Goal: Task Accomplishment & Management: Manage account settings

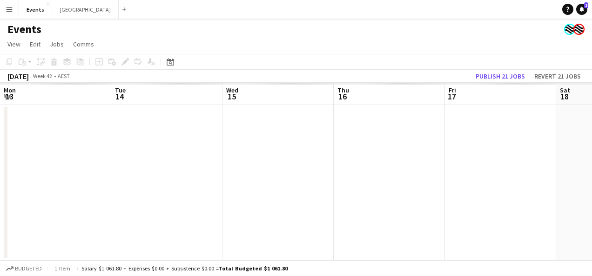
scroll to position [0, 343]
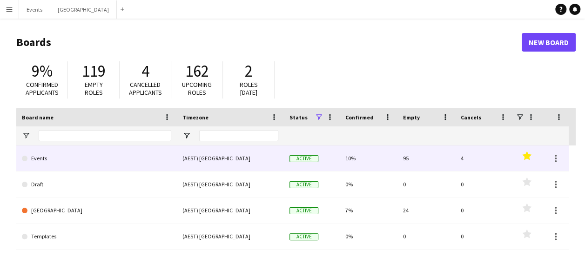
click at [90, 159] on link "Events" at bounding box center [96, 159] width 149 height 26
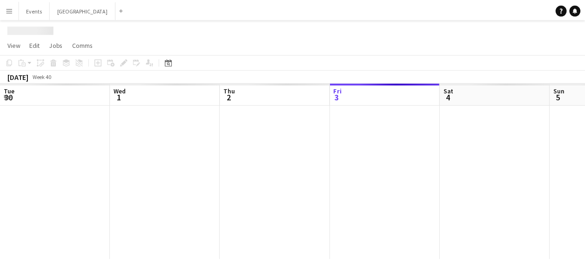
scroll to position [0, 222]
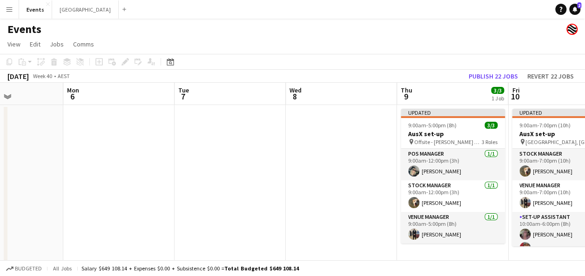
drag, startPoint x: 473, startPoint y: 158, endPoint x: 202, endPoint y: 156, distance: 270.9
click at [90, 158] on app-calendar-viewport "Thu 2 2/2 1 Job Fri 3 2/2 1 Job Sat 4 2/2 1 Job Sun 5 Mon 6 Tue 7 Wed 8 Thu 9 3…" at bounding box center [292, 180] width 585 height 195
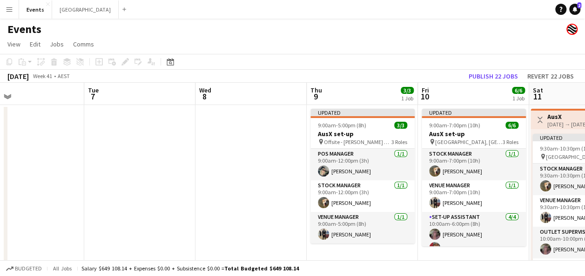
scroll to position [0, 250]
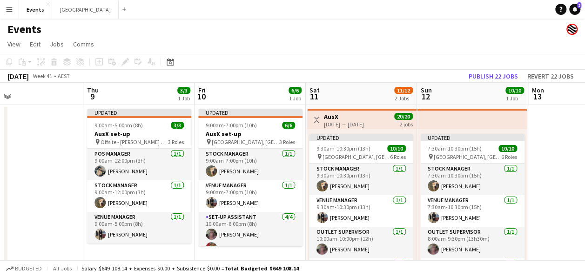
drag, startPoint x: 339, startPoint y: 158, endPoint x: 28, endPoint y: 158, distance: 310.9
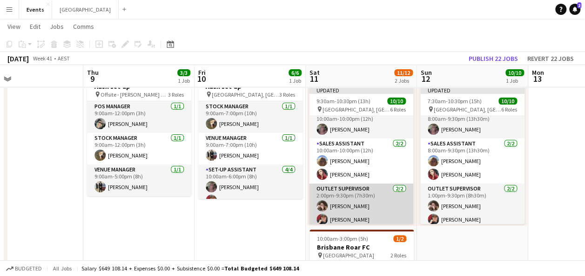
scroll to position [0, 0]
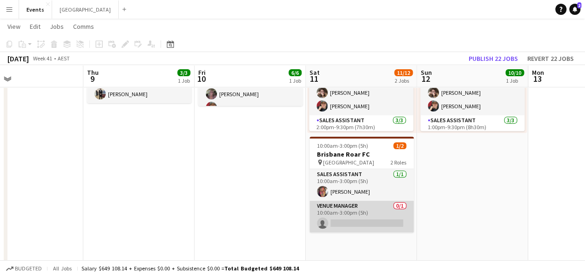
click at [363, 222] on app-card-role "Venue Manager 0/1 10:00am-3:00pm (5h) single-neutral-actions" at bounding box center [361, 217] width 104 height 32
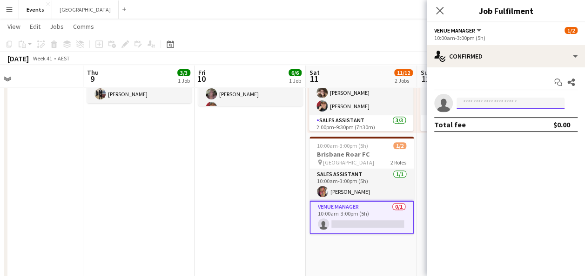
click at [475, 101] on input at bounding box center [511, 103] width 108 height 11
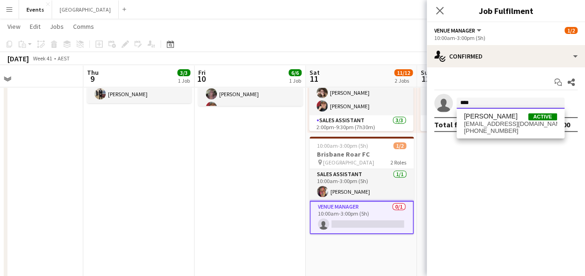
type input "****"
click at [507, 126] on span "[EMAIL_ADDRESS][DOMAIN_NAME]" at bounding box center [510, 124] width 93 height 7
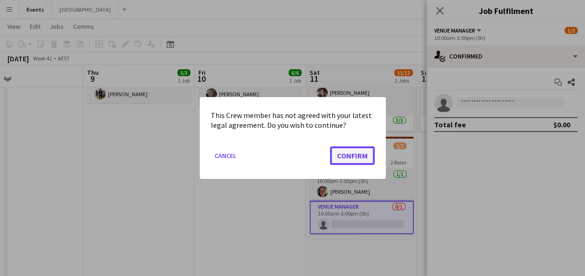
click at [361, 155] on button "Confirm" at bounding box center [352, 156] width 45 height 19
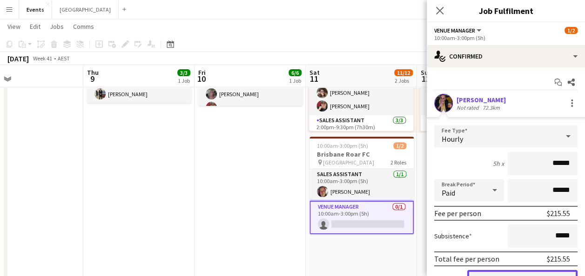
click at [523, 270] on button "Confirm" at bounding box center [522, 279] width 110 height 19
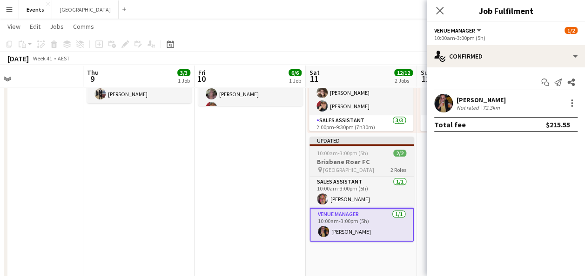
click at [366, 155] on span "10:00am-3:00pm (5h)" at bounding box center [342, 153] width 51 height 7
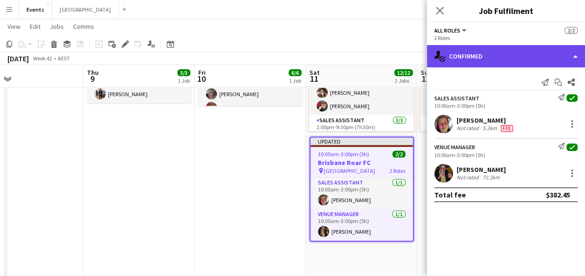
click at [511, 52] on div "single-neutral-actions-check-2 Confirmed" at bounding box center [506, 56] width 158 height 22
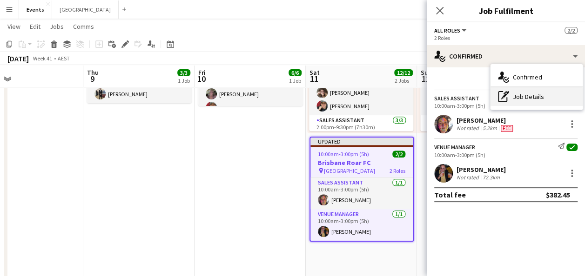
click at [538, 101] on div "pen-write Job Details" at bounding box center [537, 96] width 92 height 19
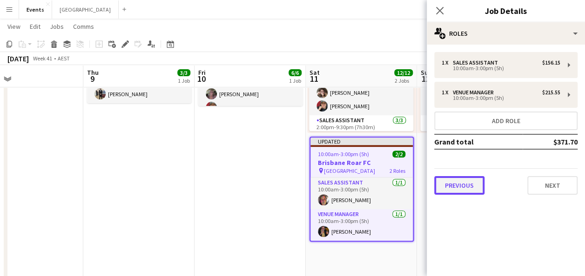
click at [476, 186] on button "Previous" at bounding box center [459, 185] width 50 height 19
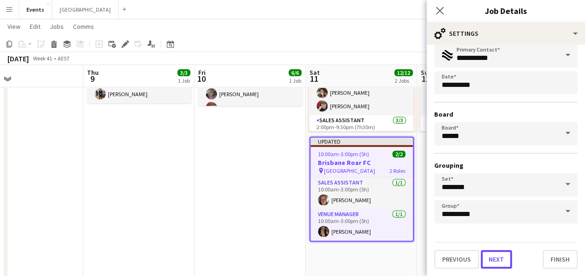
click at [504, 266] on button "Next" at bounding box center [496, 259] width 31 height 19
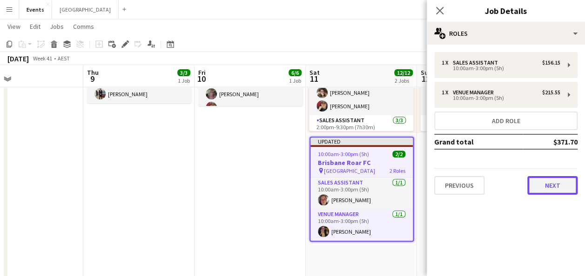
click at [558, 191] on button "Next" at bounding box center [552, 185] width 50 height 19
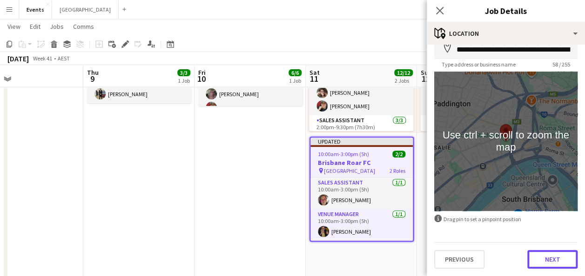
click at [558, 254] on button "Next" at bounding box center [552, 259] width 50 height 19
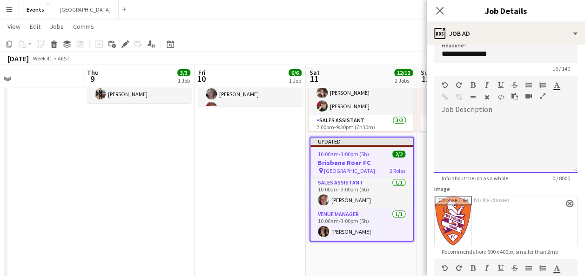
click at [482, 130] on div at bounding box center [505, 145] width 143 height 56
click at [444, 119] on span at bounding box center [441, 117] width 15 height 13
paste div
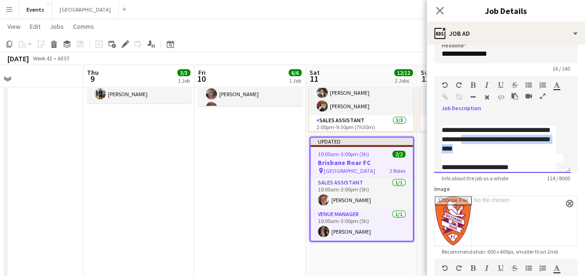
drag, startPoint x: 497, startPoint y: 148, endPoint x: 496, endPoint y: 138, distance: 9.8
click at [496, 138] on div "**********" at bounding box center [499, 140] width 114 height 28
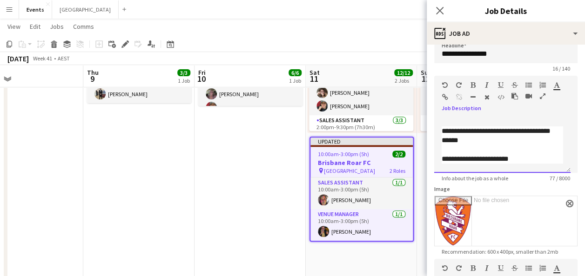
scroll to position [0, 0]
click at [285, 170] on app-date-cell "Updated 9:00am-7:00pm (10h) 6/6 AusX set-up pin [GEOGRAPHIC_DATA], Redcliffe 3 …" at bounding box center [250, 186] width 111 height 443
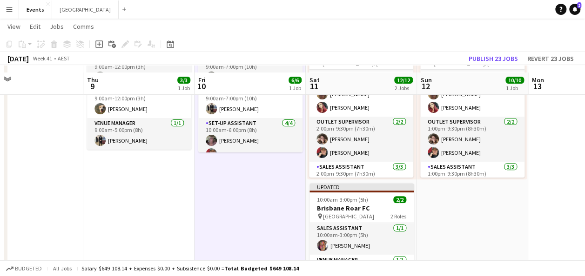
scroll to position [140, 0]
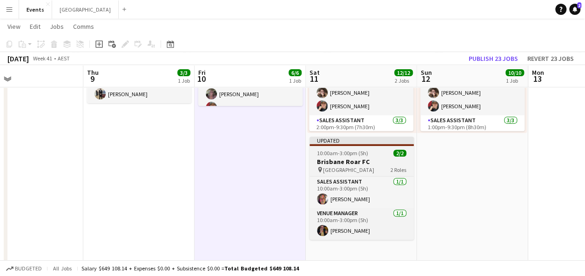
click at [363, 154] on span "10:00am-3:00pm (5h)" at bounding box center [342, 153] width 51 height 7
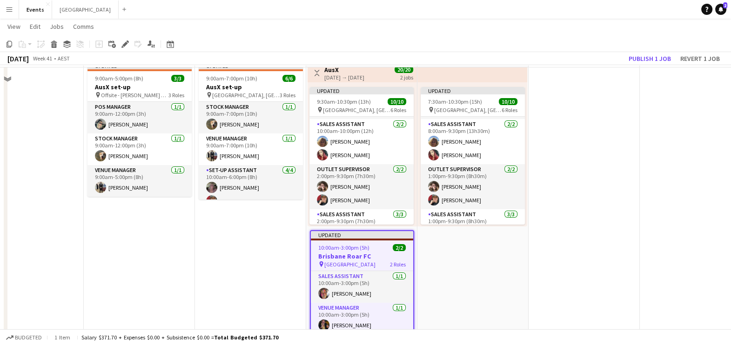
scroll to position [23, 0]
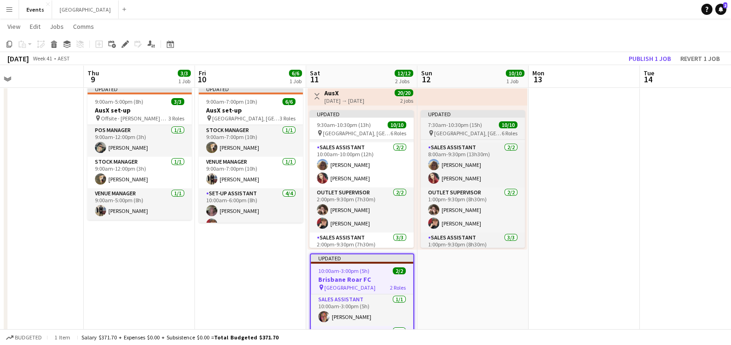
click at [471, 121] on span "7:30am-10:30pm (15h)" at bounding box center [455, 124] width 54 height 7
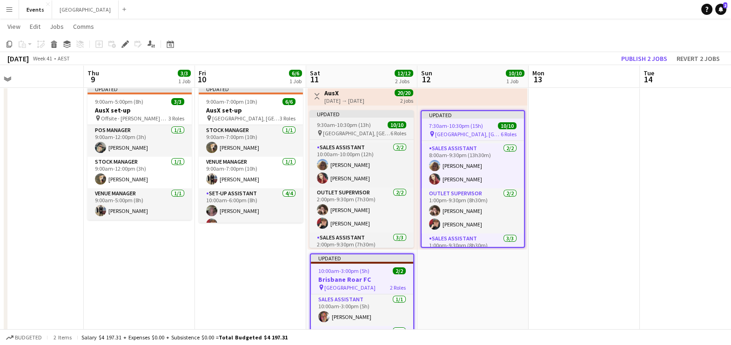
click at [375, 122] on div "9:30am-10:30pm (13h) 10/10" at bounding box center [361, 124] width 104 height 7
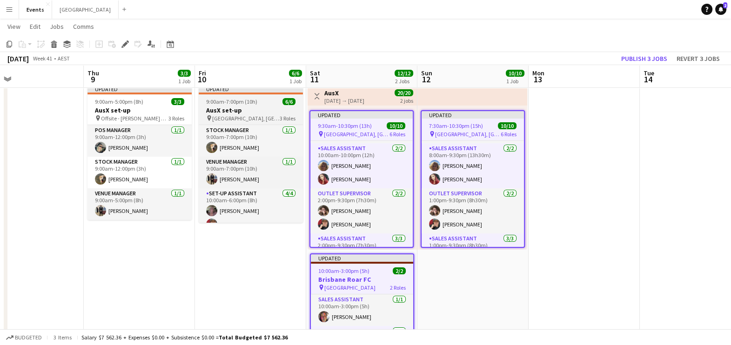
click at [240, 106] on h3 "AusX set-up" at bounding box center [251, 110] width 104 height 8
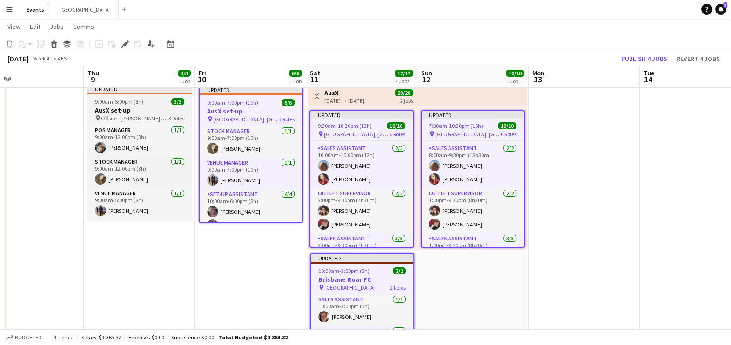
click at [140, 98] on span "9:00am-5:00pm (8h)" at bounding box center [119, 101] width 48 height 7
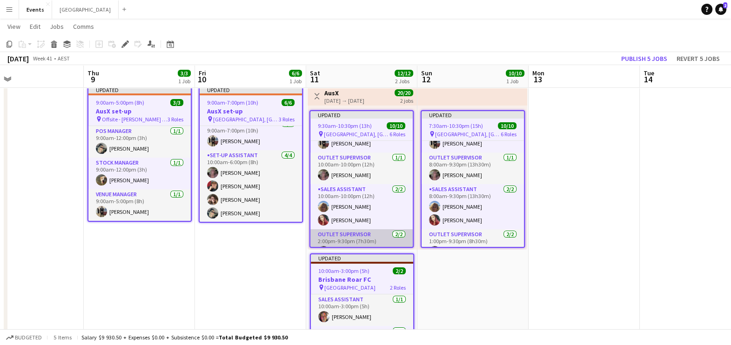
scroll to position [35, 0]
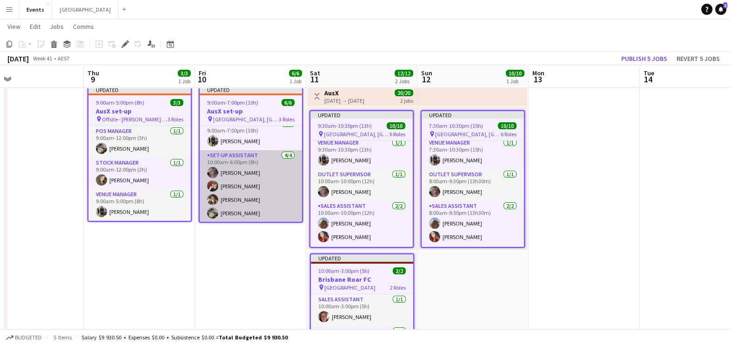
click at [244, 186] on app-card-role "Set-up Assistant [DATE] 10:00am-6:00pm (8h) [PERSON_NAME] [PERSON_NAME] [PERSON…" at bounding box center [251, 186] width 102 height 72
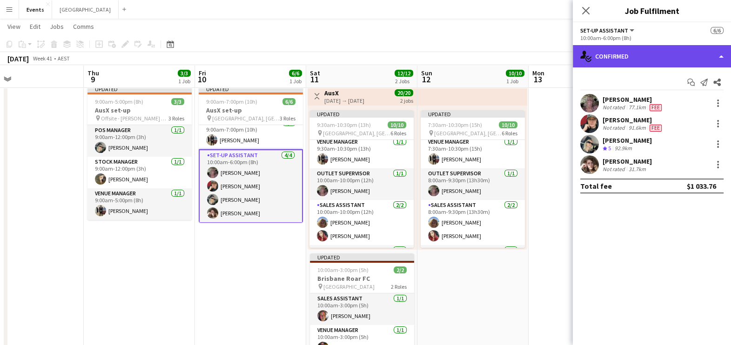
click at [592, 61] on div "single-neutral-actions-check-2 Confirmed" at bounding box center [652, 56] width 158 height 22
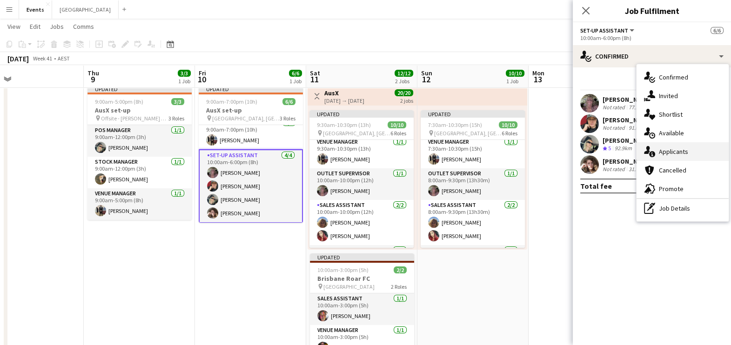
click at [592, 151] on div "single-neutral-actions-information Applicants" at bounding box center [683, 151] width 92 height 19
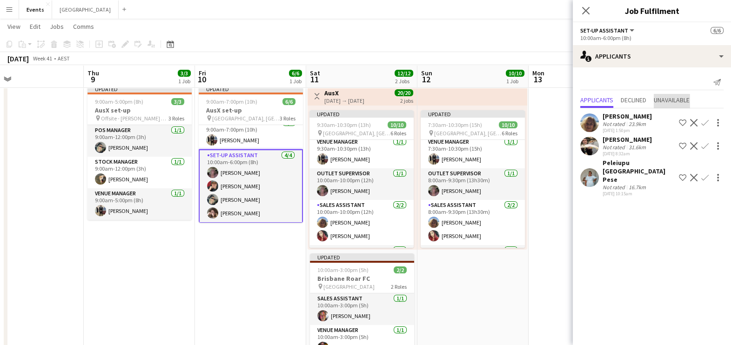
click at [592, 101] on span "Unavailable" at bounding box center [672, 100] width 36 height 7
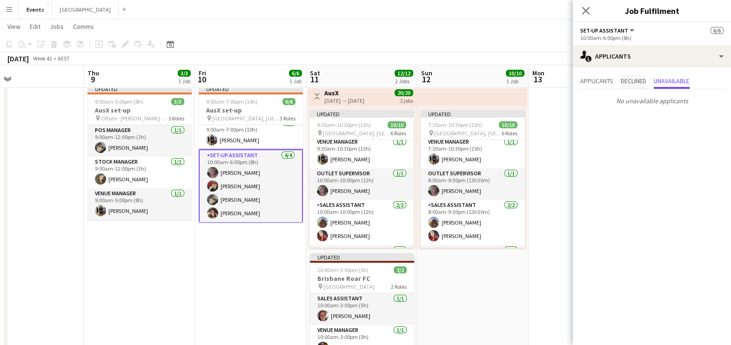
click at [592, 82] on span "Declined" at bounding box center [634, 81] width 26 height 7
click at [592, 78] on span "Applicants" at bounding box center [596, 81] width 33 height 7
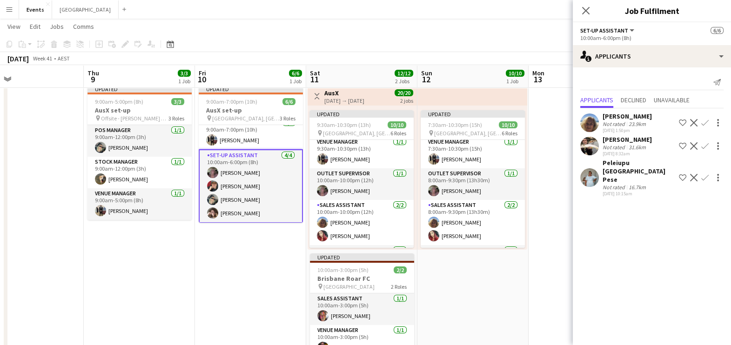
click at [244, 178] on app-card-role "Set-up Assistant [DATE] 10:00am-6:00pm (8h) [PERSON_NAME] [PERSON_NAME] [PERSON…" at bounding box center [251, 186] width 104 height 74
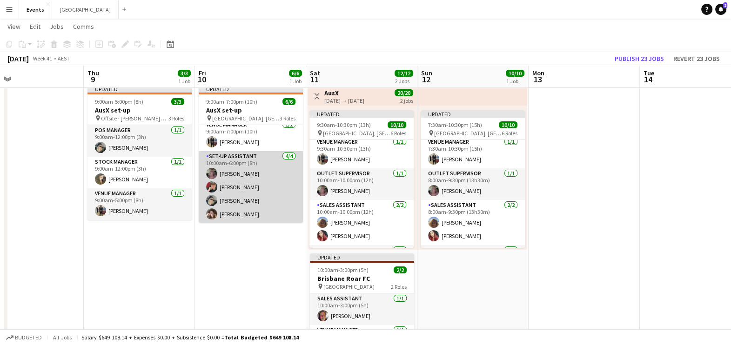
click at [237, 177] on app-card-role "Set-up Assistant [DATE] 10:00am-6:00pm (8h) [PERSON_NAME] [PERSON_NAME] [PERSON…" at bounding box center [251, 187] width 104 height 72
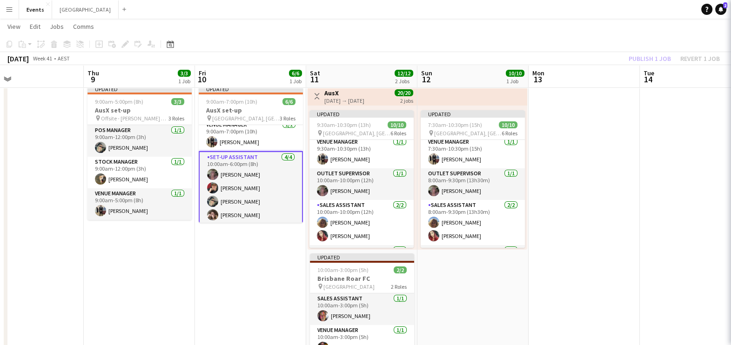
scroll to position [39, 0]
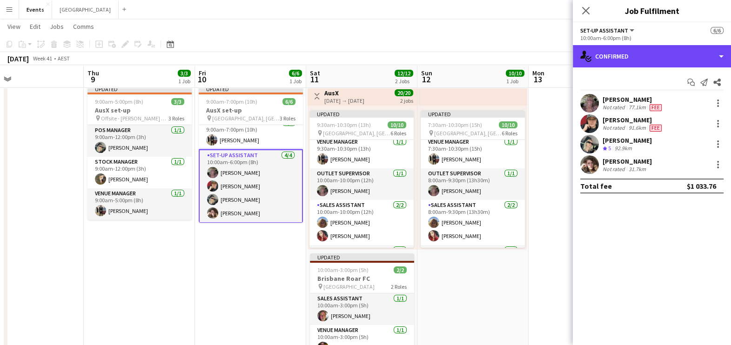
drag, startPoint x: 645, startPoint y: 59, endPoint x: 642, endPoint y: 64, distance: 6.2
click at [592, 59] on div "single-neutral-actions-check-2 Confirmed" at bounding box center [652, 56] width 158 height 22
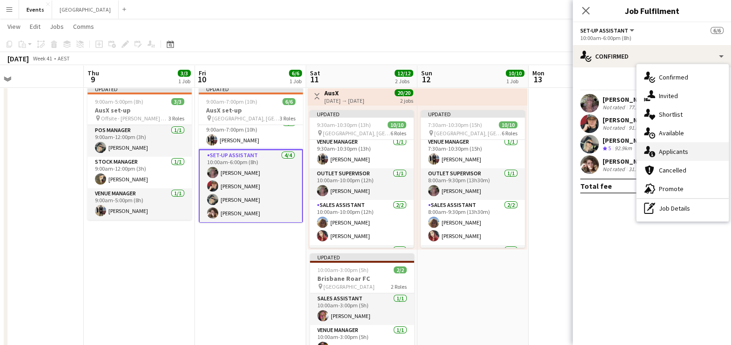
click at [592, 154] on span "Applicants" at bounding box center [673, 152] width 29 height 8
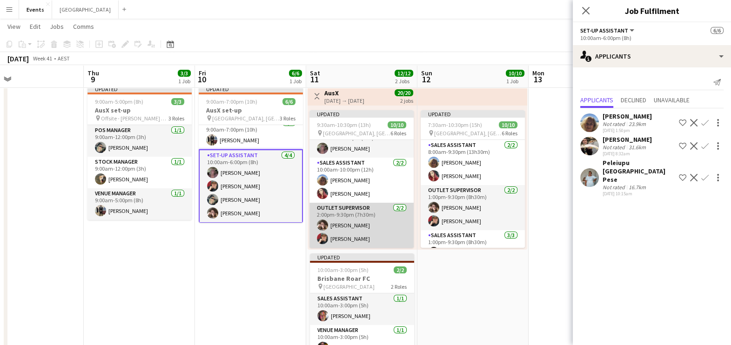
scroll to position [77, 0]
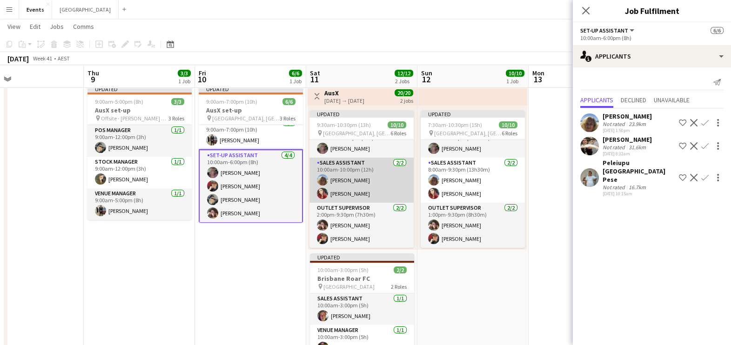
click at [363, 173] on app-card-role "Sales Assistant [DATE] 10:00am-10:00pm (12h) [PERSON_NAME] [PERSON_NAME]" at bounding box center [361, 180] width 104 height 45
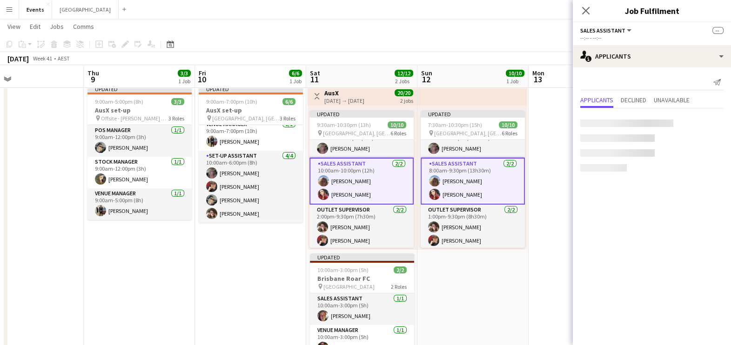
scroll to position [37, 0]
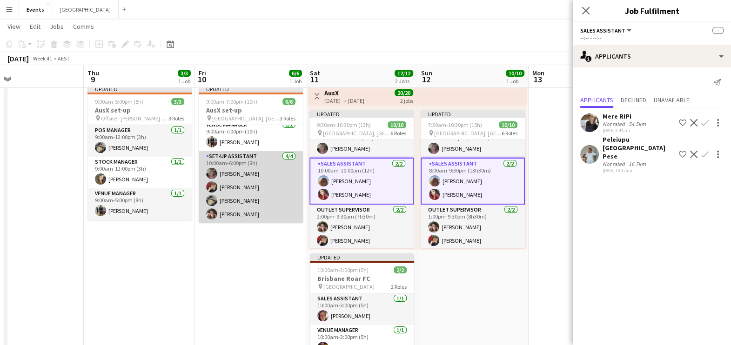
click at [268, 182] on app-card-role "Set-up Assistant [DATE] 10:00am-6:00pm (8h) [PERSON_NAME] [PERSON_NAME] [PERSON…" at bounding box center [251, 187] width 104 height 72
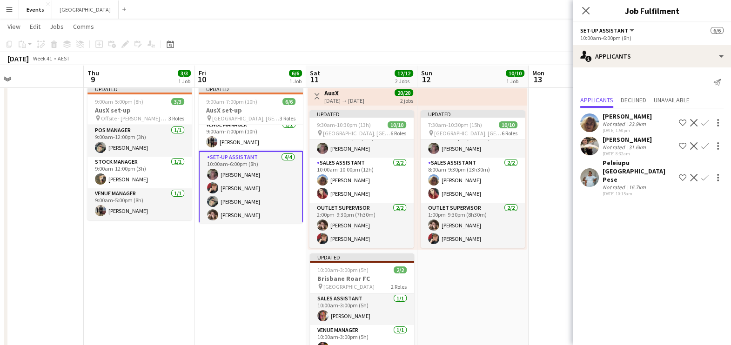
click at [263, 183] on app-card-role "Set-up Assistant [DATE] 10:00am-6:00pm (8h) [PERSON_NAME] [PERSON_NAME] [PERSON…" at bounding box center [251, 188] width 104 height 74
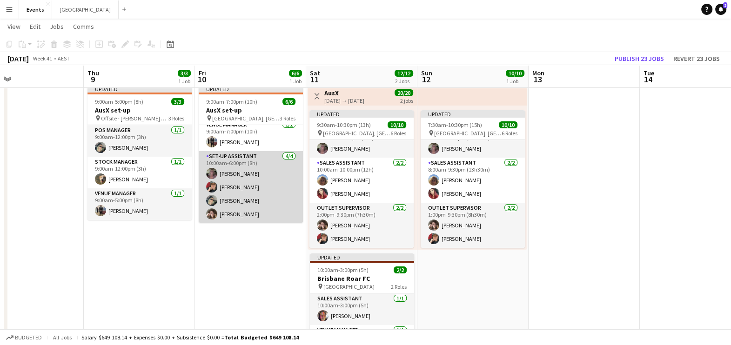
click at [264, 182] on app-card-role "Set-up Assistant [DATE] 10:00am-6:00pm (8h) [PERSON_NAME] [PERSON_NAME] [PERSON…" at bounding box center [251, 187] width 104 height 72
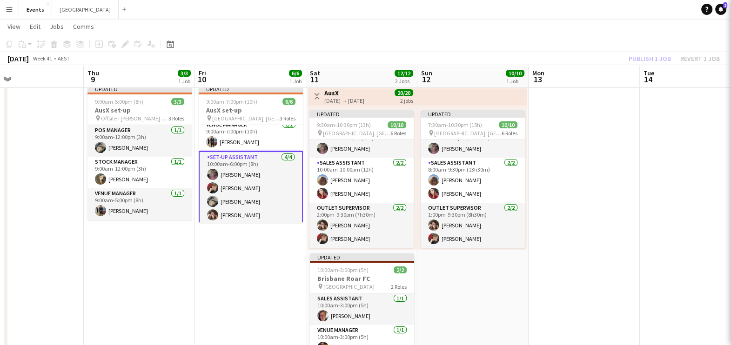
scroll to position [0, 249]
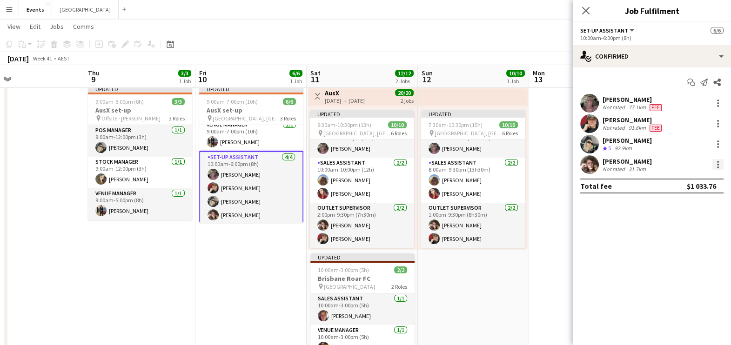
click at [592, 163] on div at bounding box center [718, 164] width 11 height 11
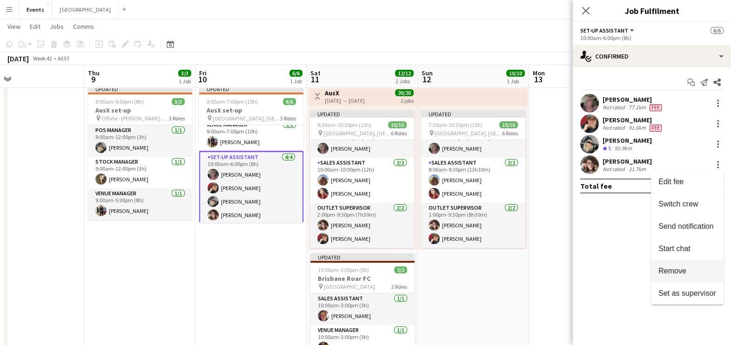
click at [592, 268] on span "Remove" at bounding box center [673, 271] width 28 height 8
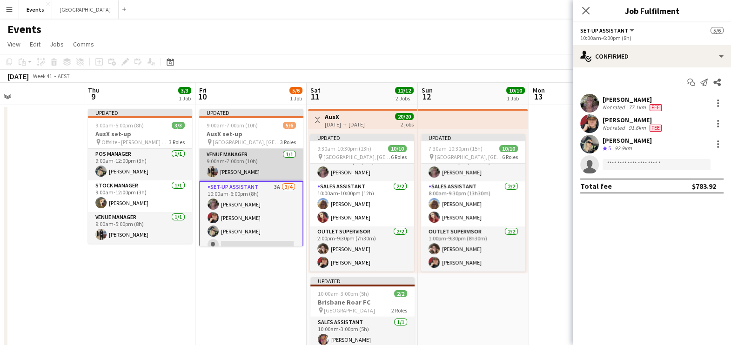
scroll to position [39, 0]
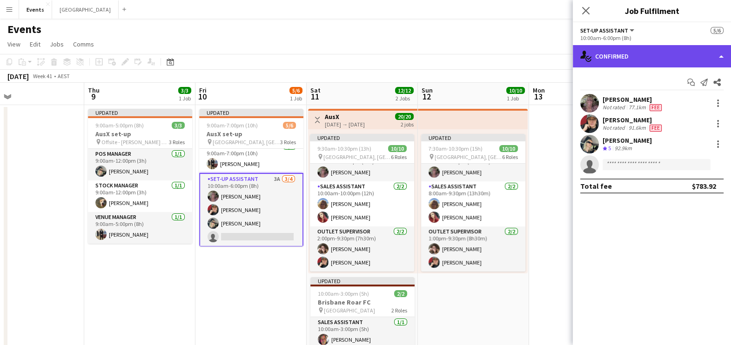
click at [592, 48] on div "single-neutral-actions-check-2 Confirmed" at bounding box center [652, 56] width 158 height 22
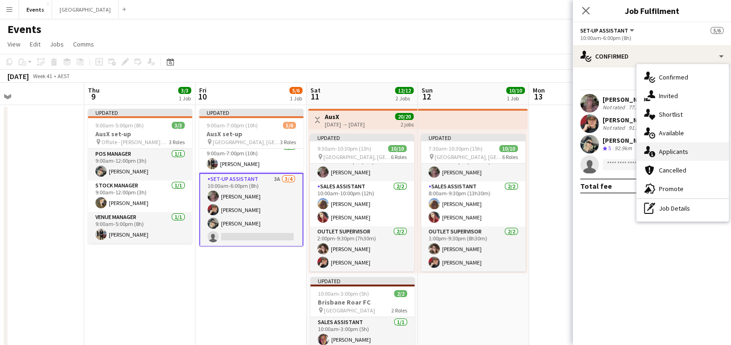
click at [592, 150] on span "Applicants" at bounding box center [673, 152] width 29 height 8
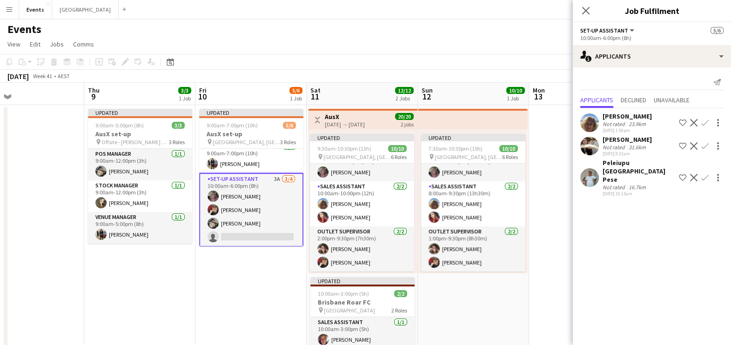
click at [592, 121] on app-icon "Confirm" at bounding box center [704, 122] width 7 height 7
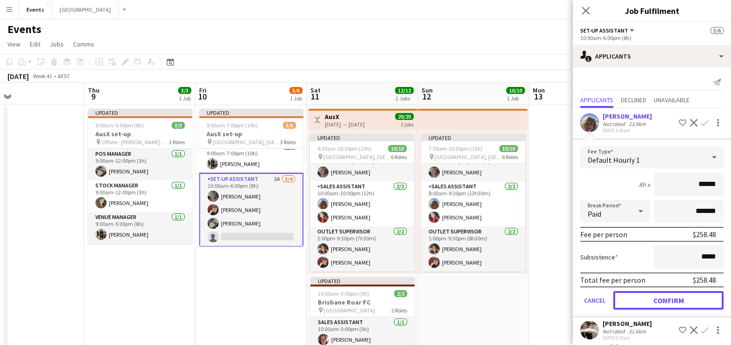
drag, startPoint x: 670, startPoint y: 298, endPoint x: 539, endPoint y: 265, distance: 134.3
click at [592, 276] on button "Confirm" at bounding box center [668, 300] width 110 height 19
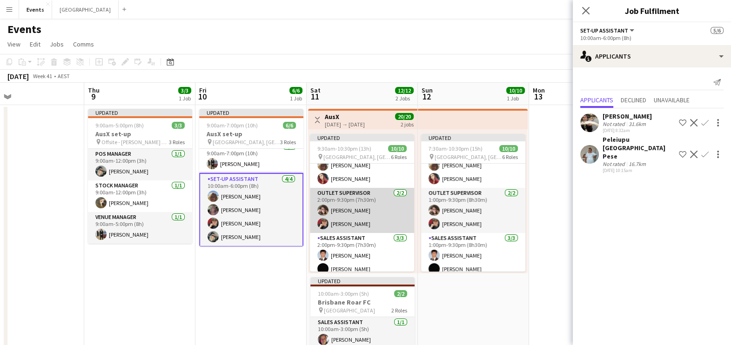
scroll to position [124, 0]
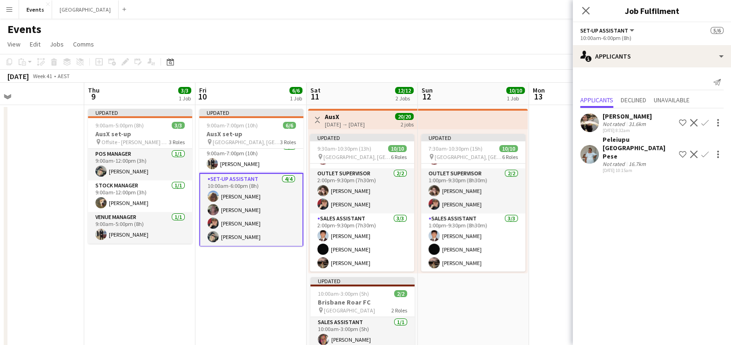
click at [258, 276] on app-date-cell "Updated 9:00am-7:00pm (10h) 6/6 AusX set-up pin [GEOGRAPHIC_DATA], Redcliffe 3 …" at bounding box center [250, 326] width 111 height 443
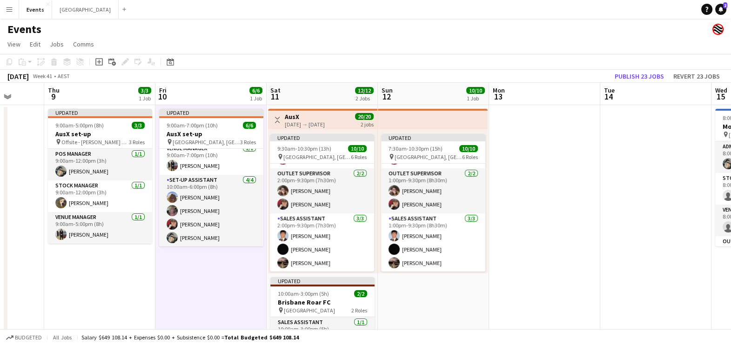
drag, startPoint x: 644, startPoint y: 199, endPoint x: 604, endPoint y: 205, distance: 40.5
click at [592, 205] on app-calendar-viewport "Mon 6 Tue 7 Wed 8 Thu 9 3/3 1 Job Fri 10 6/6 1 Job Sat 11 12/12 2 Jobs Sun 12 1…" at bounding box center [365, 315] width 731 height 465
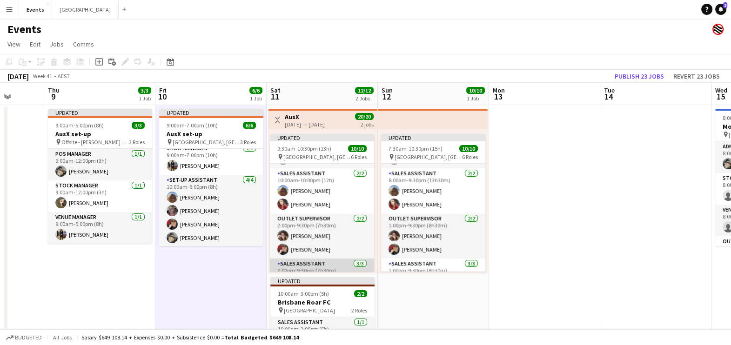
scroll to position [77, 0]
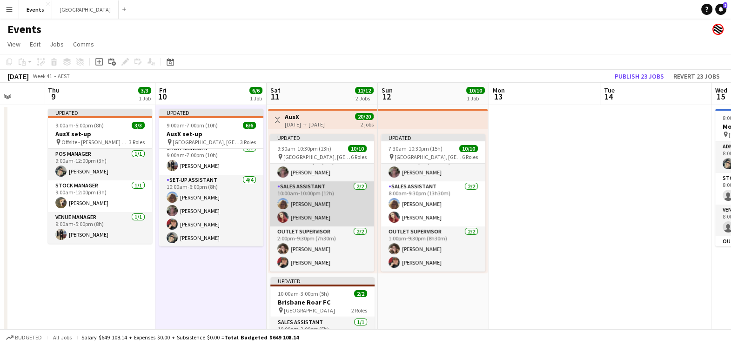
click at [312, 212] on app-card-role "Sales Assistant [DATE] 10:00am-10:00pm (12h) [PERSON_NAME] [PERSON_NAME]" at bounding box center [322, 204] width 104 height 45
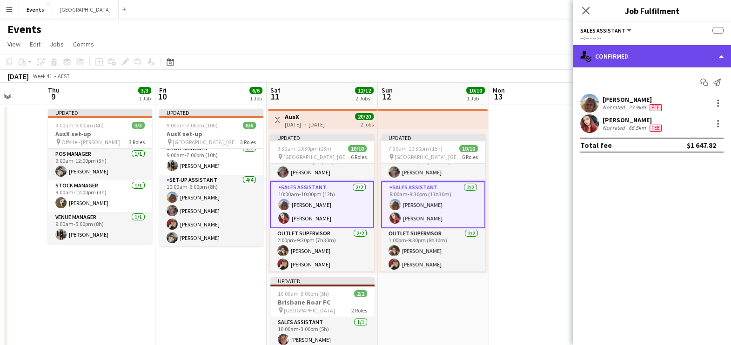
click at [592, 54] on div "single-neutral-actions-check-2 Confirmed" at bounding box center [652, 56] width 158 height 22
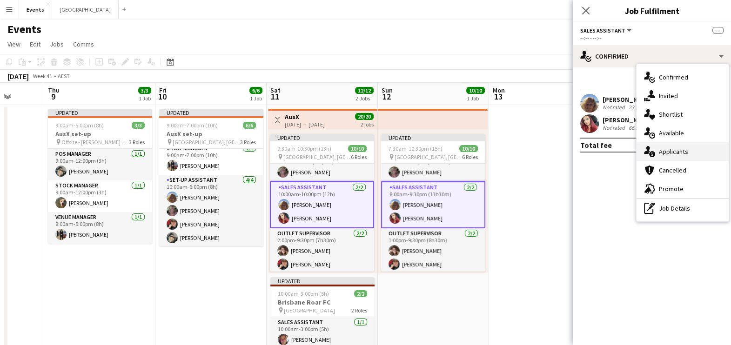
click at [592, 151] on span "Applicants" at bounding box center [673, 152] width 29 height 8
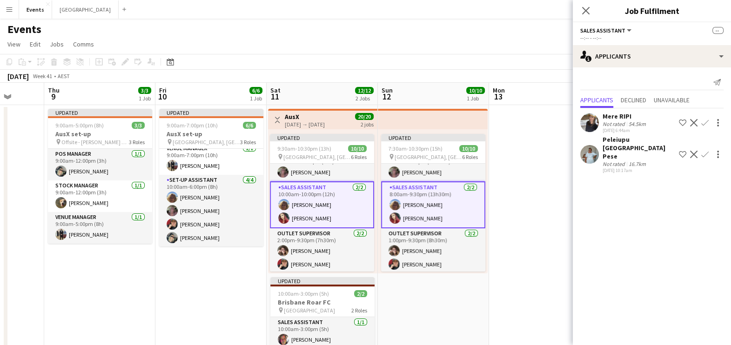
click at [492, 214] on app-date-cell at bounding box center [544, 326] width 111 height 443
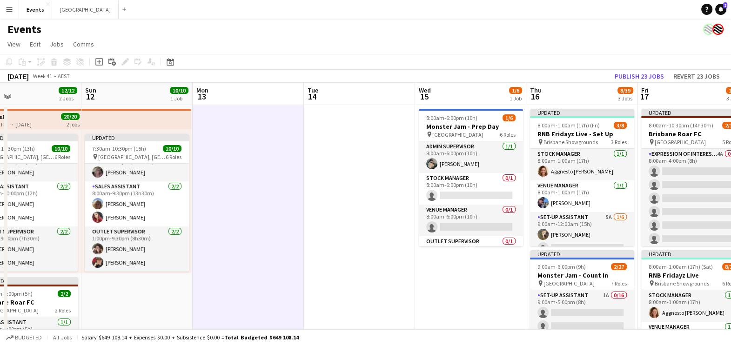
drag, startPoint x: 610, startPoint y: 177, endPoint x: 317, endPoint y: 187, distance: 292.5
click at [314, 181] on app-calendar-viewport "Wed 8 Thu 9 3/3 1 Job Fri 10 6/6 1 Job Sat 11 12/12 2 Jobs Sun 12 10/10 1 Job M…" at bounding box center [365, 315] width 731 height 465
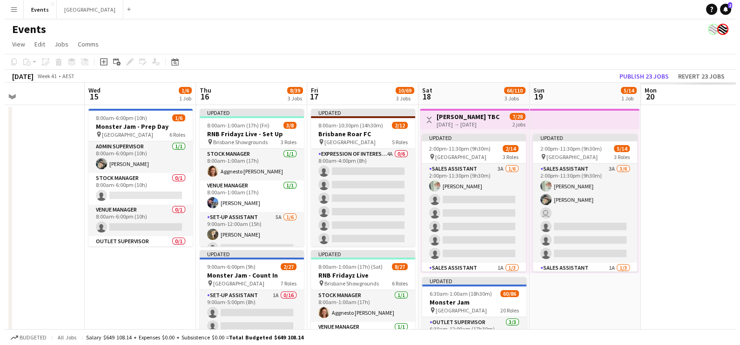
scroll to position [0, 332]
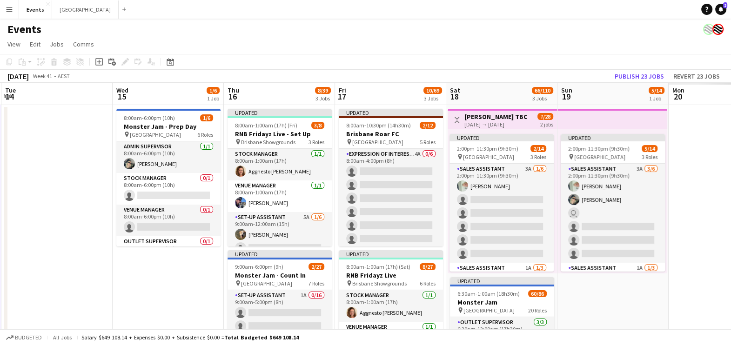
drag, startPoint x: 350, startPoint y: 182, endPoint x: 57, endPoint y: 175, distance: 292.4
click at [57, 175] on app-calendar-viewport "Sat 11 12/12 2 Jobs Sun 12 10/10 1 Job Mon 13 Tue 14 Wed 15 1/6 1 Job Thu 16 8/…" at bounding box center [365, 329] width 731 height 492
click at [8, 7] on app-icon "Menu" at bounding box center [9, 9] width 7 height 7
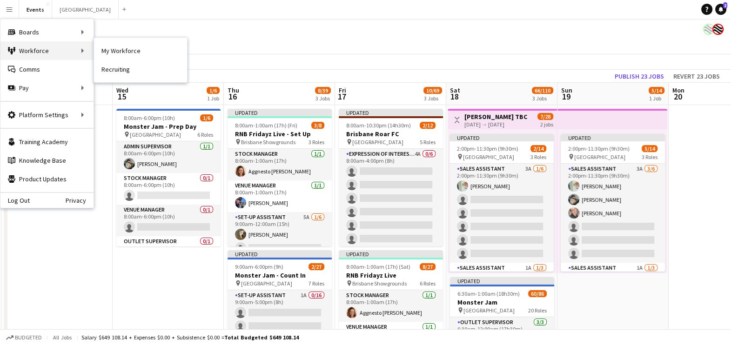
click at [43, 54] on div "Workforce Workforce" at bounding box center [46, 50] width 93 height 19
click at [111, 49] on link "My Workforce" at bounding box center [140, 50] width 93 height 19
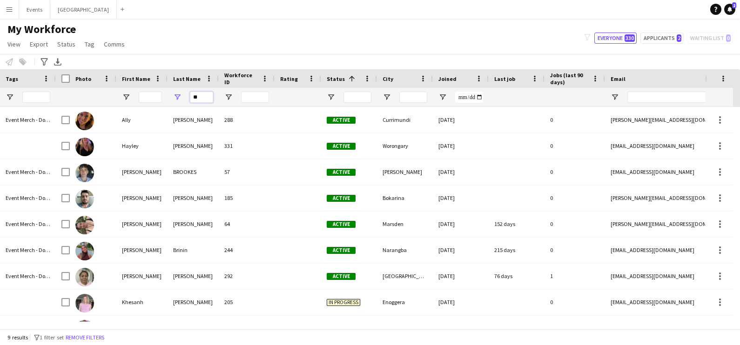
drag, startPoint x: 204, startPoint y: 94, endPoint x: 182, endPoint y: 102, distance: 23.3
click at [182, 102] on div "**" at bounding box center [193, 97] width 51 height 19
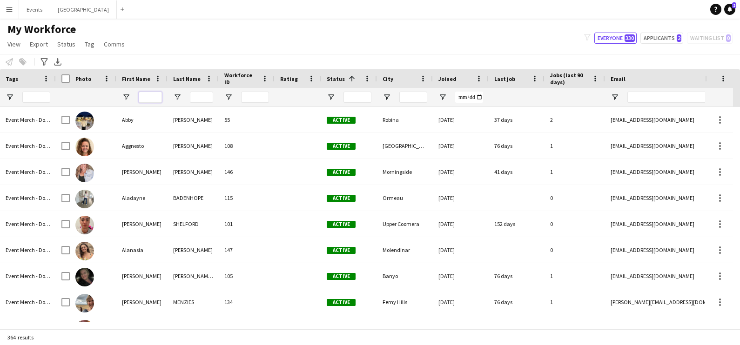
click at [150, 92] on input "First Name Filter Input" at bounding box center [150, 97] width 23 height 11
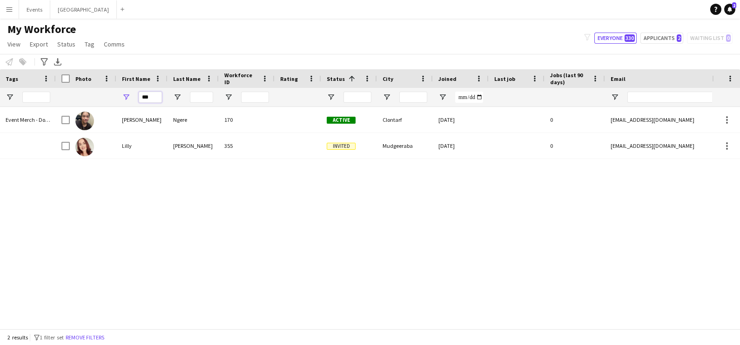
type input "***"
click at [147, 241] on div "[PERSON_NAME] 170 Active Clontarf [DATE] 0 [EMAIL_ADDRESS][DOMAIN_NAME] [PHONE_…" at bounding box center [384, 214] width 656 height 215
click at [30, 11] on button "Events Close" at bounding box center [34, 9] width 31 height 18
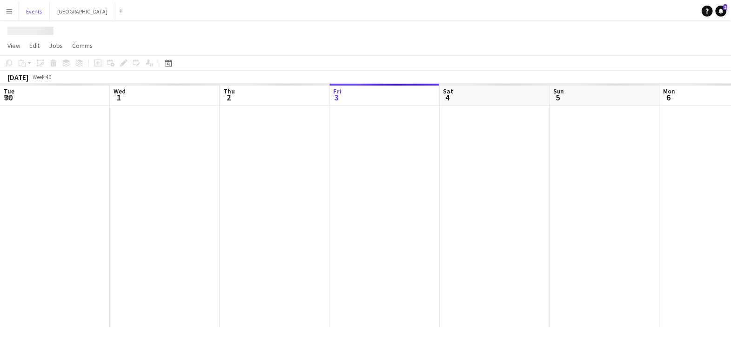
scroll to position [0, 222]
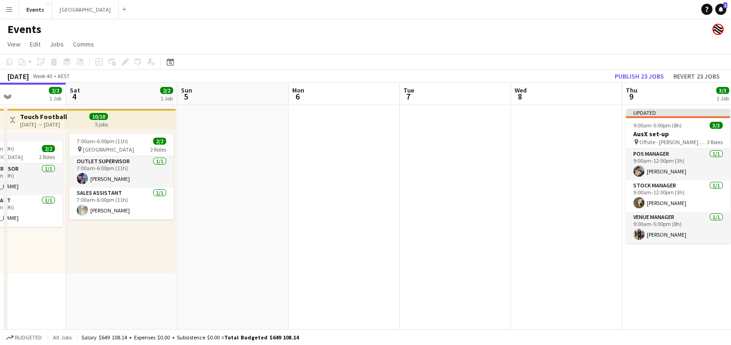
drag, startPoint x: 410, startPoint y: 247, endPoint x: 142, endPoint y: 246, distance: 268.1
click at [142, 246] on app-calendar-viewport "Tue 30 2/2 1 Job Wed 1 2/2 1 Job Thu 2 2/2 1 Job Fri 3 2/2 1 Job Sat 4 2/2 1 Jo…" at bounding box center [365, 241] width 731 height 317
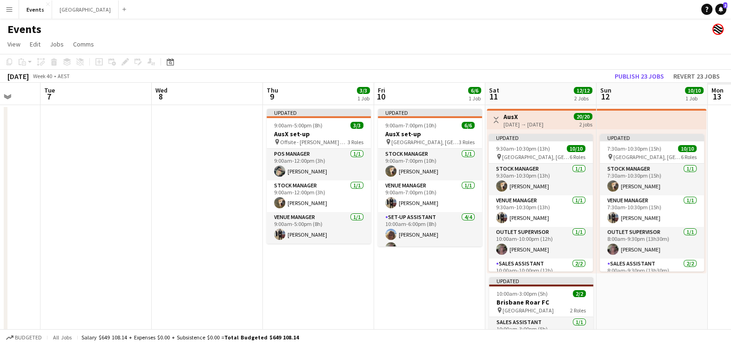
scroll to position [0, 395]
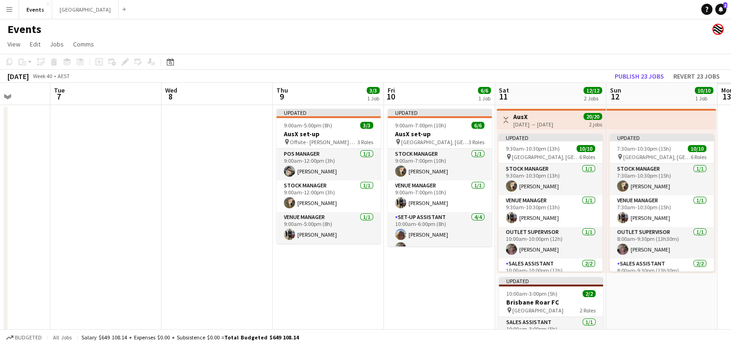
drag, startPoint x: 198, startPoint y: 239, endPoint x: 63, endPoint y: 238, distance: 135.4
click at [63, 238] on app-calendar-viewport "Fri 3 2/2 1 Job Sat 4 2/2 1 Job Sun 5 Mon 6 Tue 7 Wed 8 Thu 9 3/3 1 Job Fri 10 …" at bounding box center [365, 241] width 731 height 317
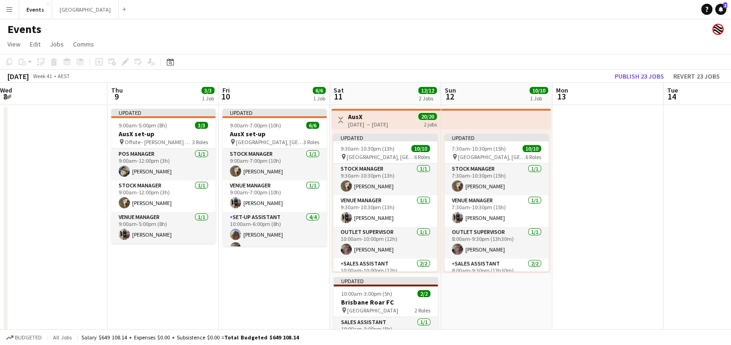
scroll to position [0, 343]
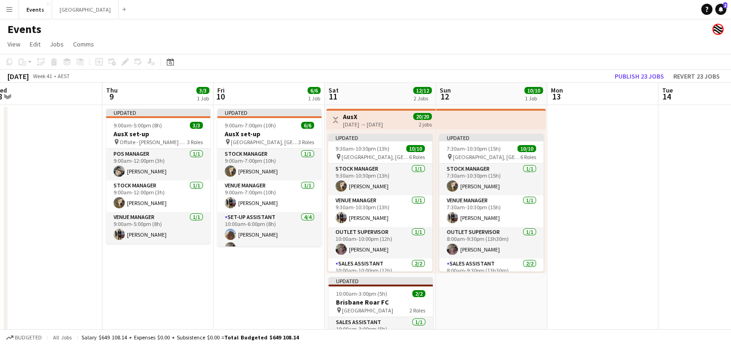
drag, startPoint x: 418, startPoint y: 308, endPoint x: 248, endPoint y: 288, distance: 171.5
click at [248, 276] on app-calendar-viewport "Sun 5 Mon 6 Tue 7 Wed 8 Thu 9 3/3 1 Job Fri 10 6/6 1 Job Sat 11 12/12 2 Jobs Su…" at bounding box center [365, 315] width 731 height 465
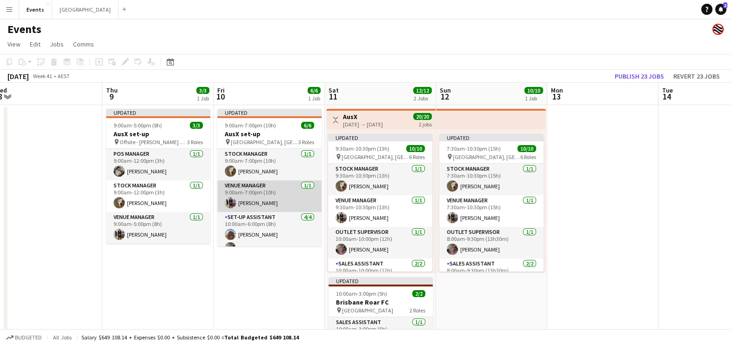
scroll to position [37, 0]
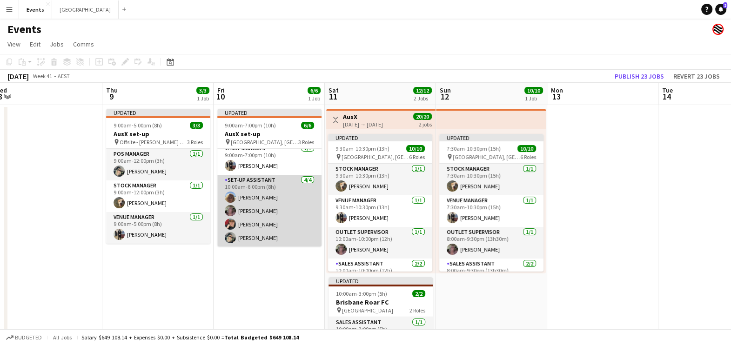
click at [276, 194] on app-card-role "Set-up Assistant [DATE] 10:00am-6:00pm (8h) [PERSON_NAME] [PERSON_NAME] [PERSON…" at bounding box center [269, 211] width 104 height 72
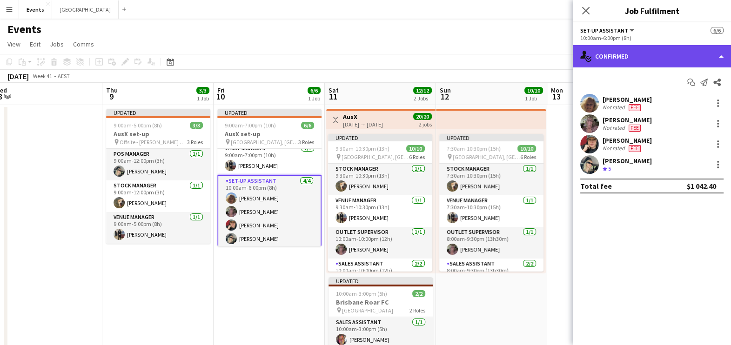
click at [592, 54] on div "single-neutral-actions-check-2 Confirmed" at bounding box center [652, 56] width 158 height 22
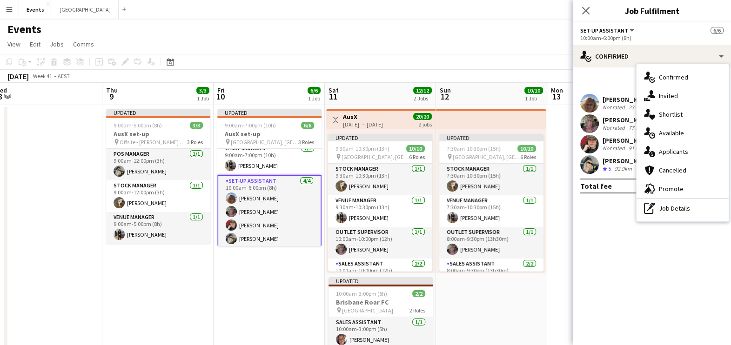
click at [592, 142] on div "single-neutral-actions-information Applicants" at bounding box center [683, 151] width 92 height 19
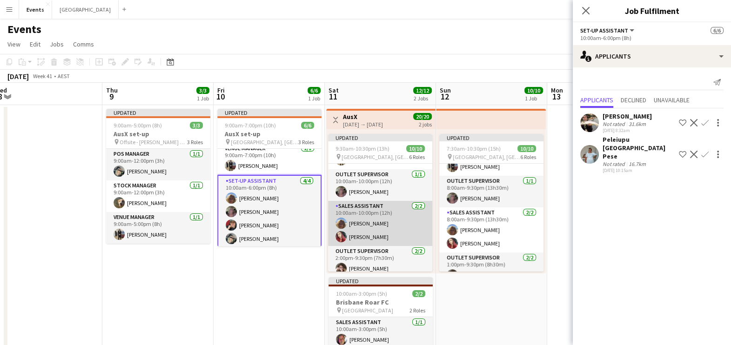
scroll to position [58, 0]
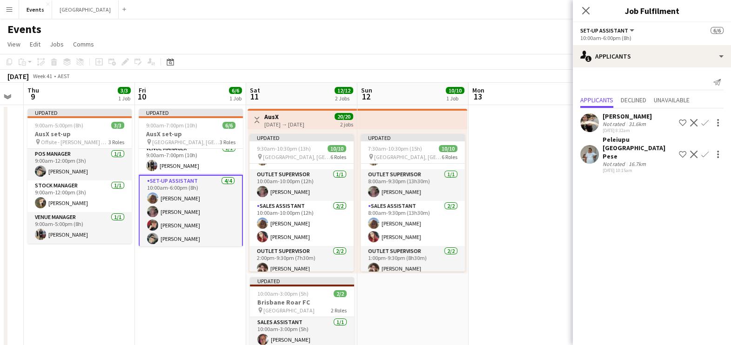
drag, startPoint x: 263, startPoint y: 293, endPoint x: 91, endPoint y: 296, distance: 171.7
click at [91, 276] on app-calendar-viewport "Mon 6 Tue 7 Wed 8 Thu 9 3/3 1 Job Fri 10 6/6 1 Job Sat 11 12/12 2 Jobs Sun 12 1…" at bounding box center [365, 315] width 731 height 465
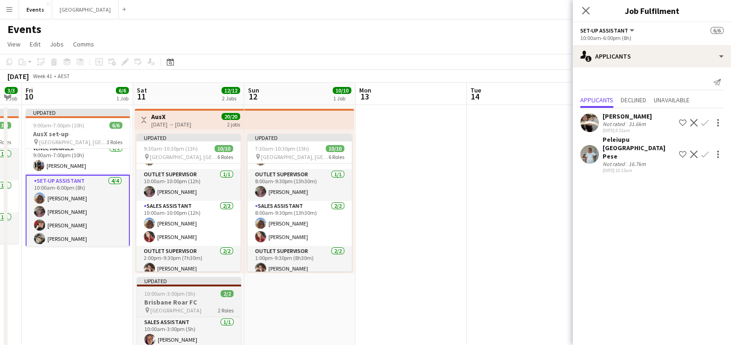
click at [193, 276] on span "10:00am-3:00pm (5h)" at bounding box center [169, 293] width 51 height 7
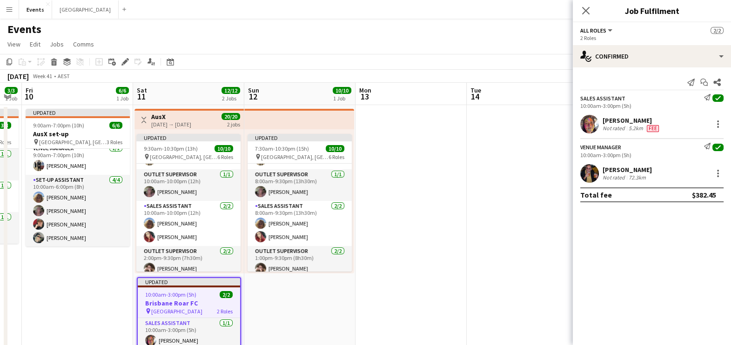
click at [592, 10] on div "Close pop-in" at bounding box center [586, 10] width 26 height 21
click at [587, 7] on icon "Close pop-in" at bounding box center [585, 10] width 9 height 9
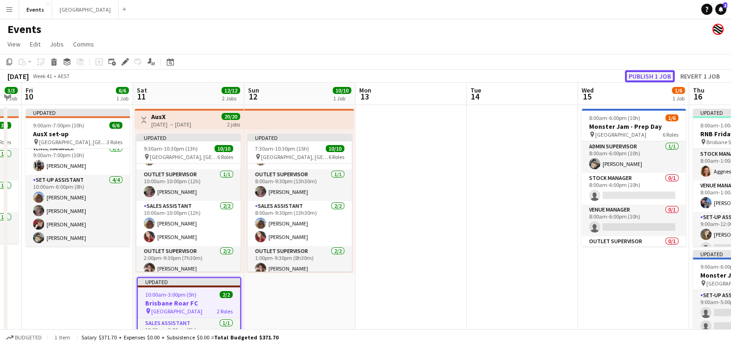
click at [592, 75] on button "Publish 1 job" at bounding box center [650, 76] width 50 height 12
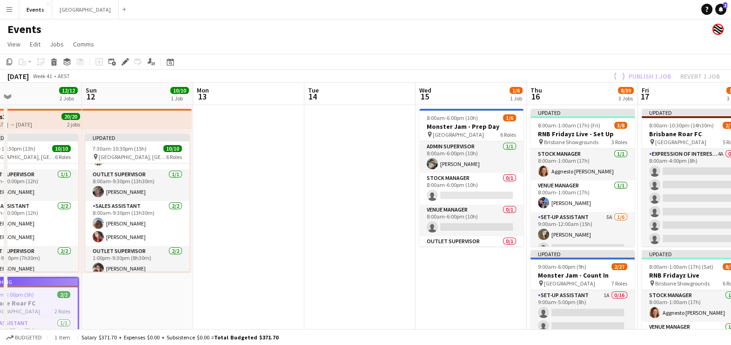
drag, startPoint x: 474, startPoint y: 192, endPoint x: 307, endPoint y: 191, distance: 167.1
click at [308, 189] on app-calendar-viewport "Wed 8 Thu 9 3/3 1 Job Fri 10 6/6 1 Job Sat 11 12/12 2 Jobs Sun 12 10/10 1 Job M…" at bounding box center [365, 329] width 731 height 492
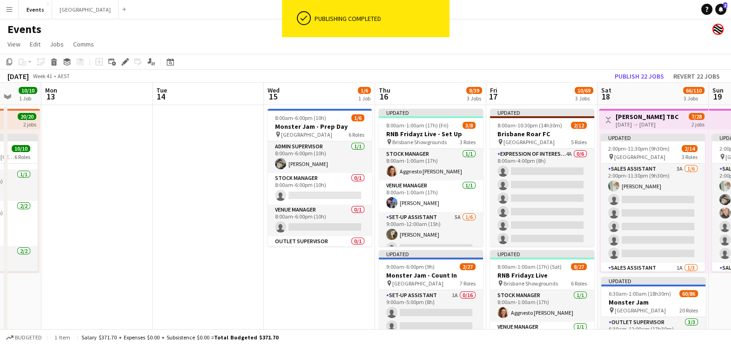
scroll to position [0, 293]
drag, startPoint x: 356, startPoint y: 302, endPoint x: 301, endPoint y: 294, distance: 55.9
click at [301, 276] on app-calendar-viewport "Fri 10 6/6 1 Job Sat 11 12/12 2 Jobs Sun 12 10/10 1 Job Mon 13 Tue 14 Wed 15 1/…" at bounding box center [365, 329] width 731 height 492
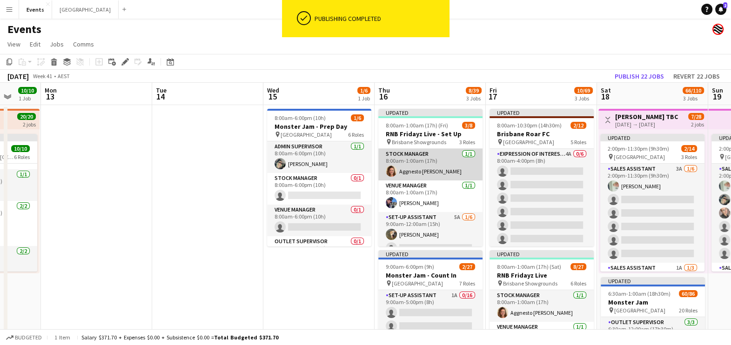
click at [429, 168] on app-card-role "Stock Manager [DATE] 8:00am-1:00am (17h) Aggnesto [PERSON_NAME]" at bounding box center [430, 165] width 104 height 32
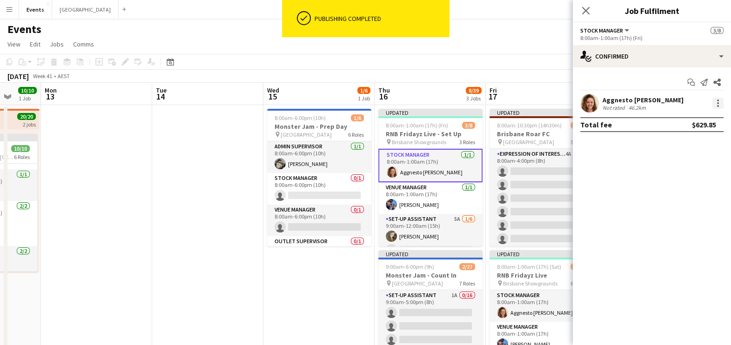
click at [592, 106] on div at bounding box center [718, 103] width 11 height 11
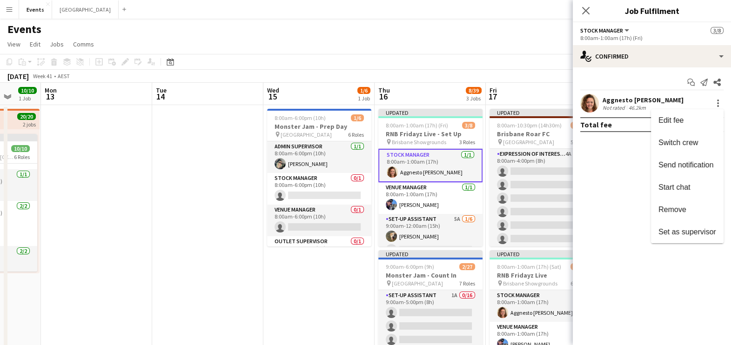
drag, startPoint x: 325, startPoint y: 280, endPoint x: 257, endPoint y: 284, distance: 68.1
click at [257, 276] on div at bounding box center [365, 172] width 731 height 345
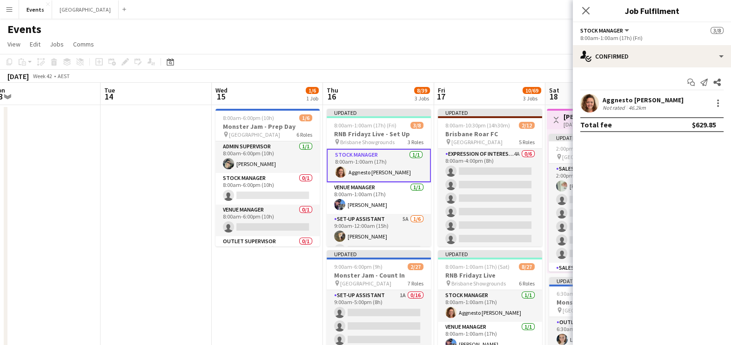
scroll to position [0, 349]
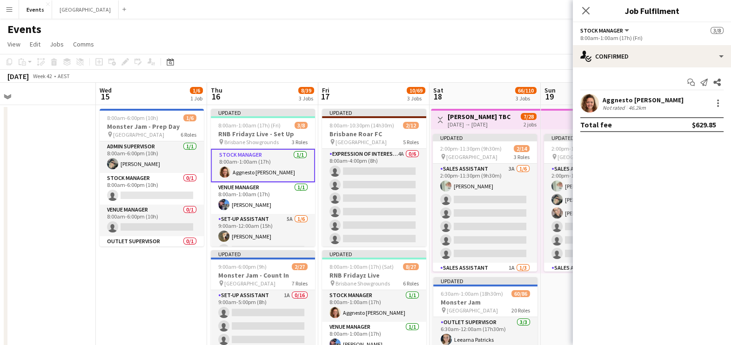
drag, startPoint x: 324, startPoint y: 296, endPoint x: 156, endPoint y: 279, distance: 168.8
click at [156, 276] on app-calendar-viewport "Sat 11 12/12 2 Jobs Sun 12 10/10 1 Job Mon 13 Tue 14 Wed 15 1/6 1 Job Thu 16 8/…" at bounding box center [365, 329] width 731 height 492
click at [153, 276] on app-date-cell "8:00am-6:00pm (10h) 1/6 Monster Jam - Prep Day pin Cbus Super Stadium 6 Roles A…" at bounding box center [151, 340] width 111 height 470
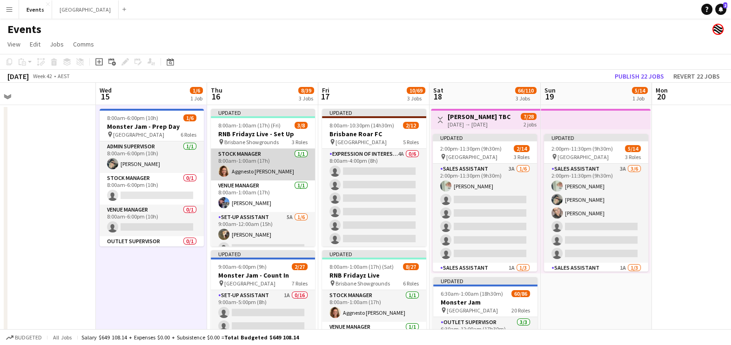
click at [253, 169] on app-card-role "Stock Manager [DATE] 8:00am-1:00am (17h) Aggnesto [PERSON_NAME]" at bounding box center [263, 165] width 104 height 32
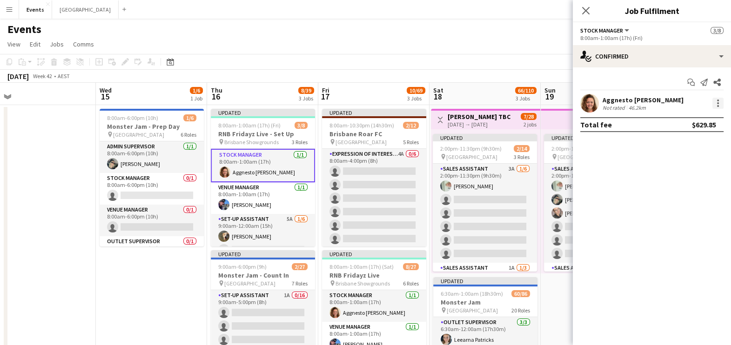
click at [592, 105] on div at bounding box center [718, 103] width 11 height 11
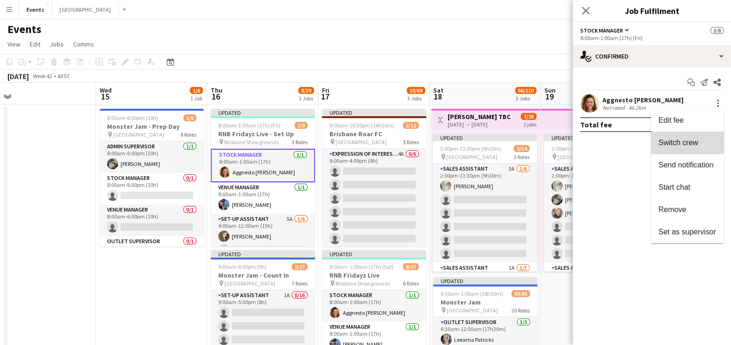
click at [592, 142] on span "Switch crew" at bounding box center [679, 143] width 40 height 8
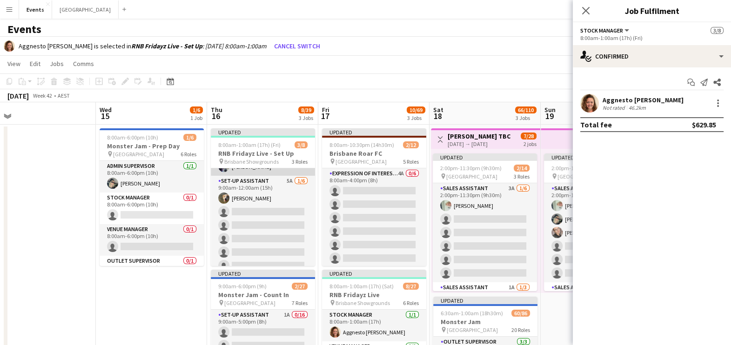
scroll to position [66, 0]
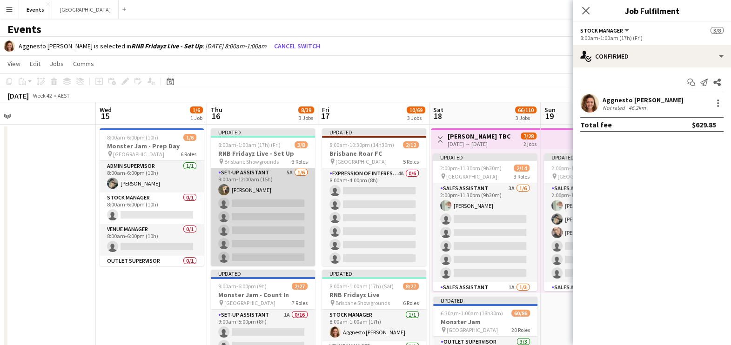
click at [269, 217] on app-card-role "Set-up Assistant 5A [DATE] 9:00am-12:00am (15h) [PERSON_NAME] single-neutral-ac…" at bounding box center [263, 217] width 104 height 99
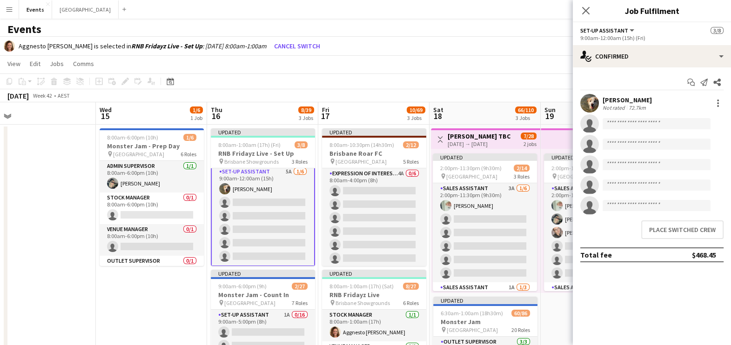
scroll to position [65, 0]
click at [592, 232] on button "Place switched crew" at bounding box center [682, 230] width 82 height 19
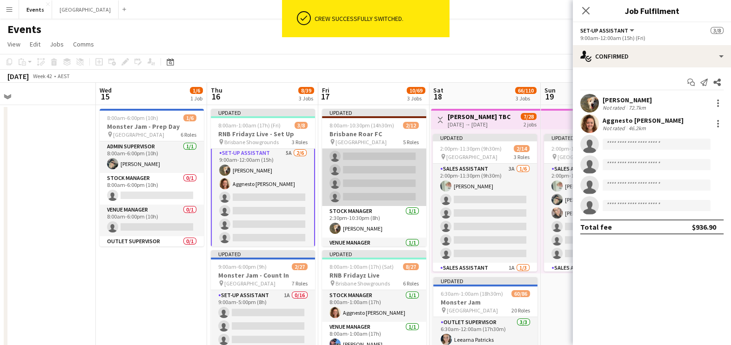
scroll to position [58, 0]
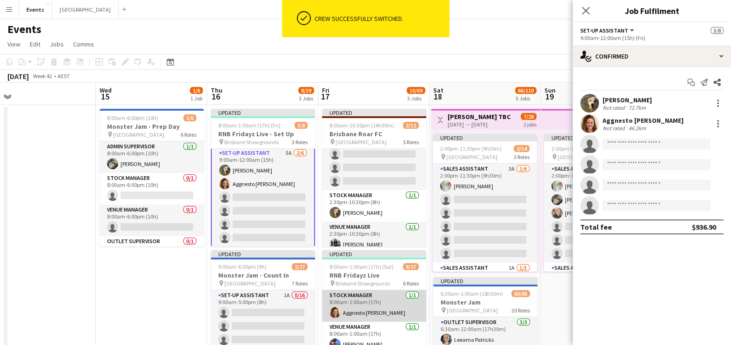
click at [371, 276] on app-card-role "Stock Manager [DATE] 8:00am-1:00am (17h) Aggnesto [PERSON_NAME]" at bounding box center [374, 306] width 104 height 32
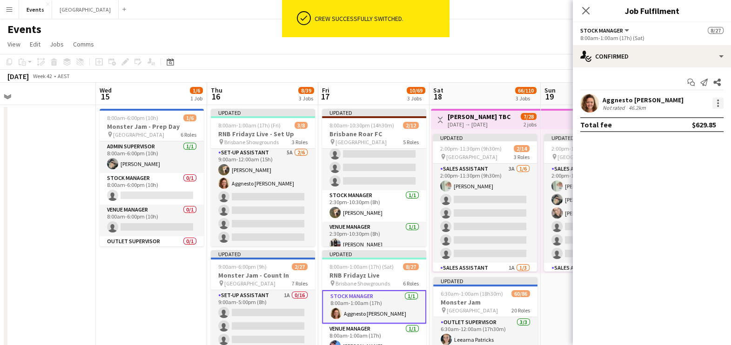
click at [592, 102] on div at bounding box center [718, 103] width 11 height 11
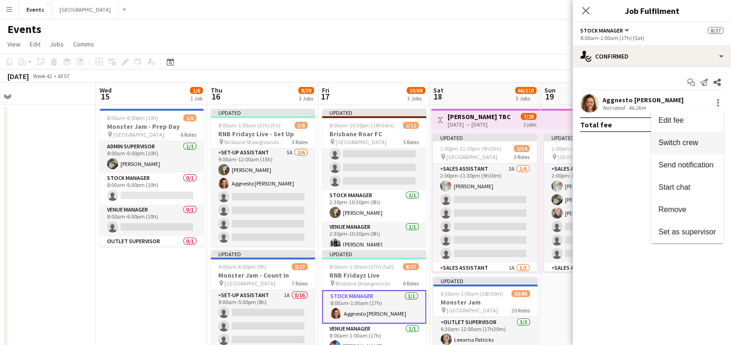
click at [592, 147] on span "Switch crew" at bounding box center [679, 143] width 40 height 8
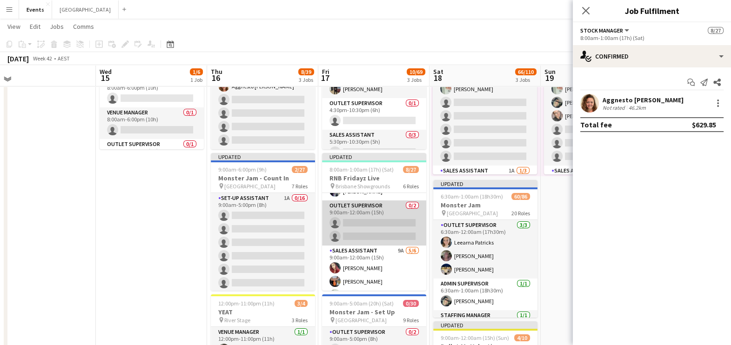
scroll to position [116, 0]
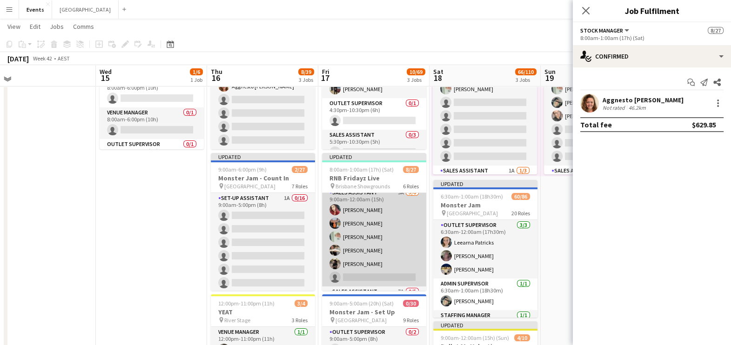
click at [372, 232] on app-card-role "Sales Assistant 9A [DATE] 9:00am-12:00am (15h) [PERSON_NAME] [PERSON_NAME] [PER…" at bounding box center [374, 237] width 104 height 99
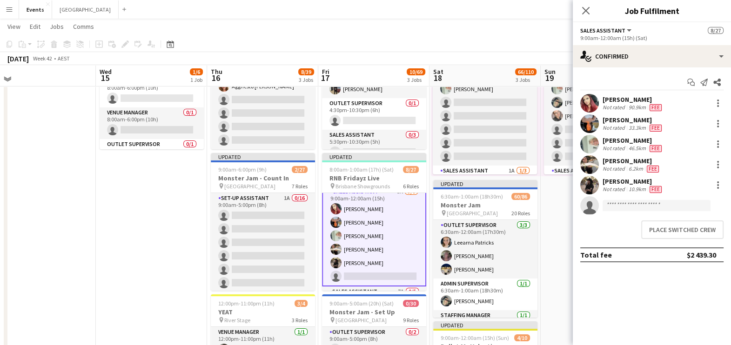
scroll to position [115, 0]
click at [592, 230] on button "Place switched crew" at bounding box center [682, 230] width 82 height 19
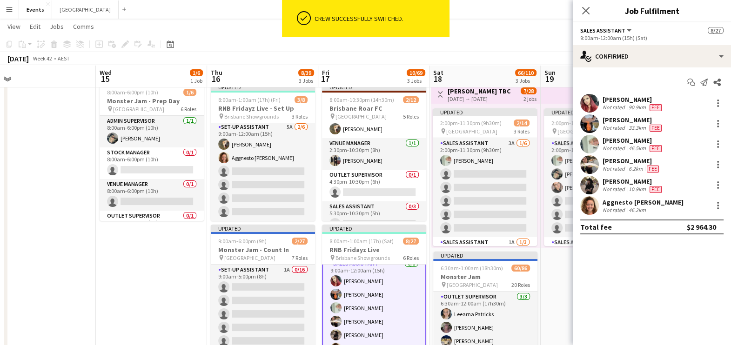
scroll to position [0, 0]
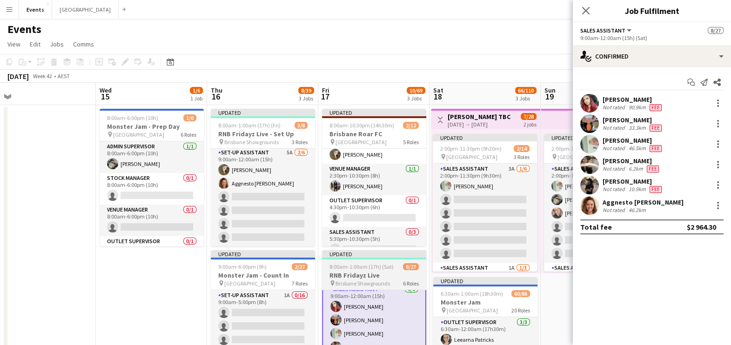
click at [347, 257] on div "Updated" at bounding box center [374, 253] width 104 height 7
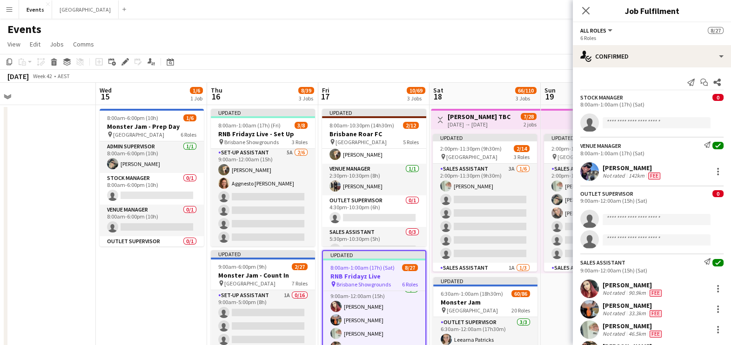
scroll to position [114, 0]
click at [378, 258] on div "Updated" at bounding box center [374, 254] width 102 height 7
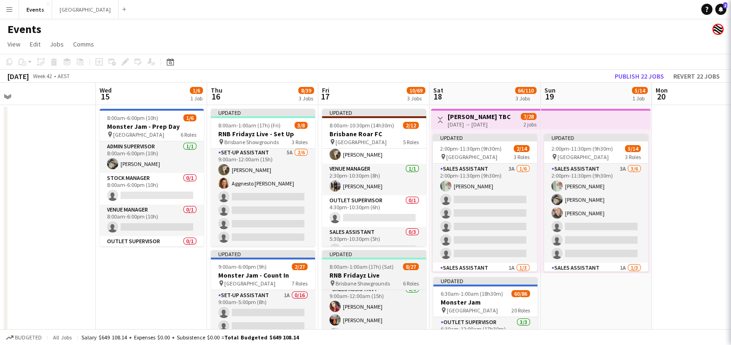
click at [356, 271] on h3 "RNB Fridayz Live" at bounding box center [374, 275] width 104 height 8
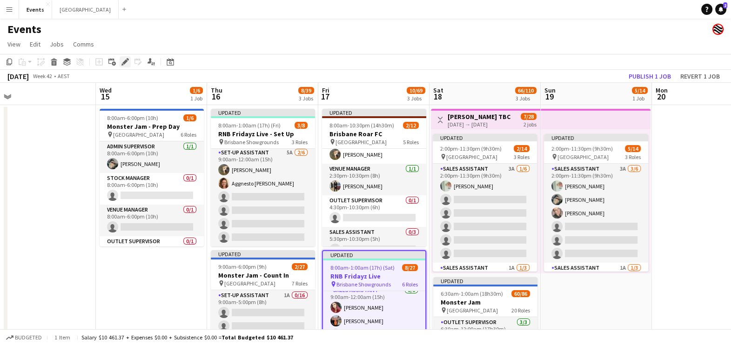
click at [121, 62] on icon "Edit" at bounding box center [124, 61] width 7 height 7
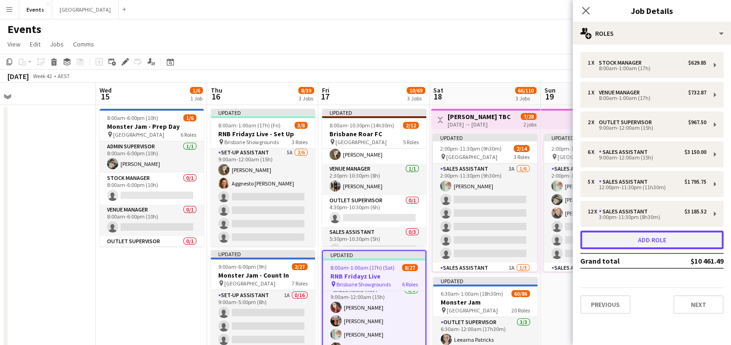
click at [592, 241] on button "Add role" at bounding box center [651, 240] width 143 height 19
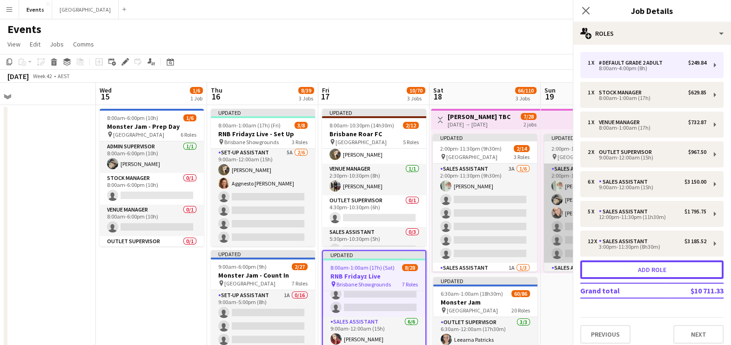
scroll to position [146, 0]
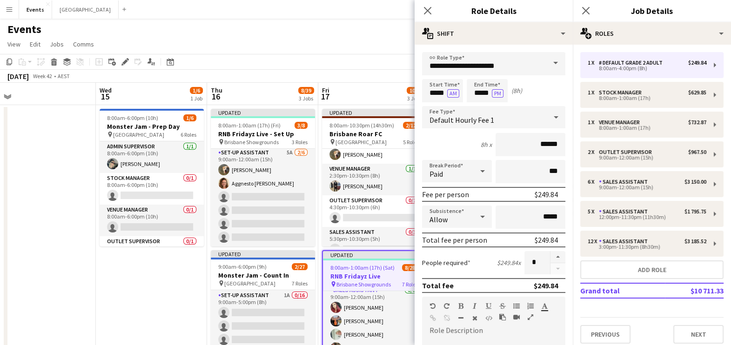
click at [546, 63] on span at bounding box center [556, 63] width 20 height 22
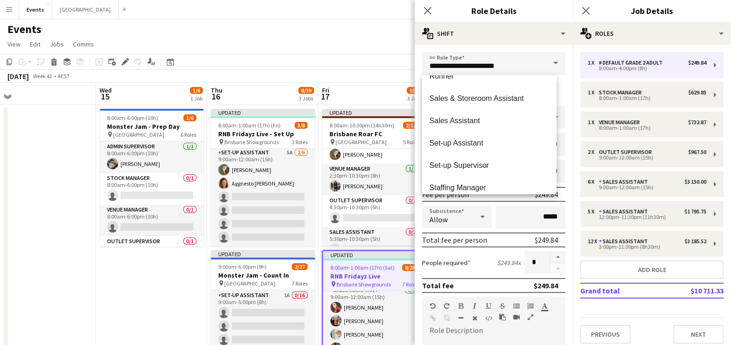
scroll to position [407, 0]
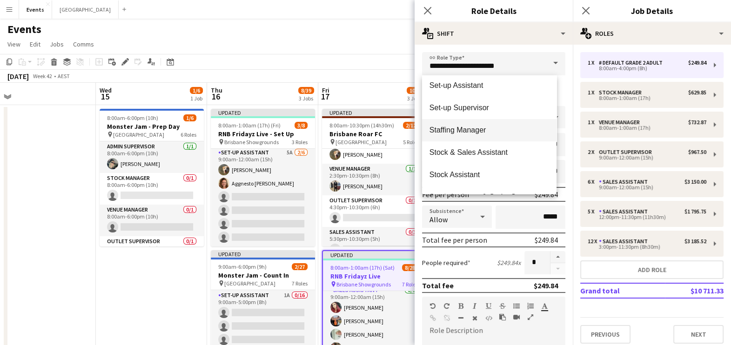
click at [468, 128] on span "Staffing Manager" at bounding box center [490, 130] width 120 height 9
type input "**********"
type input "******"
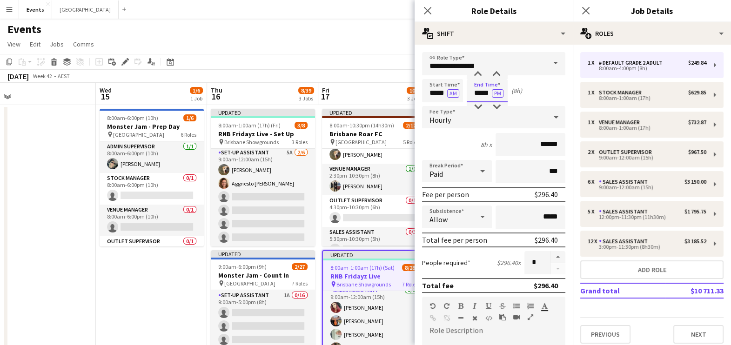
drag, startPoint x: 490, startPoint y: 94, endPoint x: 474, endPoint y: 93, distance: 15.9
click at [474, 93] on input "*****" at bounding box center [487, 90] width 41 height 23
type input "*****"
click at [496, 91] on button "PM" at bounding box center [498, 93] width 12 height 8
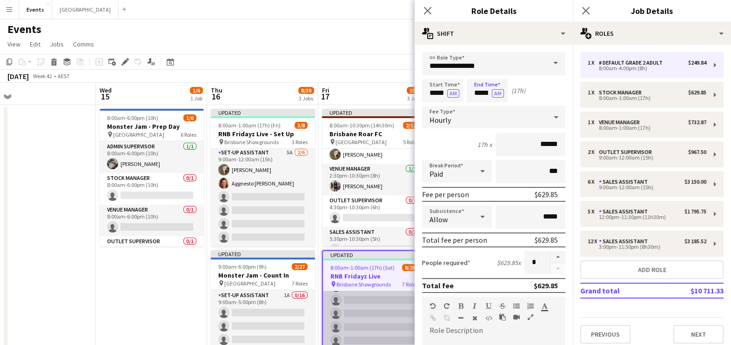
scroll to position [409, 0]
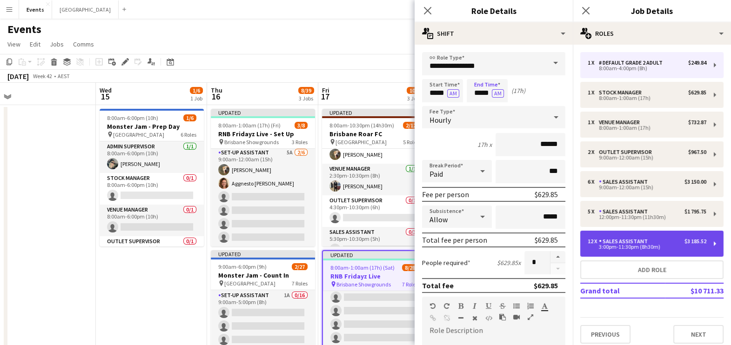
click at [592, 245] on div "3:00pm-11:30pm (8h30m)" at bounding box center [647, 247] width 119 height 5
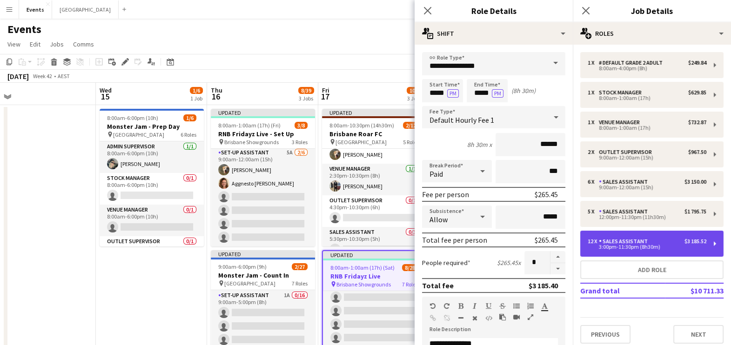
type input "**********"
type input "*****"
type input "******"
type input "****"
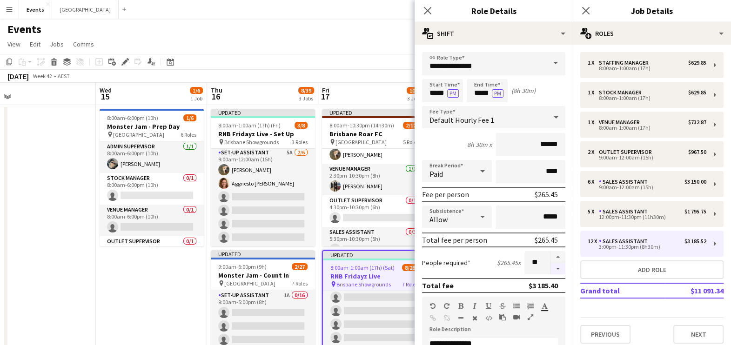
click at [552, 266] on button "button" at bounding box center [558, 269] width 15 height 12
type input "**"
click at [162, 276] on app-date-cell "8:00am-6:00pm (10h) 1/6 Monster Jam - Prep Day pin Cbus Super Stadium 6 Roles A…" at bounding box center [151, 340] width 111 height 470
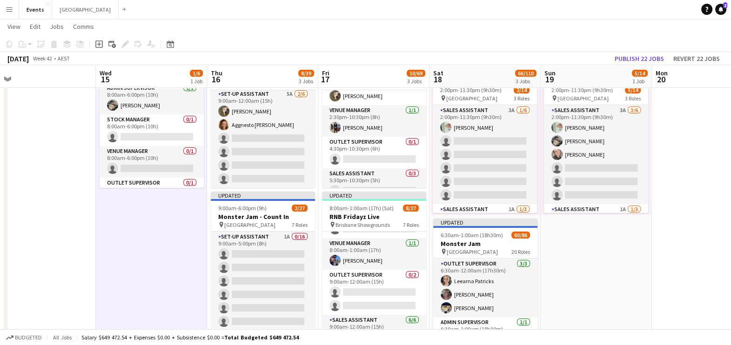
scroll to position [0, 0]
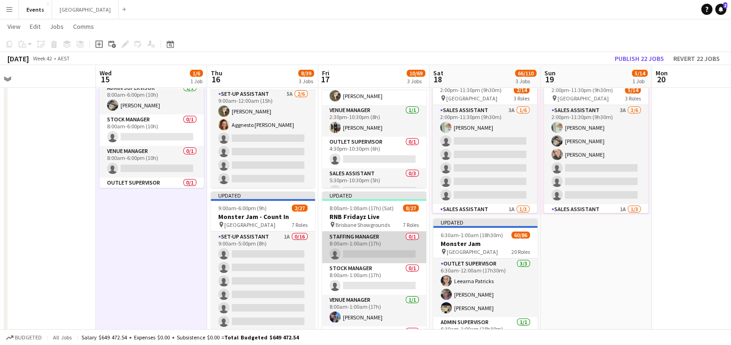
click at [373, 249] on app-card-role "Staffing Manager 0/1 8:00am-1:00am (17h) single-neutral-actions" at bounding box center [374, 248] width 104 height 32
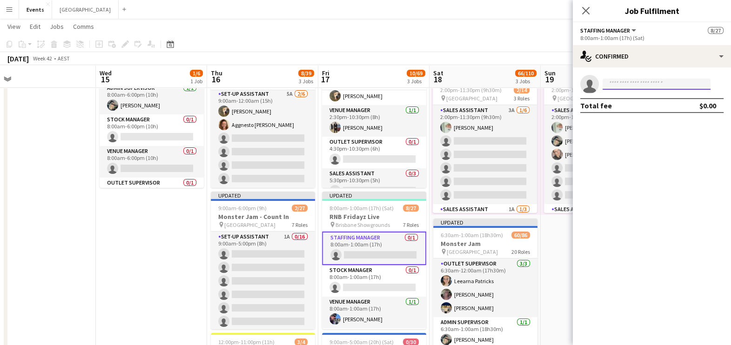
click at [592, 81] on input at bounding box center [657, 84] width 108 height 11
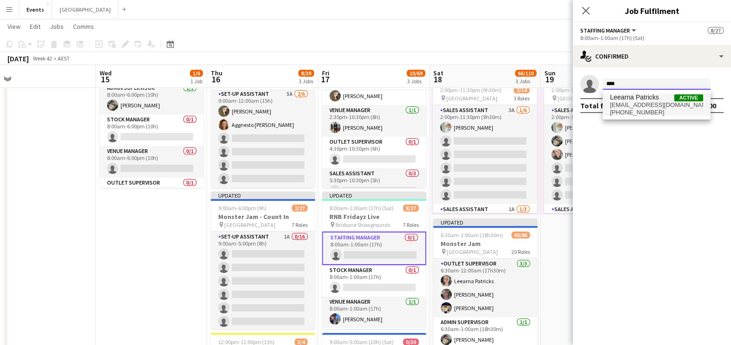
type input "****"
click at [592, 106] on span "[EMAIL_ADDRESS][DOMAIN_NAME]" at bounding box center [656, 104] width 93 height 7
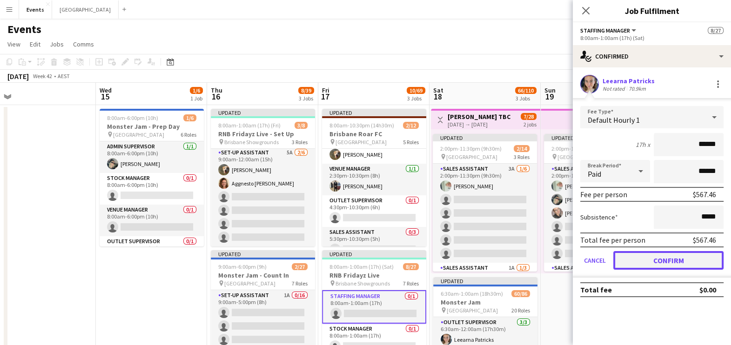
click at [592, 260] on button "Confirm" at bounding box center [668, 260] width 110 height 19
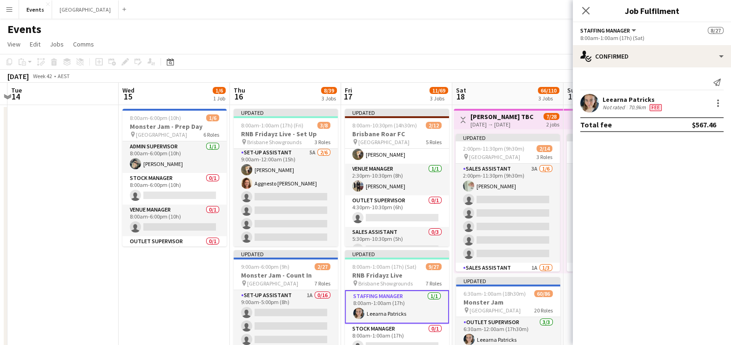
drag, startPoint x: 159, startPoint y: 289, endPoint x: 70, endPoint y: 293, distance: 89.0
click at [67, 276] on app-calendar-viewport "Sat 11 12/12 2 Jobs Sun 12 10/10 1 Job Mon 13 Tue 14 Wed 15 1/6 1 Job Thu 16 8/…" at bounding box center [365, 329] width 731 height 492
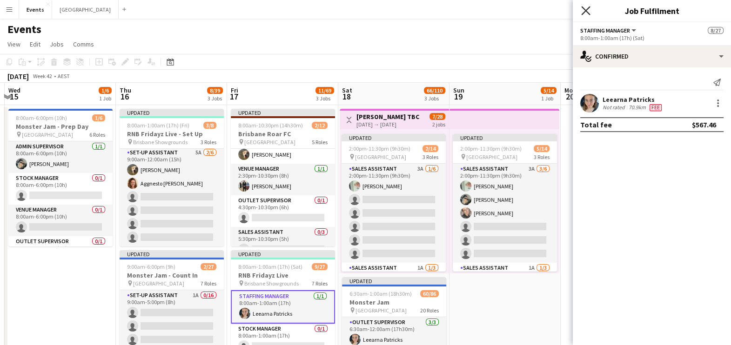
click at [587, 11] on icon "Close pop-in" at bounding box center [585, 10] width 9 height 9
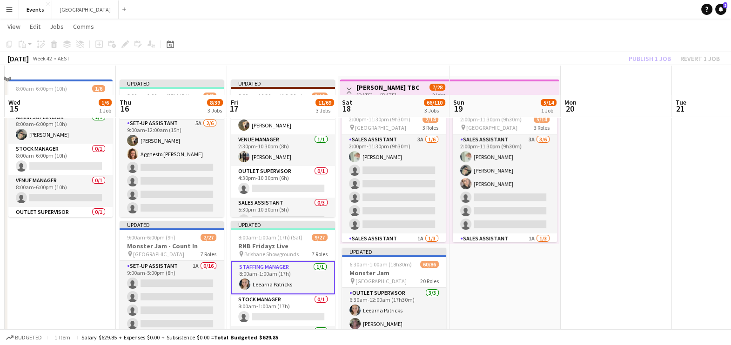
scroll to position [58, 0]
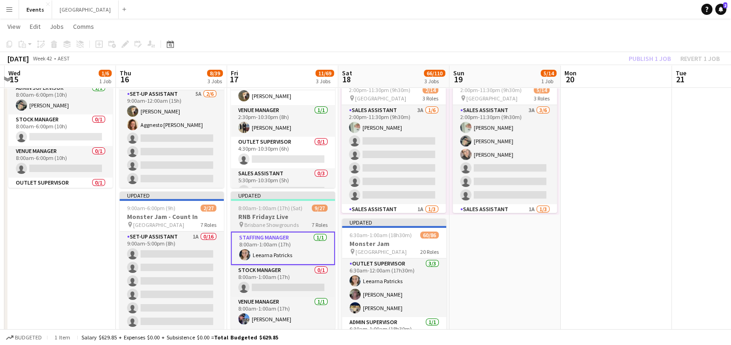
click at [284, 204] on app-job-card "Updated 8:00am-1:00am (17h) (Sat) 9/27 RNB Fridayz Live pin Brisbane Showground…" at bounding box center [283, 261] width 104 height 138
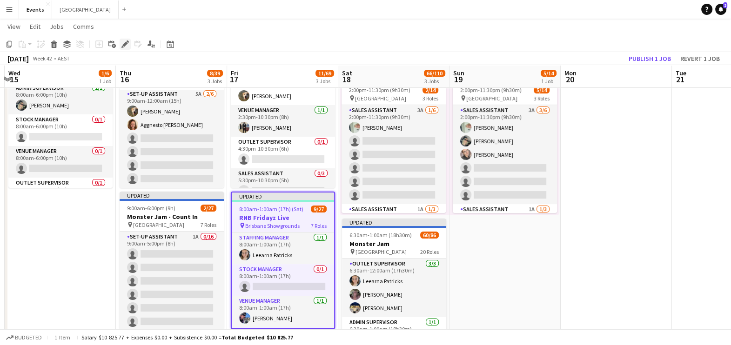
click at [121, 44] on icon "Edit" at bounding box center [124, 43] width 7 height 7
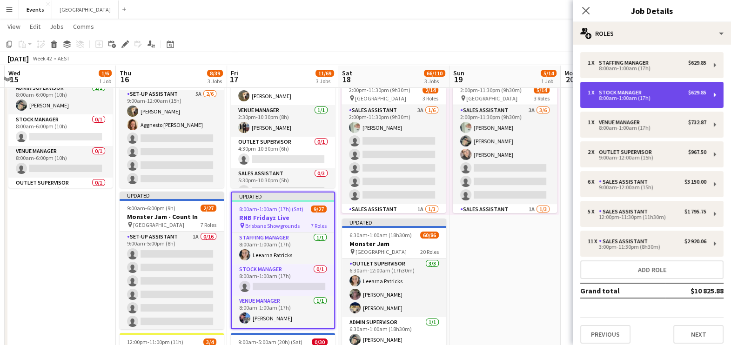
click at [592, 96] on div "8:00am-1:00am (17h)" at bounding box center [647, 98] width 119 height 5
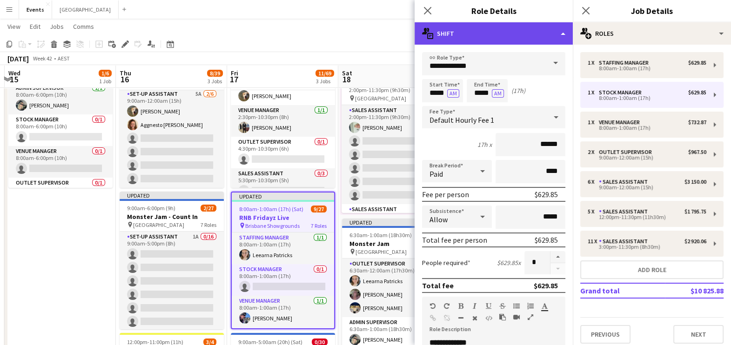
click at [552, 32] on div "multiple-actions-text Shift" at bounding box center [494, 33] width 158 height 22
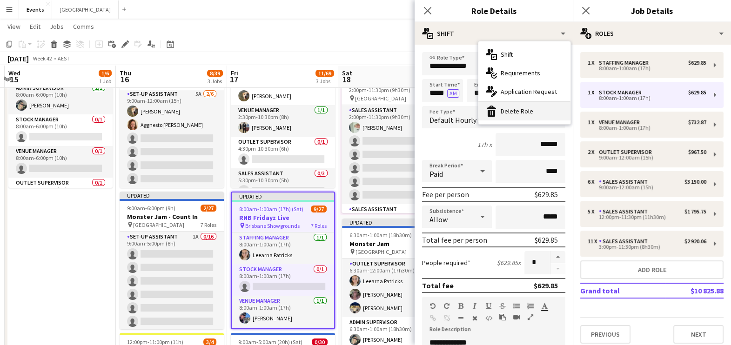
click at [529, 111] on div "bin-2 Delete Role" at bounding box center [524, 111] width 92 height 19
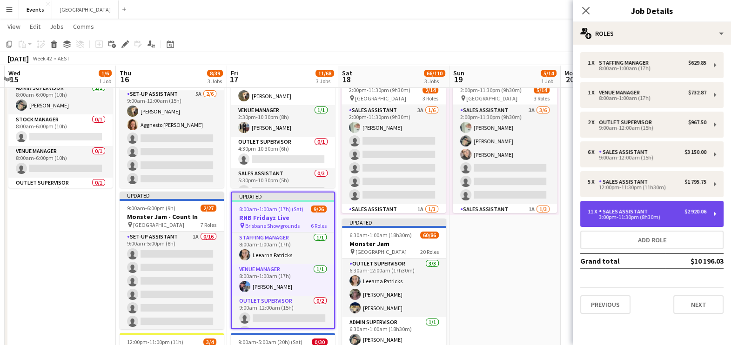
click at [592, 213] on div "Sales Assistant" at bounding box center [625, 212] width 53 height 7
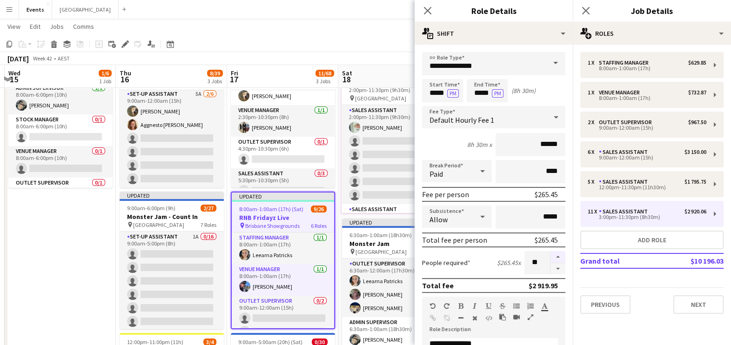
click at [551, 255] on button "button" at bounding box center [558, 257] width 15 height 12
type input "**"
click at [72, 276] on app-date-cell "8:00am-6:00pm (10h) 1/6 Monster Jam - Prep Day pin Cbus Super Stadium 6 Roles A…" at bounding box center [60, 282] width 111 height 470
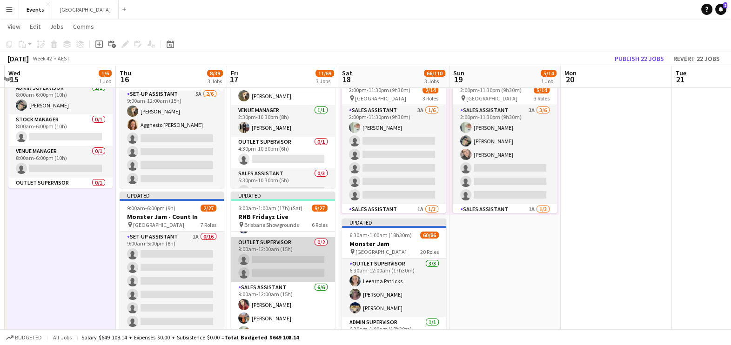
click at [248, 256] on app-card-role "Outlet Supervisor 0/2 9:00am-12:00am (15h) single-neutral-actions single-neutra…" at bounding box center [283, 259] width 104 height 45
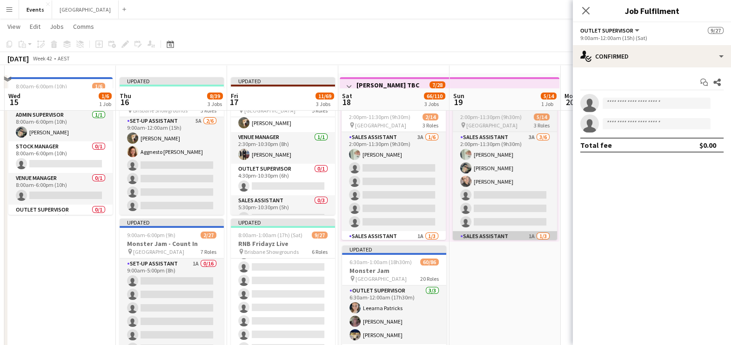
scroll to position [0, 0]
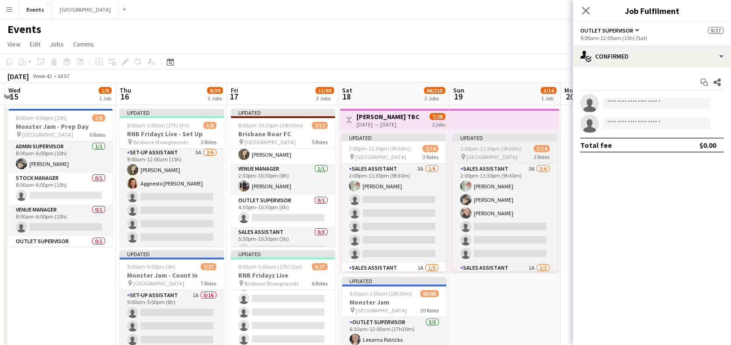
click at [494, 151] on span "2:00pm-11:30pm (9h30m)" at bounding box center [490, 148] width 61 height 7
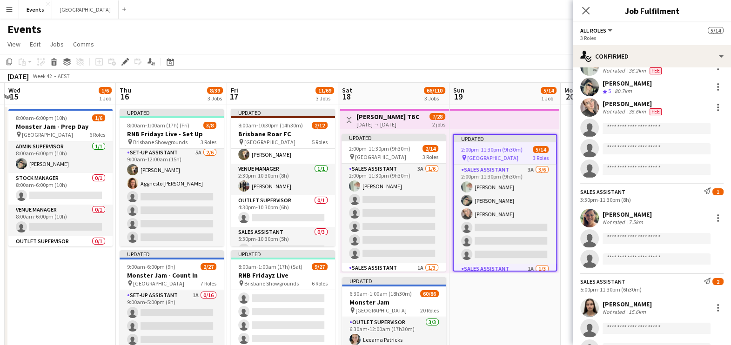
scroll to position [116, 0]
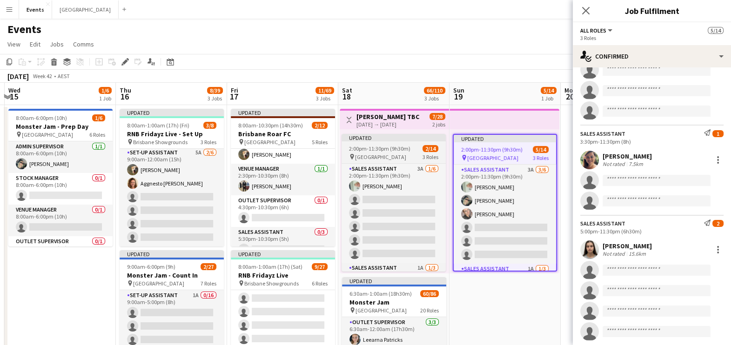
click at [396, 148] on span "2:00pm-11:30pm (9h30m)" at bounding box center [379, 148] width 61 height 7
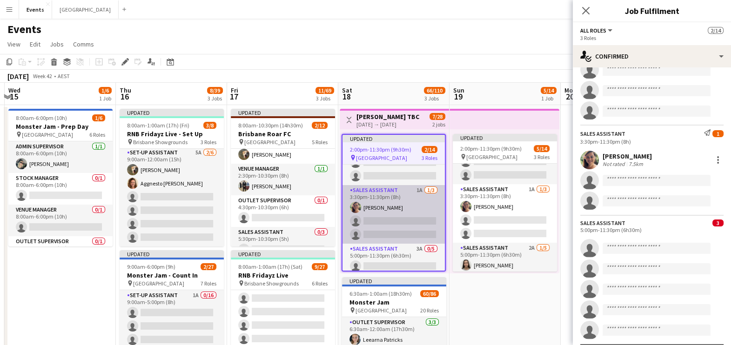
scroll to position [135, 0]
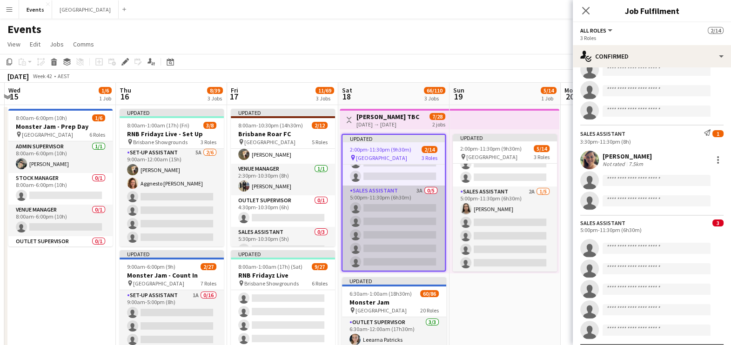
click at [386, 196] on app-card-role "Sales Assistant 3A 0/5 5:00pm-11:30pm (6h30m) single-neutral-actions single-neu…" at bounding box center [394, 229] width 102 height 86
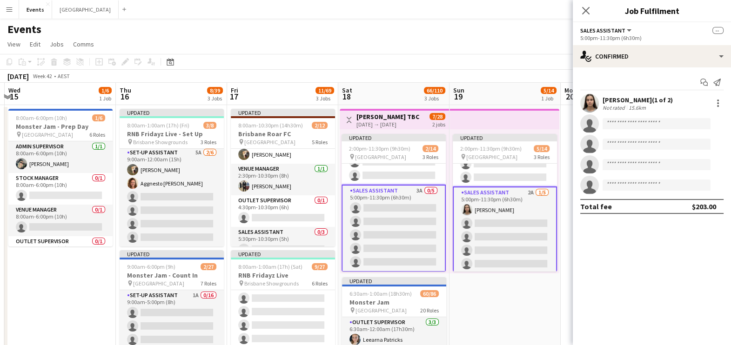
click at [450, 139] on div "Updated 2:00pm-11:30pm (9h30m) 5/14 pin Brisbane Entertainment Centre 3 Roles S…" at bounding box center [505, 201] width 110 height 144
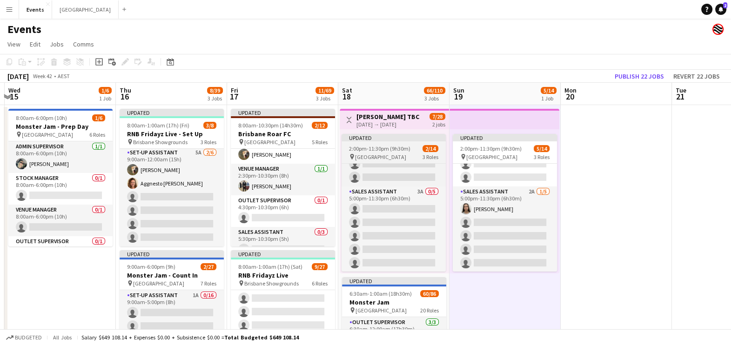
click at [430, 143] on app-job-card "Updated 2:00pm-11:30pm (9h30m) 2/14 pin [GEOGRAPHIC_DATA] 3 Roles Sales Assista…" at bounding box center [394, 203] width 104 height 138
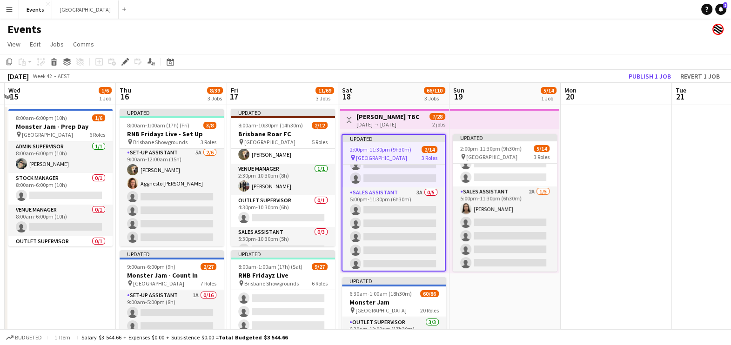
scroll to position [137, 0]
click at [126, 63] on icon "Edit" at bounding box center [124, 61] width 7 height 7
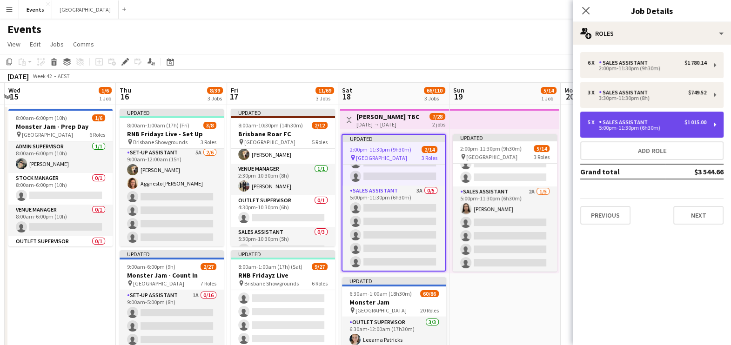
click at [592, 125] on div "5 x Sales Assistant $1 015.00 5:00pm-11:30pm (6h30m)" at bounding box center [647, 124] width 119 height 11
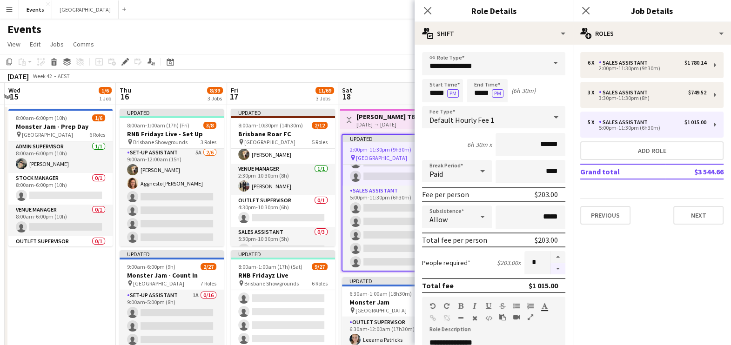
click at [551, 269] on button "button" at bounding box center [558, 269] width 15 height 12
click at [551, 254] on button "button" at bounding box center [558, 257] width 15 height 12
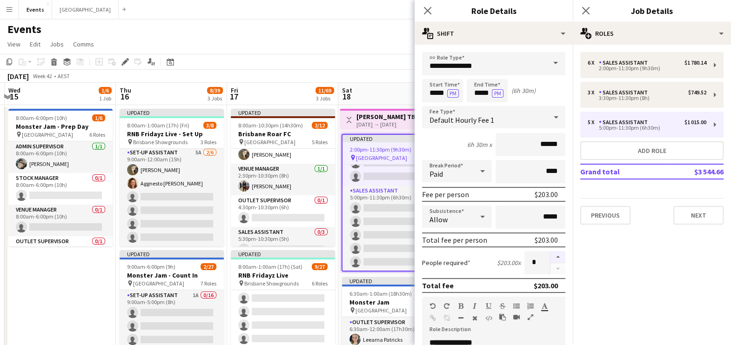
type input "*"
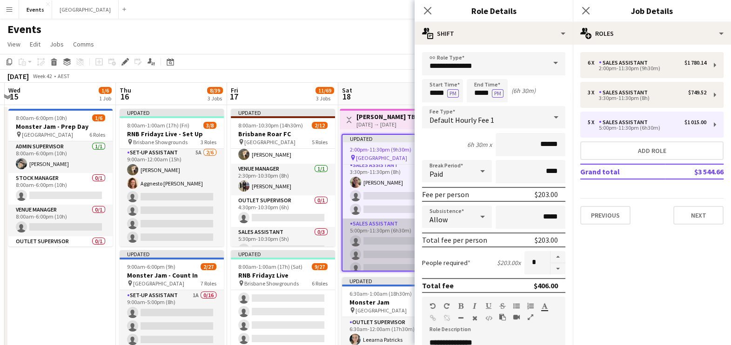
scroll to position [79, 0]
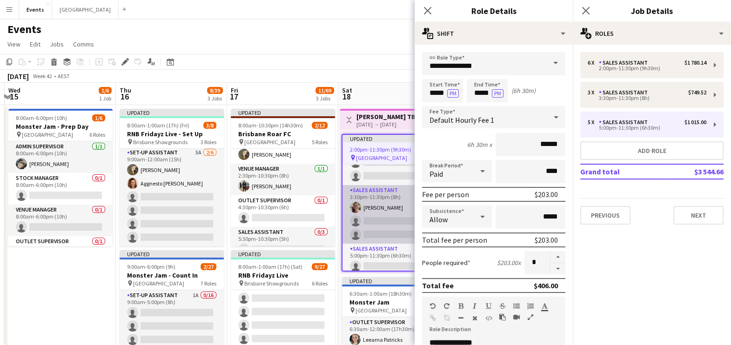
click at [389, 203] on app-card-role "Sales Assistant 1A [DATE] 3:30pm-11:30pm (8h) [PERSON_NAME] single-neutral-acti…" at bounding box center [394, 214] width 102 height 59
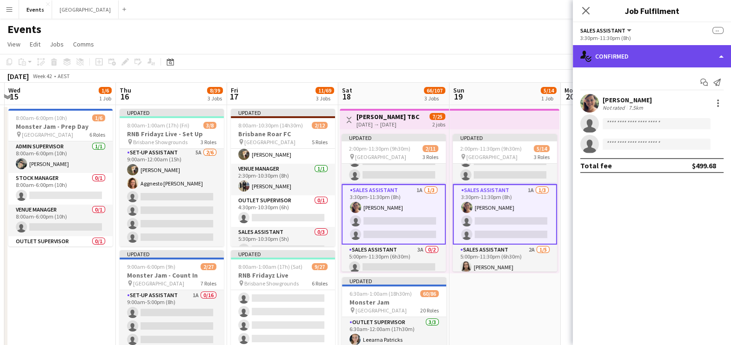
click at [592, 59] on div "single-neutral-actions-check-2 Confirmed" at bounding box center [652, 56] width 158 height 22
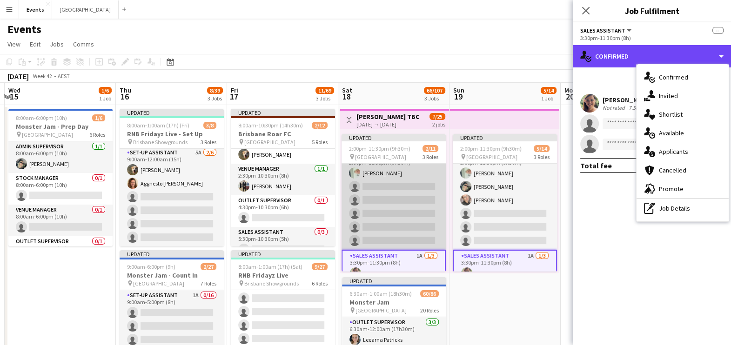
scroll to position [0, 0]
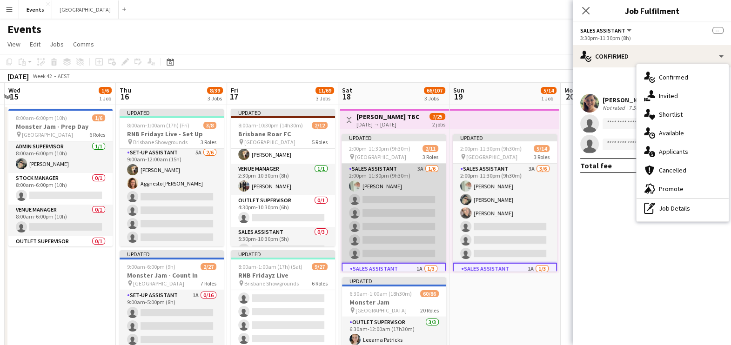
click at [397, 205] on app-card-role "Sales Assistant 3A [DATE] 2:00pm-11:30pm (9h30m) [PERSON_NAME] single-neutral-a…" at bounding box center [394, 213] width 104 height 99
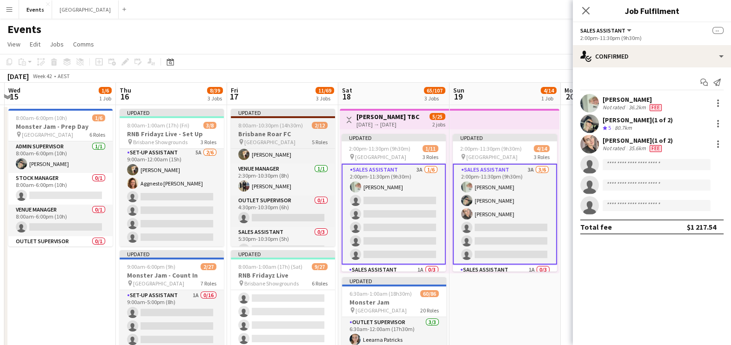
click at [390, 196] on app-card-role "Sales Assistant 3A [DATE] 2:00pm-11:30pm (9h30m) [PERSON_NAME] single-neutral-a…" at bounding box center [394, 214] width 104 height 101
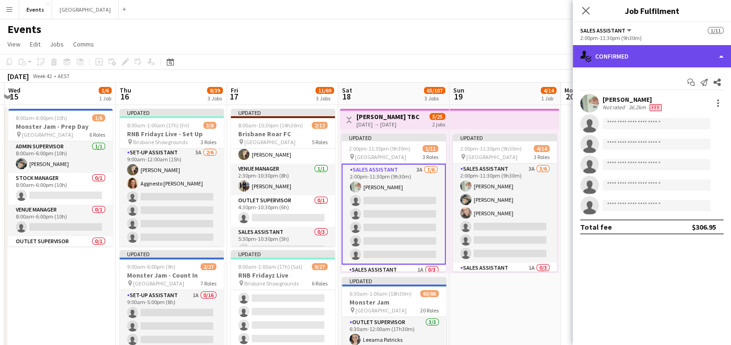
click at [592, 61] on div "single-neutral-actions-check-2 Confirmed" at bounding box center [652, 56] width 158 height 22
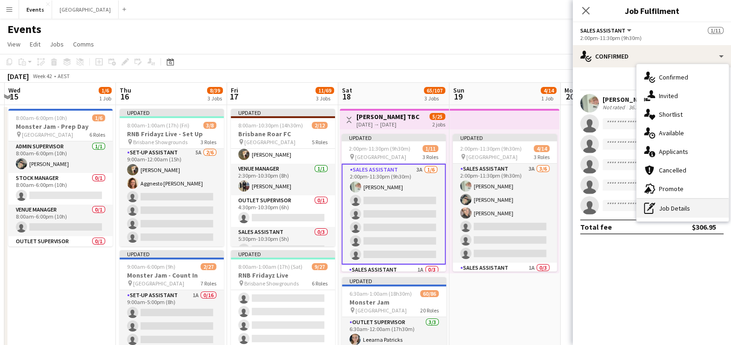
click at [592, 212] on div "pen-write Job Details" at bounding box center [683, 208] width 92 height 19
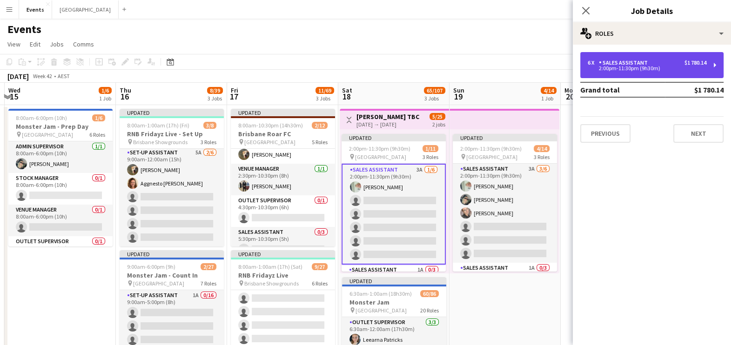
click at [592, 71] on div "2:00pm-11:30pm (9h30m)" at bounding box center [647, 68] width 119 height 5
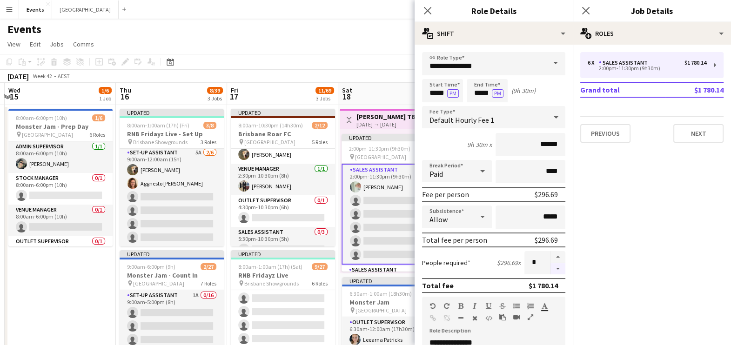
click at [551, 267] on button "button" at bounding box center [558, 269] width 15 height 12
type input "*"
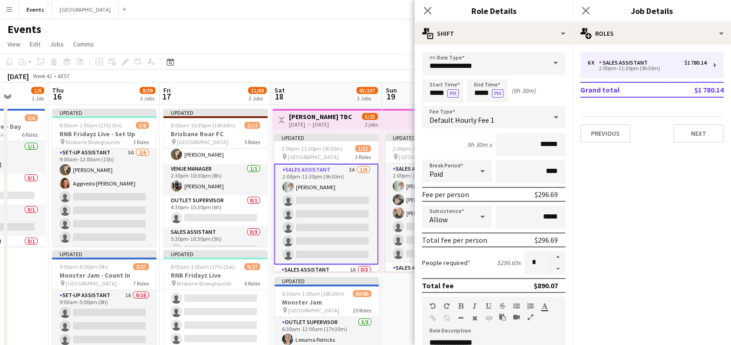
scroll to position [0, 402]
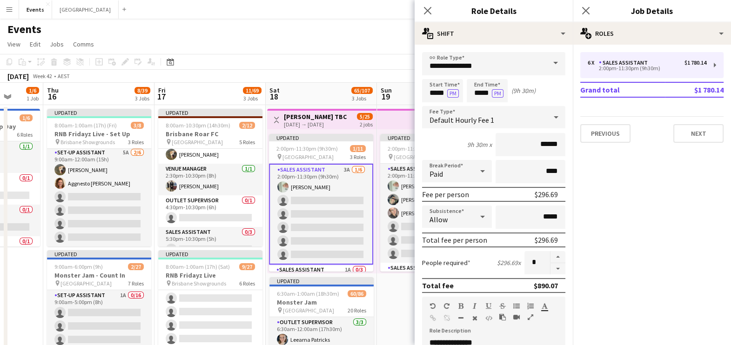
drag, startPoint x: 94, startPoint y: 280, endPoint x: 21, endPoint y: 281, distance: 72.6
click at [21, 276] on app-calendar-viewport "Sun 12 10/10 1 Job Mon 13 Tue 14 Wed 15 1/6 1 Job Thu 16 8/39 3 Jobs Fri 17 11/…" at bounding box center [365, 329] width 731 height 492
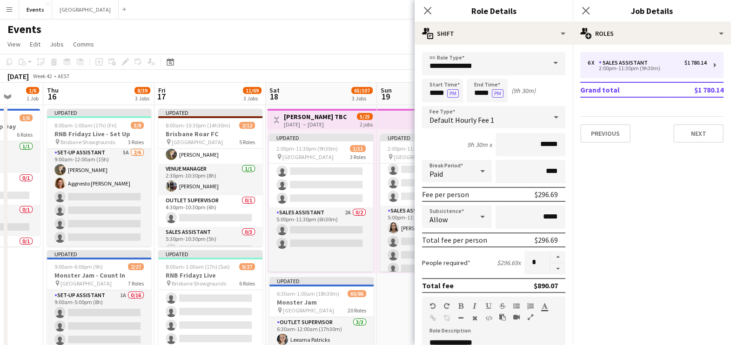
click at [328, 43] on app-page-menu "View Day view expanded Day view collapsed Month view Date picker Jump to [DATE]…" at bounding box center [365, 45] width 731 height 18
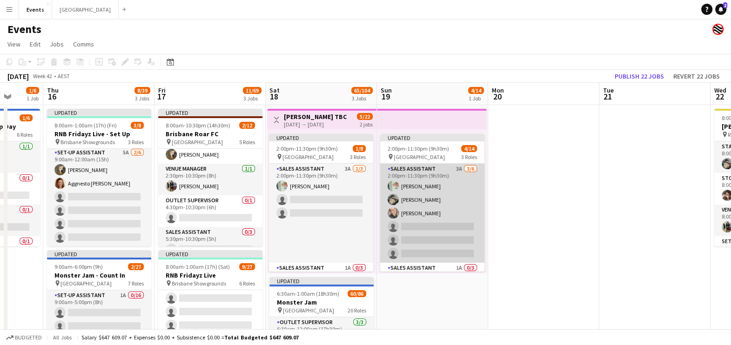
click at [433, 175] on app-card-role "Sales Assistant 3A [DATE] 2:00pm-11:30pm (9h30m) [PERSON_NAME] [PERSON_NAME] [P…" at bounding box center [432, 213] width 104 height 99
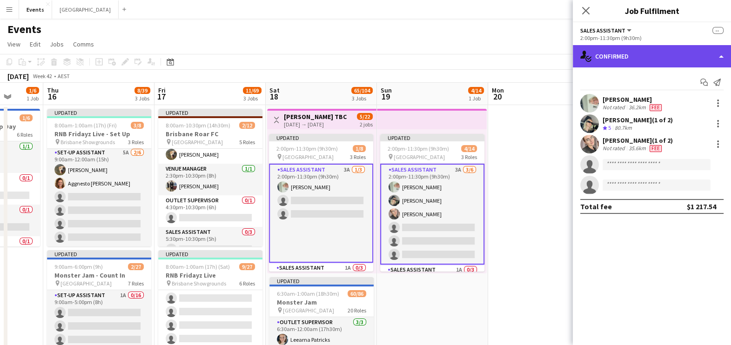
click at [592, 60] on div "single-neutral-actions-check-2 Confirmed" at bounding box center [652, 56] width 158 height 22
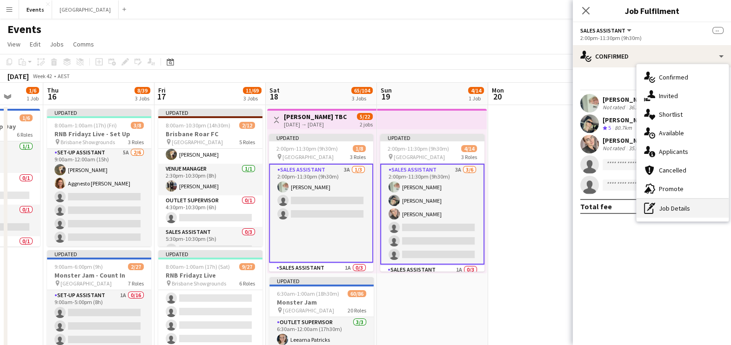
click at [592, 213] on div "pen-write Job Details" at bounding box center [683, 208] width 92 height 19
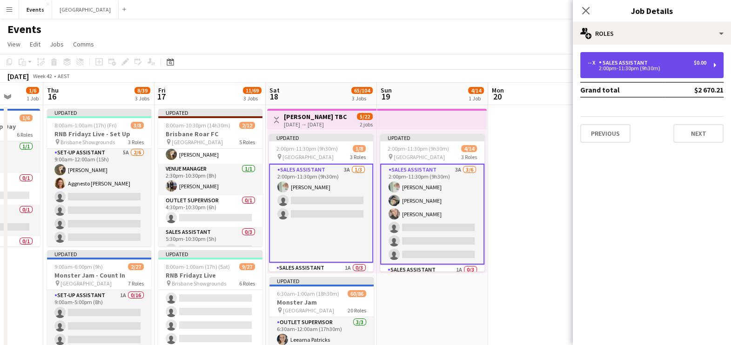
click at [592, 71] on div "2:00pm-11:30pm (9h30m)" at bounding box center [647, 68] width 119 height 5
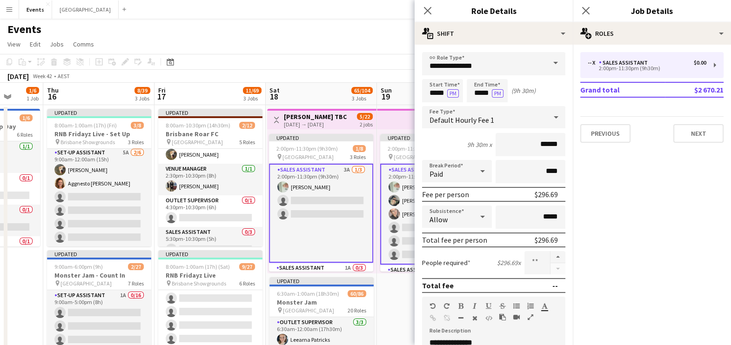
click at [402, 229] on app-card-role "Sales Assistant 3A [DATE] 2:00pm-11:30pm (9h30m) [PERSON_NAME] [PERSON_NAME] [P…" at bounding box center [432, 214] width 104 height 101
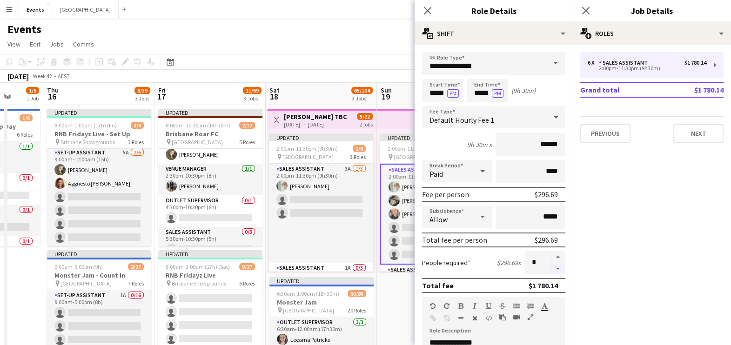
click at [552, 269] on button "button" at bounding box center [558, 269] width 15 height 12
click at [551, 268] on button "button" at bounding box center [558, 269] width 15 height 12
type input "*"
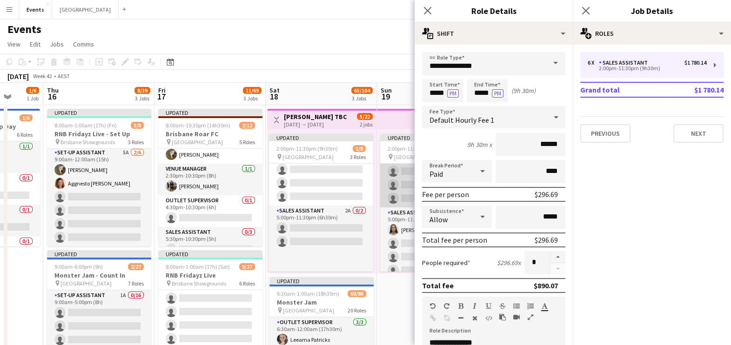
click at [406, 232] on app-card-role "Sales Assistant 1A [DATE] 5:00pm-11:30pm (6h30m) [PERSON_NAME] single-neutral-a…" at bounding box center [432, 251] width 104 height 86
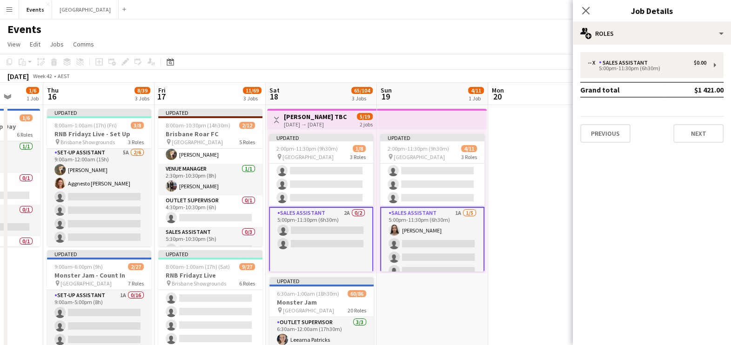
click at [435, 234] on app-card-role "Sales Assistant 1A [DATE] 5:00pm-11:30pm (6h30m) [PERSON_NAME] single-neutral-a…" at bounding box center [432, 250] width 104 height 87
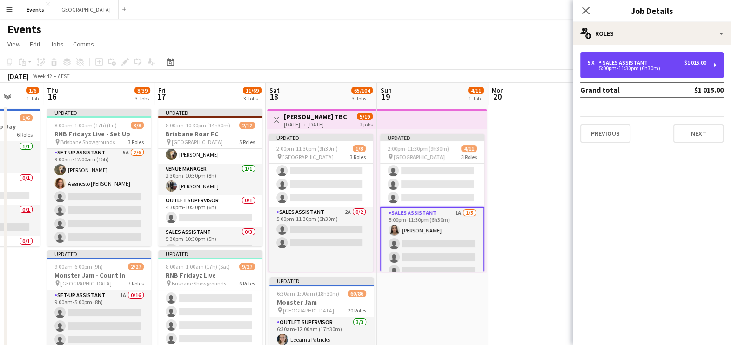
drag, startPoint x: 622, startPoint y: 71, endPoint x: 572, endPoint y: 112, distance: 64.8
click at [592, 71] on div "5:00pm-11:30pm (6h30m)" at bounding box center [647, 68] width 119 height 5
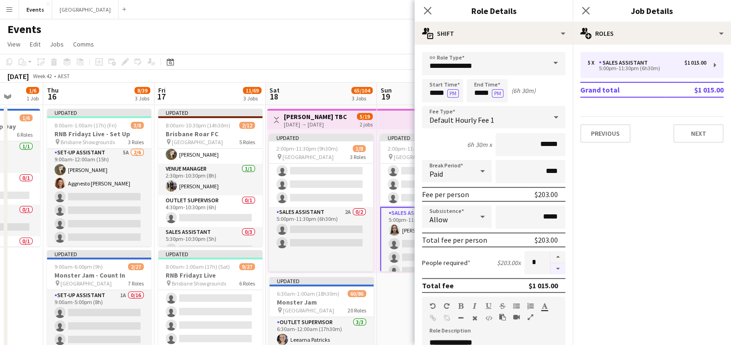
click at [556, 268] on button "button" at bounding box center [558, 269] width 15 height 12
click at [551, 269] on button "button" at bounding box center [558, 269] width 15 height 12
type input "*"
click at [395, 276] on app-date-cell "Updated 2:00pm-11:30pm (9h30m) 4/11 pin Brisbane Entertainment Centre 3 Roles S…" at bounding box center [433, 340] width 111 height 470
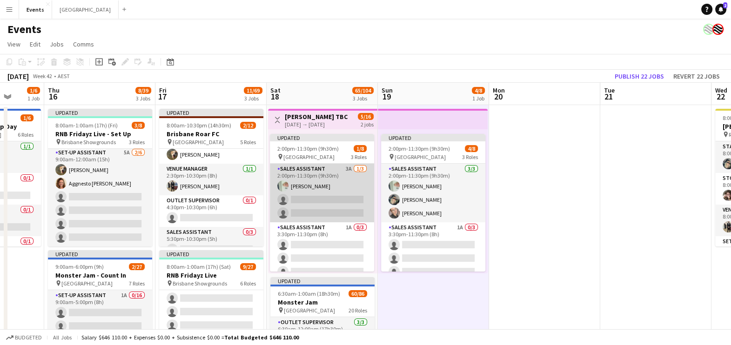
click at [330, 196] on app-card-role "Sales Assistant 3A [DATE] 2:00pm-11:30pm (9h30m) [PERSON_NAME] single-neutral-a…" at bounding box center [322, 193] width 104 height 59
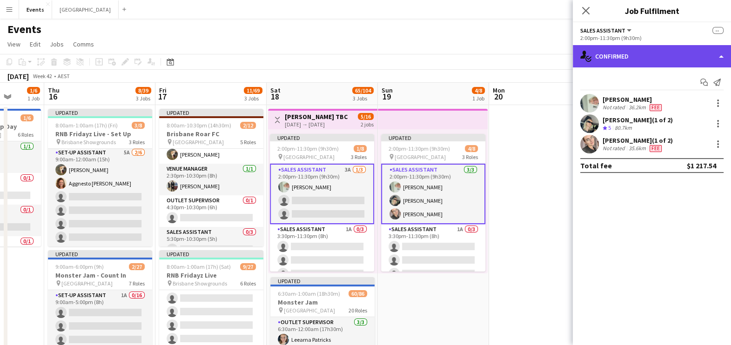
click at [592, 55] on div "single-neutral-actions-check-2 Confirmed" at bounding box center [652, 56] width 158 height 22
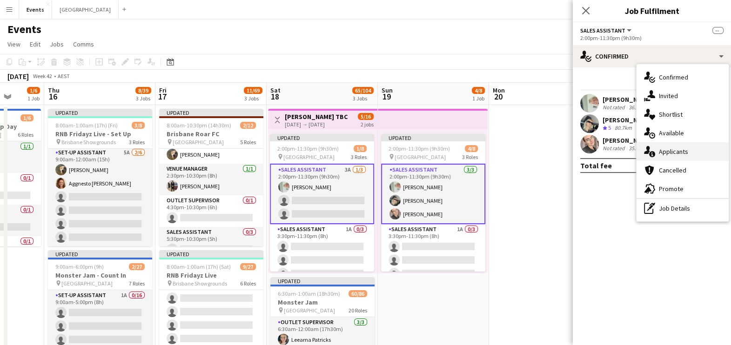
click at [592, 146] on div "single-neutral-actions-information Applicants" at bounding box center [683, 151] width 92 height 19
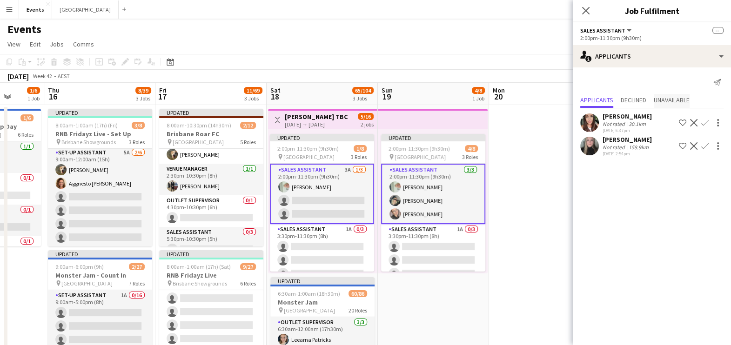
click at [592, 99] on span "Unavailable" at bounding box center [672, 100] width 36 height 7
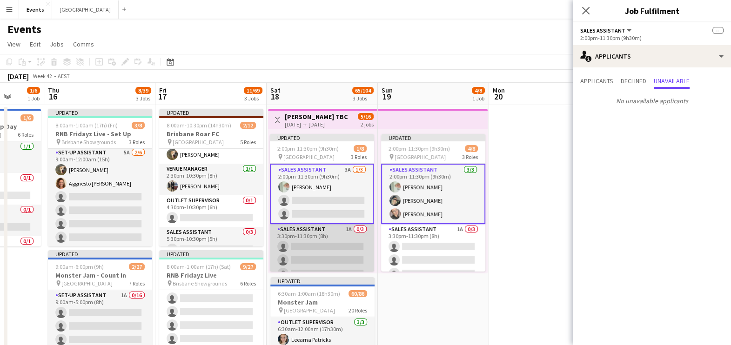
click at [345, 240] on app-card-role "Sales Assistant 1A 0/3 3:30pm-11:30pm (8h) single-neutral-actions single-neutra…" at bounding box center [322, 253] width 104 height 59
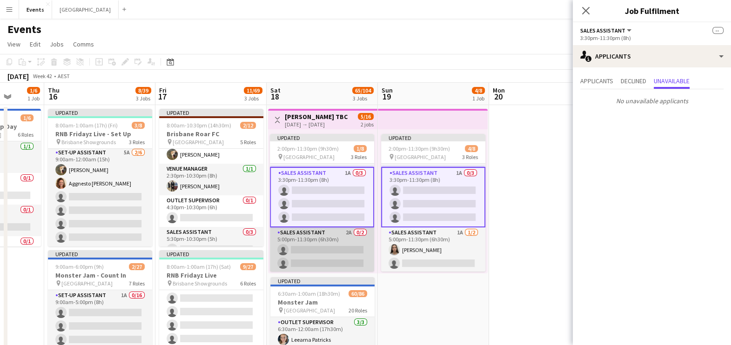
click at [338, 236] on app-card-role "Sales Assistant 2A 0/2 5:00pm-11:30pm (6h30m) single-neutral-actions single-neu…" at bounding box center [322, 250] width 104 height 45
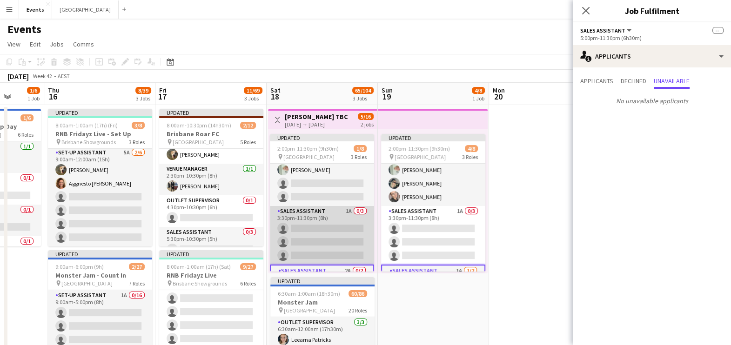
scroll to position [0, 0]
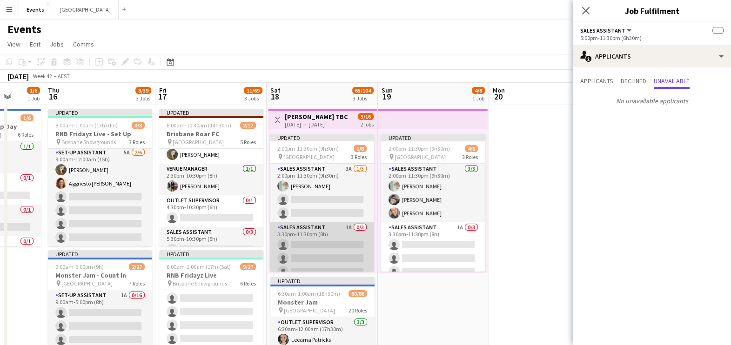
click at [320, 233] on app-card-role "Sales Assistant 1A 0/3 3:30pm-11:30pm (8h) single-neutral-actions single-neutra…" at bounding box center [322, 251] width 104 height 59
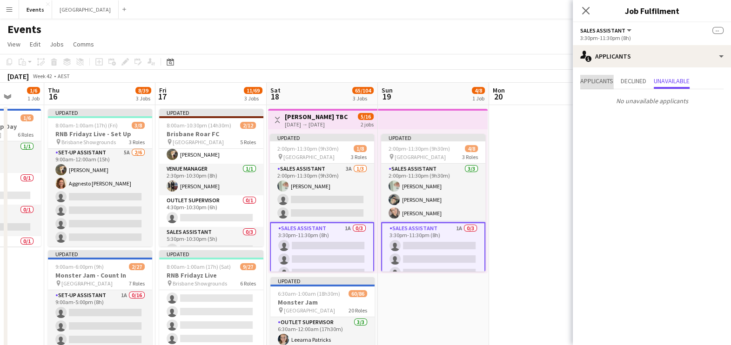
click at [592, 79] on span "Applicants" at bounding box center [596, 81] width 33 height 7
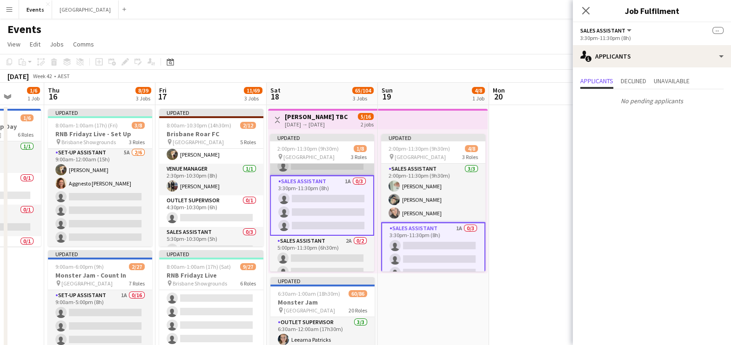
scroll to position [55, 0]
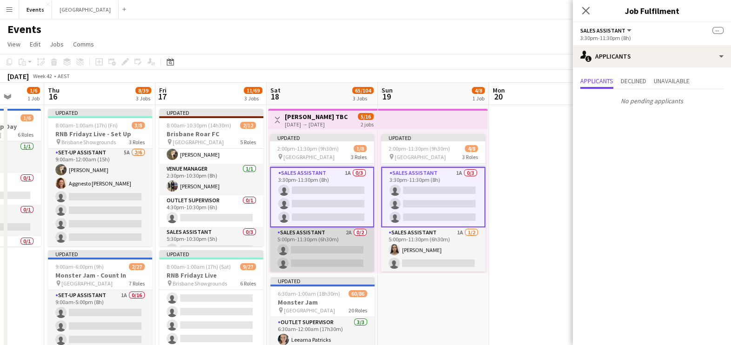
click at [311, 249] on app-card-role "Sales Assistant 2A 0/2 5:00pm-11:30pm (6h30m) single-neutral-actions single-neu…" at bounding box center [322, 250] width 104 height 45
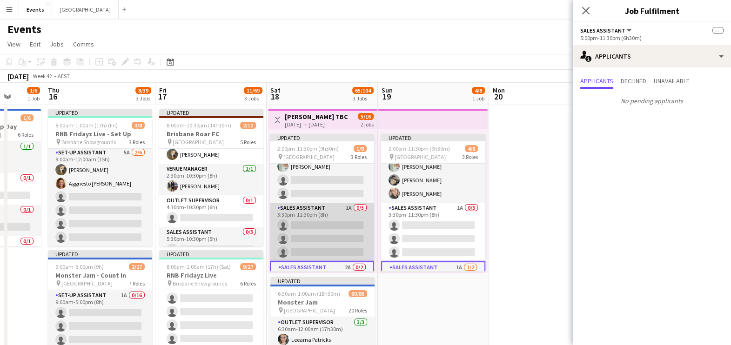
scroll to position [0, 0]
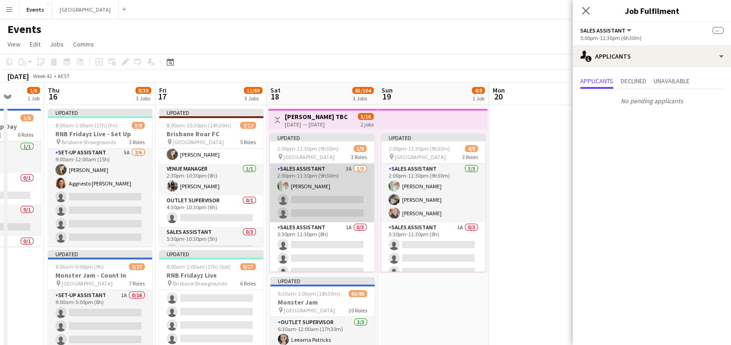
click at [323, 198] on app-card-role "Sales Assistant 3A [DATE] 2:00pm-11:30pm (9h30m) [PERSON_NAME] single-neutral-a…" at bounding box center [322, 193] width 104 height 59
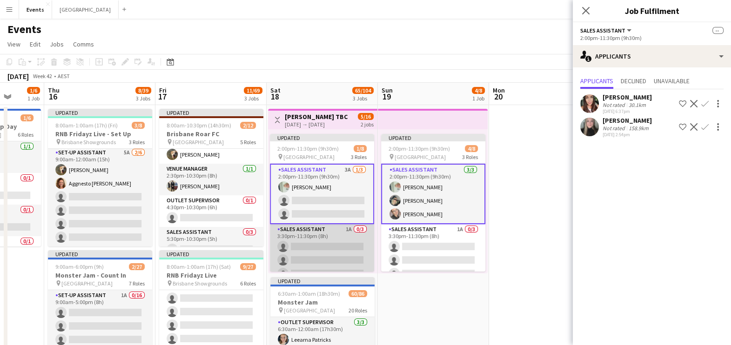
click at [331, 249] on app-card-role "Sales Assistant 1A 0/3 3:30pm-11:30pm (8h) single-neutral-actions single-neutra…" at bounding box center [322, 253] width 104 height 59
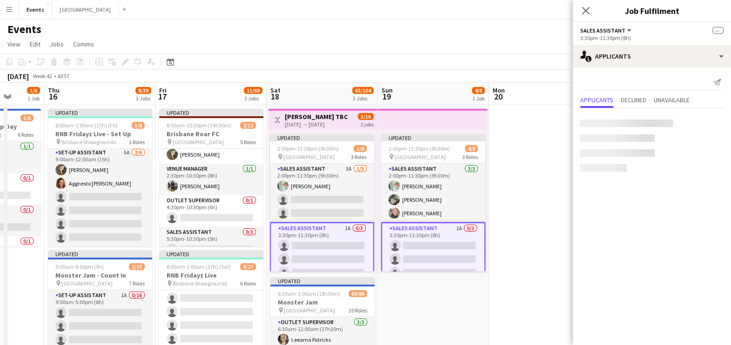
scroll to position [0, 400]
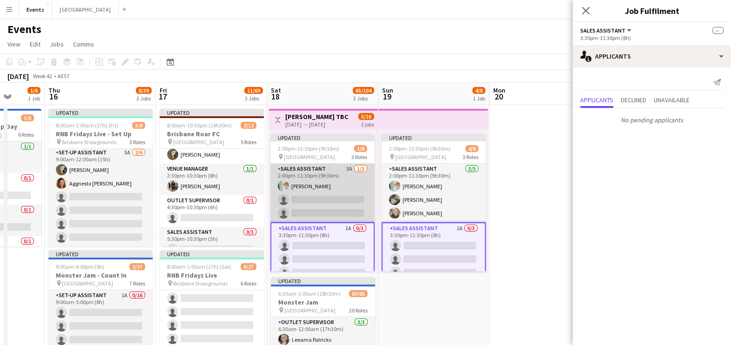
click at [328, 190] on app-card-role "Sales Assistant 3A [DATE] 2:00pm-11:30pm (9h30m) [PERSON_NAME] single-neutral-a…" at bounding box center [322, 193] width 104 height 59
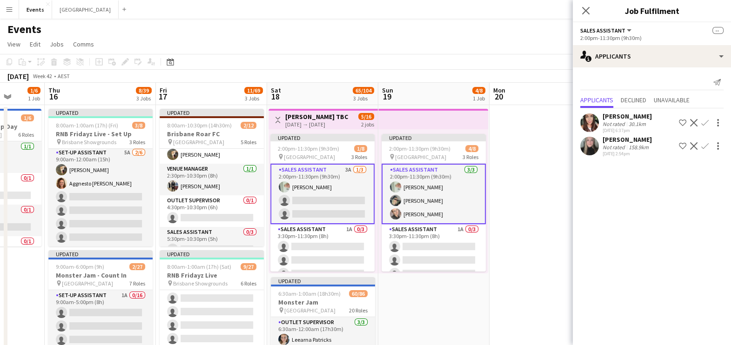
click at [338, 178] on app-card-role "Sales Assistant 3A [DATE] 2:00pm-11:30pm (9h30m) [PERSON_NAME] single-neutral-a…" at bounding box center [322, 194] width 104 height 61
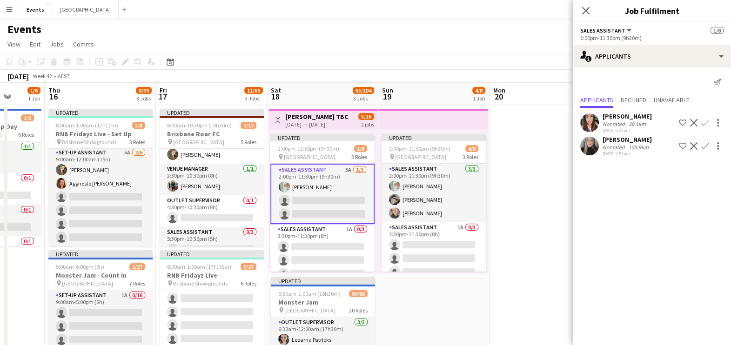
click at [592, 145] on app-icon "Confirm" at bounding box center [704, 145] width 7 height 7
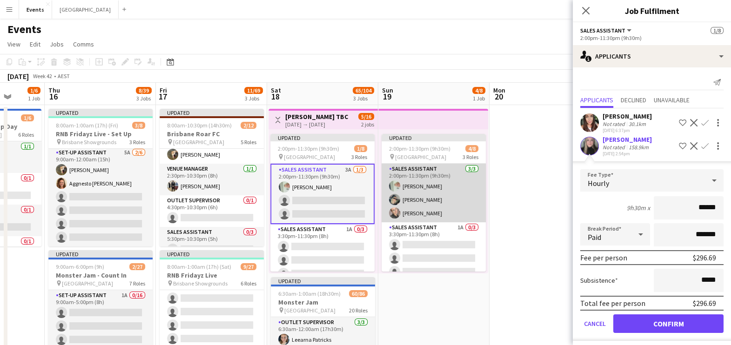
click at [433, 204] on app-card-role "Sales Assistant [DATE] 2:00pm-11:30pm (9h30m) [PERSON_NAME] [PERSON_NAME] [PERS…" at bounding box center [434, 193] width 104 height 59
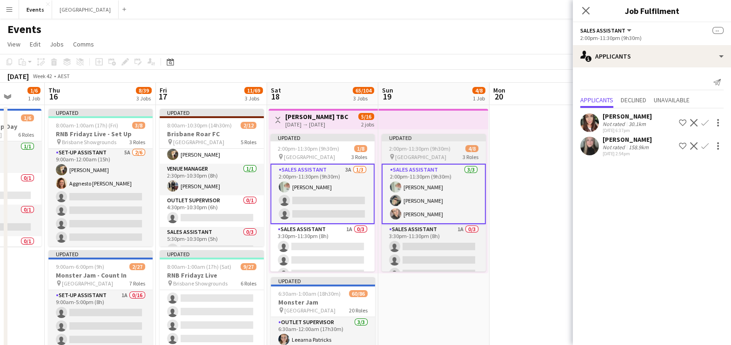
drag, startPoint x: 412, startPoint y: 148, endPoint x: 415, endPoint y: 169, distance: 20.7
click at [412, 148] on span "2:00pm-11:30pm (9h30m)" at bounding box center [419, 148] width 61 height 7
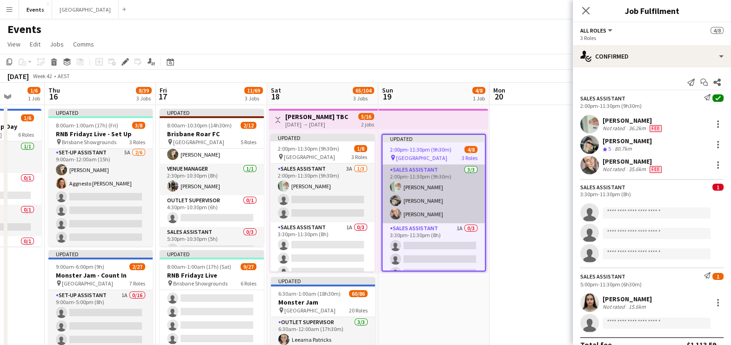
scroll to position [0, 400]
click at [433, 197] on app-card-role "Sales Assistant [DATE] 2:00pm-11:30pm (9h30m) [PERSON_NAME] [PERSON_NAME] [PERS…" at bounding box center [434, 194] width 102 height 59
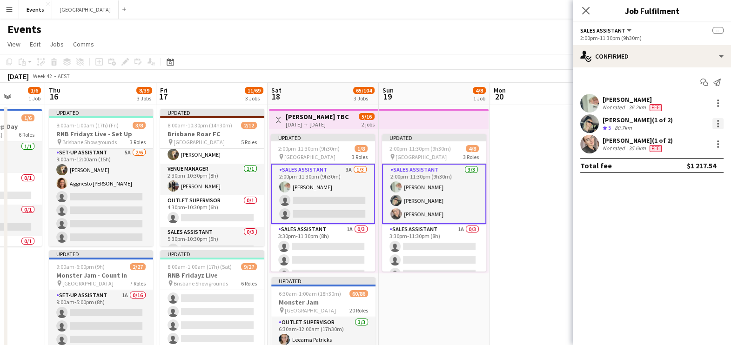
click at [592, 126] on div at bounding box center [718, 127] width 2 height 2
click at [592, 200] on div at bounding box center [365, 172] width 731 height 345
click at [592, 123] on div at bounding box center [718, 123] width 11 height 11
click at [449, 195] on div at bounding box center [365, 172] width 731 height 345
click at [430, 194] on app-card-role "Sales Assistant [DATE] 2:00pm-11:30pm (9h30m) [PERSON_NAME] [PERSON_NAME] [PERS…" at bounding box center [434, 194] width 104 height 61
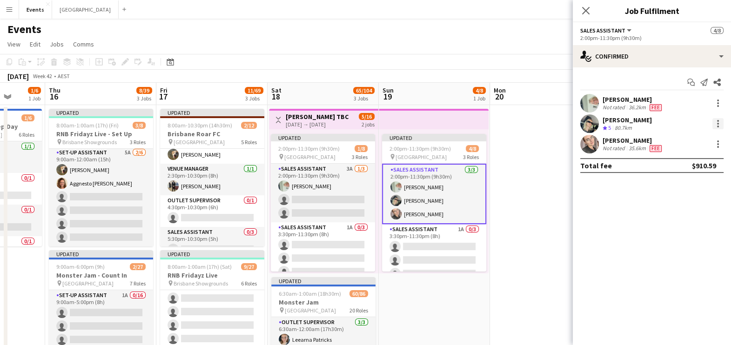
click at [592, 122] on div at bounding box center [718, 123] width 11 height 11
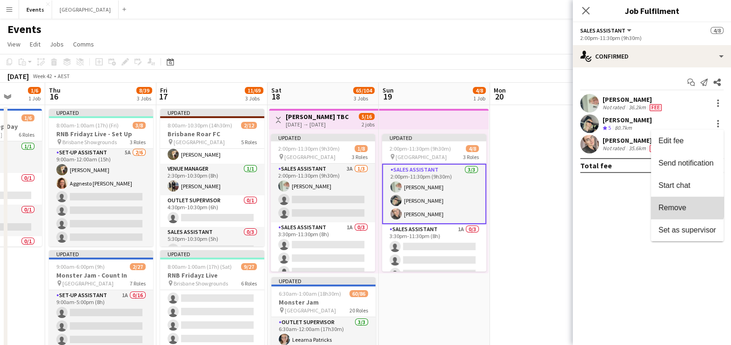
click at [592, 205] on span "Remove" at bounding box center [673, 208] width 28 height 8
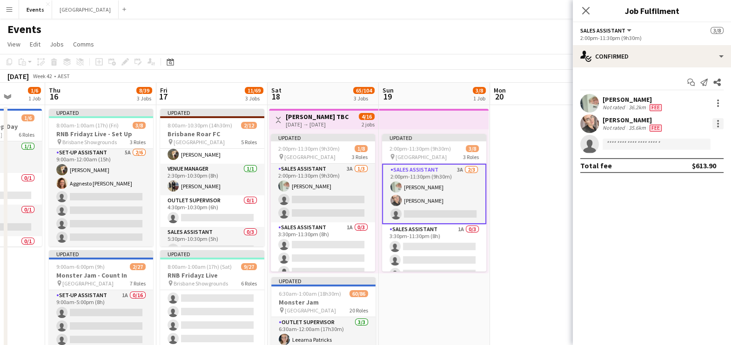
click at [592, 121] on div at bounding box center [718, 123] width 11 height 11
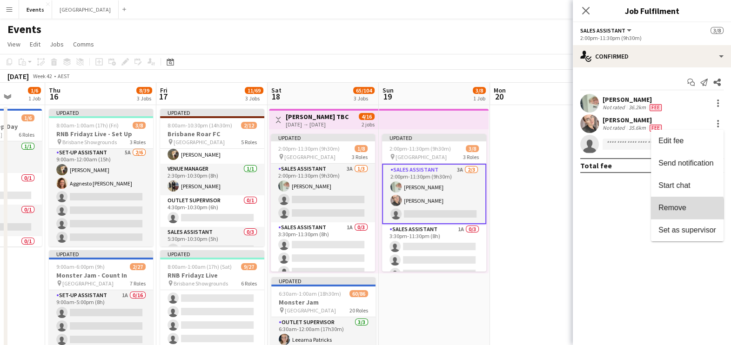
click at [592, 210] on span "Remove" at bounding box center [688, 208] width 58 height 8
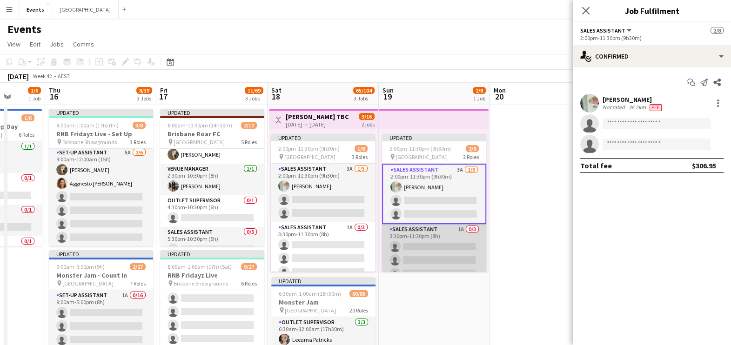
click at [439, 248] on app-card-role "Sales Assistant 1A 0/3 3:30pm-11:30pm (8h) single-neutral-actions single-neutra…" at bounding box center [434, 253] width 104 height 59
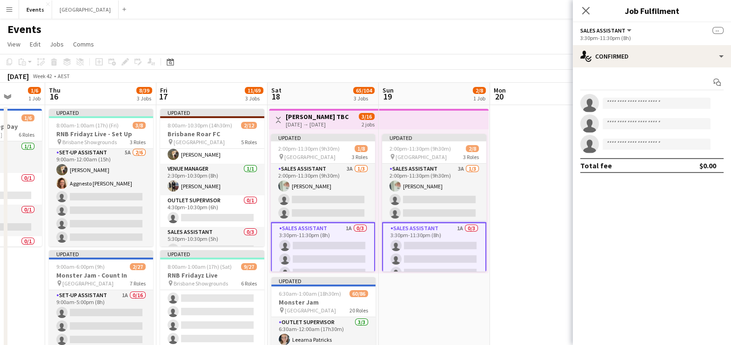
click at [436, 244] on app-card-role "Sales Assistant 1A 0/3 3:30pm-11:30pm (8h) single-neutral-actions single-neutra…" at bounding box center [434, 252] width 104 height 61
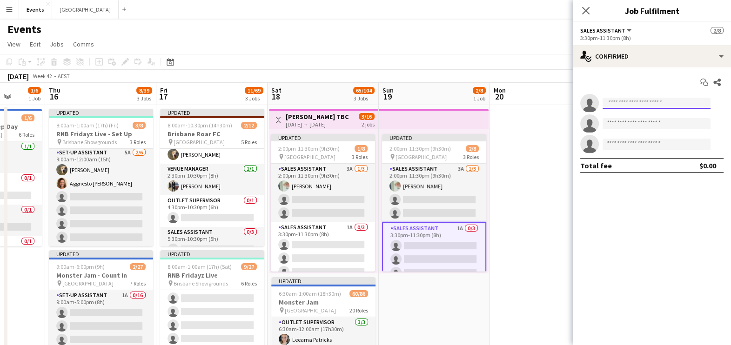
click at [592, 102] on input at bounding box center [657, 103] width 108 height 11
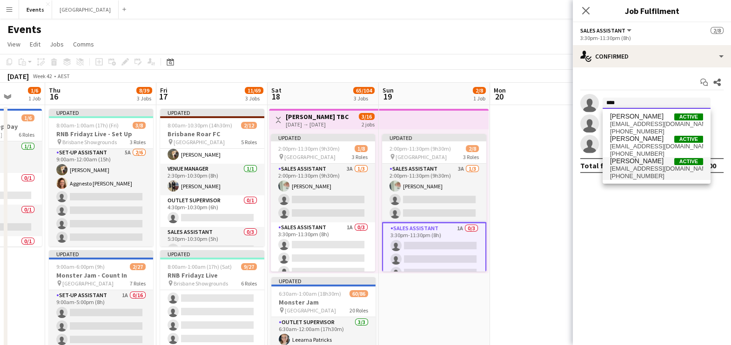
type input "****"
click at [592, 169] on span "[EMAIL_ADDRESS][DOMAIN_NAME]" at bounding box center [656, 168] width 93 height 7
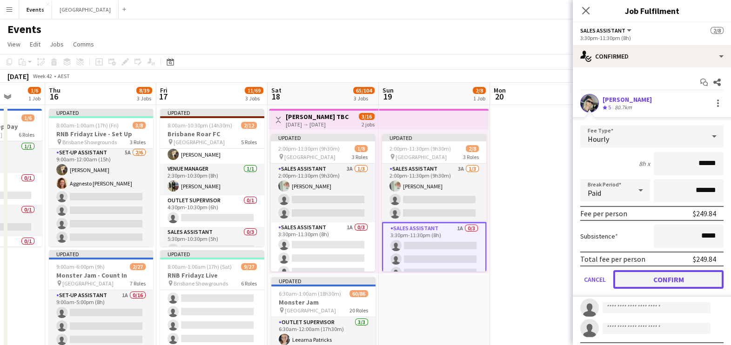
click at [592, 276] on button "Confirm" at bounding box center [668, 279] width 110 height 19
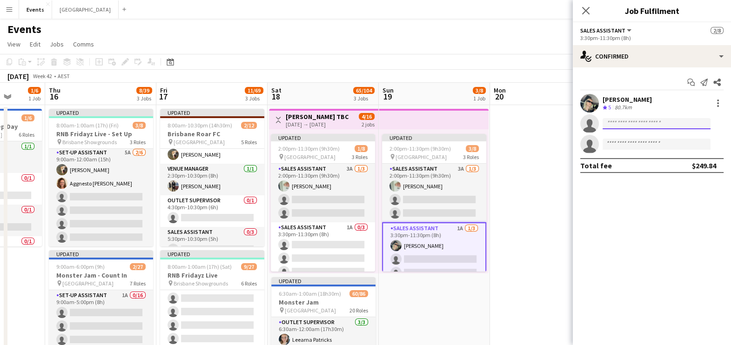
click at [592, 121] on input at bounding box center [657, 123] width 108 height 11
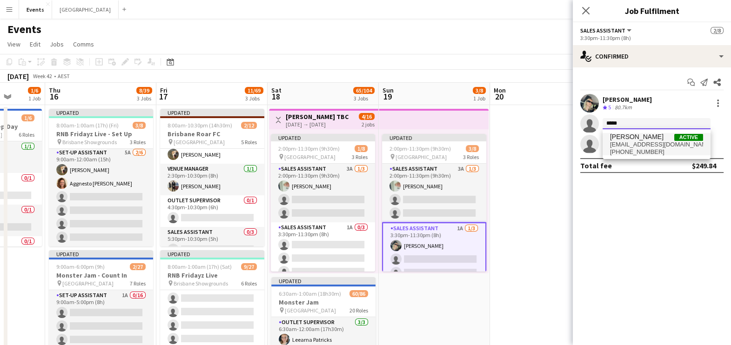
type input "*****"
click at [592, 140] on span "[PERSON_NAME]" at bounding box center [637, 137] width 54 height 8
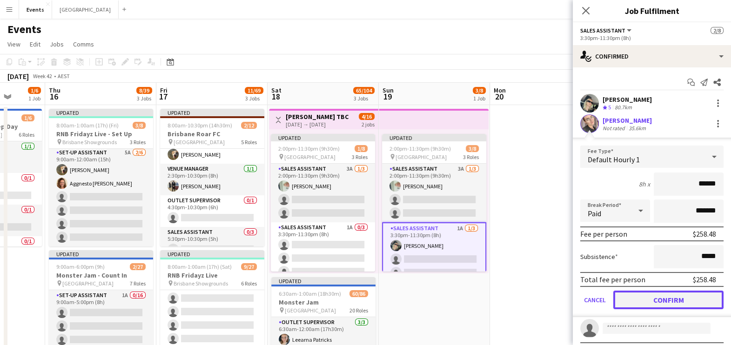
click at [592, 276] on button "Confirm" at bounding box center [668, 300] width 110 height 19
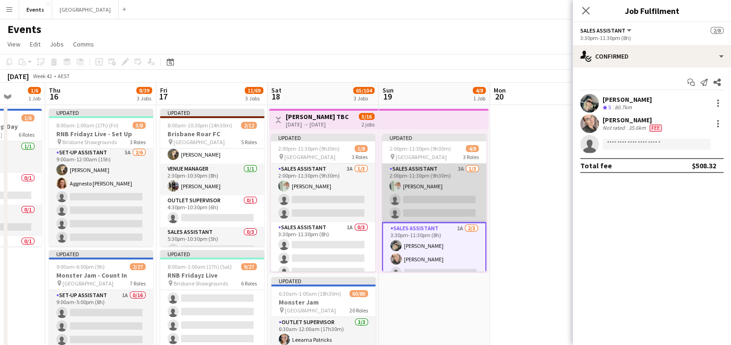
click at [430, 185] on app-card-role "Sales Assistant 3A [DATE] 2:00pm-11:30pm (9h30m) [PERSON_NAME] single-neutral-a…" at bounding box center [434, 193] width 104 height 59
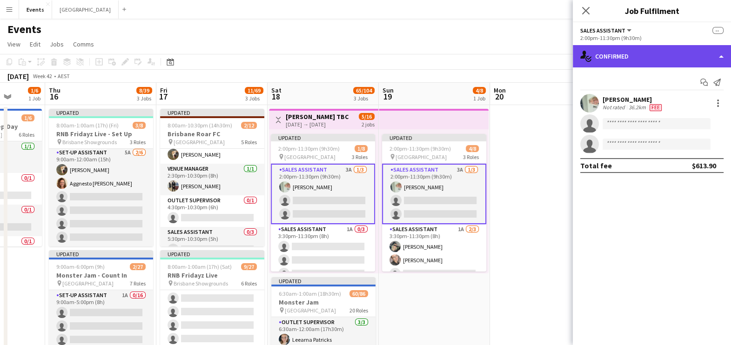
click at [592, 52] on div "single-neutral-actions-check-2 Confirmed" at bounding box center [652, 56] width 158 height 22
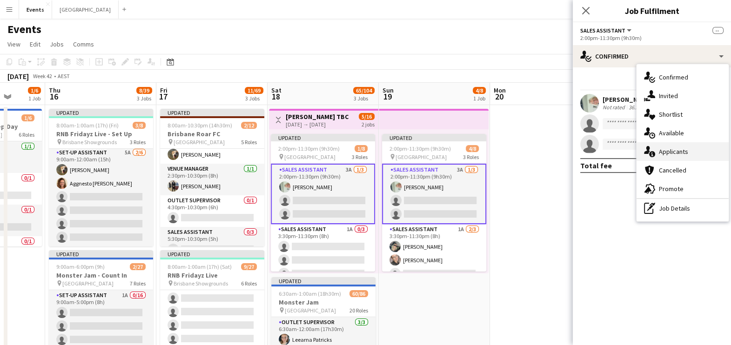
click at [592, 151] on span "Applicants" at bounding box center [673, 152] width 29 height 8
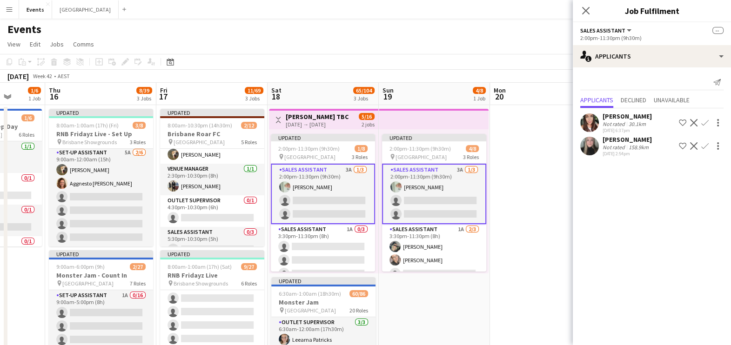
click at [592, 147] on app-icon "Confirm" at bounding box center [704, 145] width 7 height 7
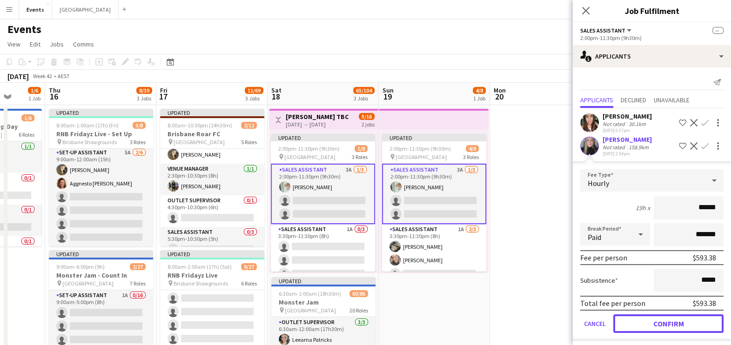
click at [592, 276] on button "Confirm" at bounding box center [668, 324] width 110 height 19
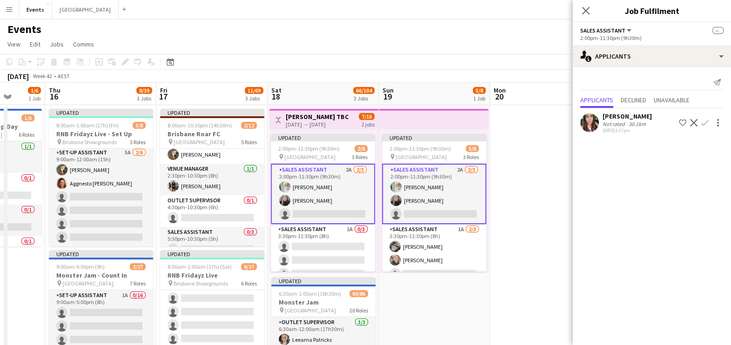
click at [588, 119] on app-user-avatar at bounding box center [589, 123] width 19 height 19
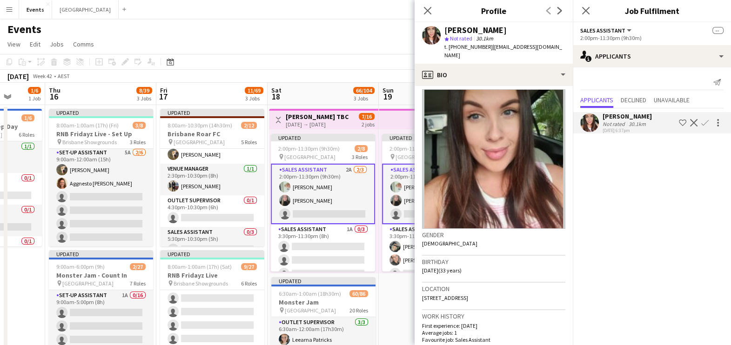
scroll to position [0, 0]
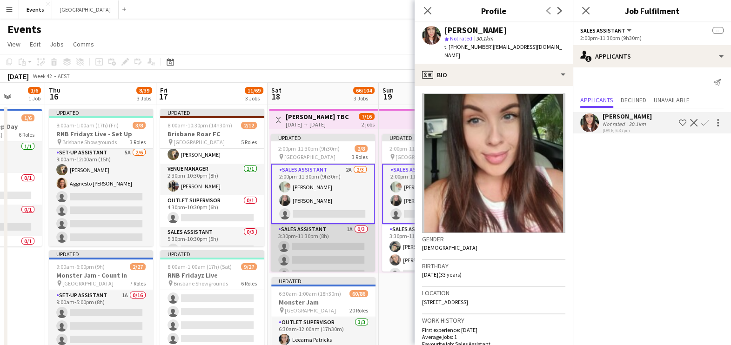
click at [337, 241] on app-card-role "Sales Assistant 1A 0/3 3:30pm-11:30pm (8h) single-neutral-actions single-neutra…" at bounding box center [323, 253] width 104 height 59
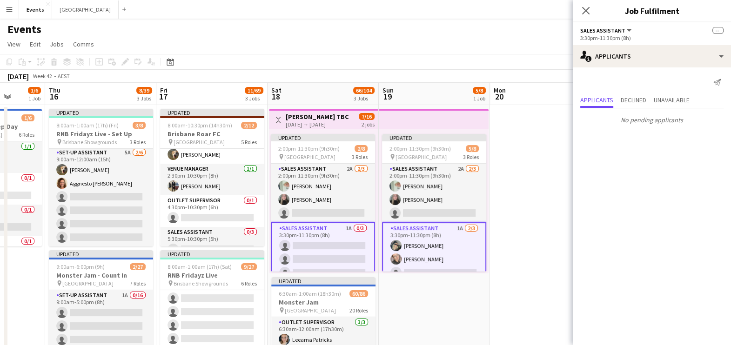
click at [319, 244] on app-card-role "Sales Assistant 1A 0/3 3:30pm-11:30pm (8h) single-neutral-actions single-neutra…" at bounding box center [323, 252] width 104 height 61
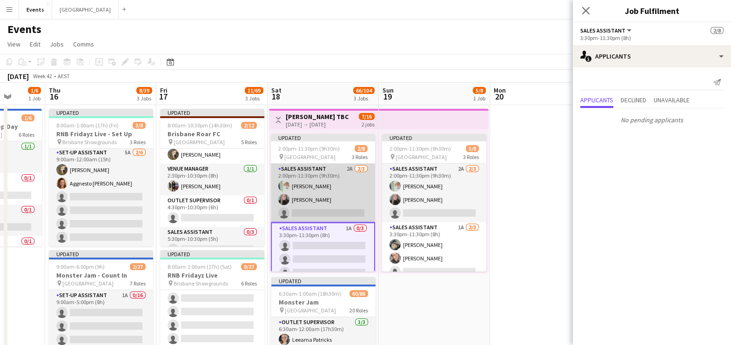
click at [324, 184] on app-card-role "Sales Assistant 2A [DATE] 2:00pm-11:30pm (9h30m) [PERSON_NAME] [PERSON_NAME] si…" at bounding box center [323, 193] width 104 height 59
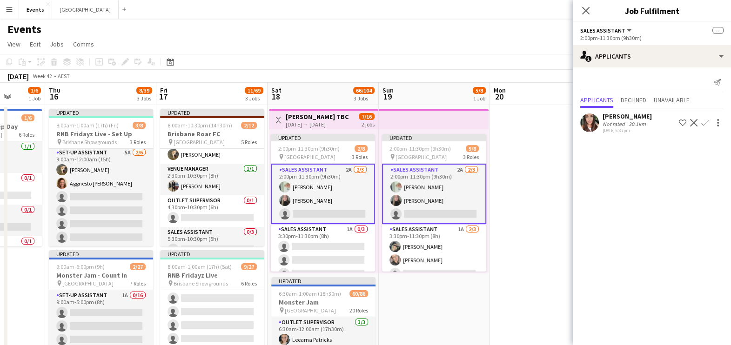
click at [324, 188] on app-card-role "Sales Assistant 2A [DATE] 2:00pm-11:30pm (9h30m) [PERSON_NAME] [PERSON_NAME] si…" at bounding box center [323, 194] width 104 height 61
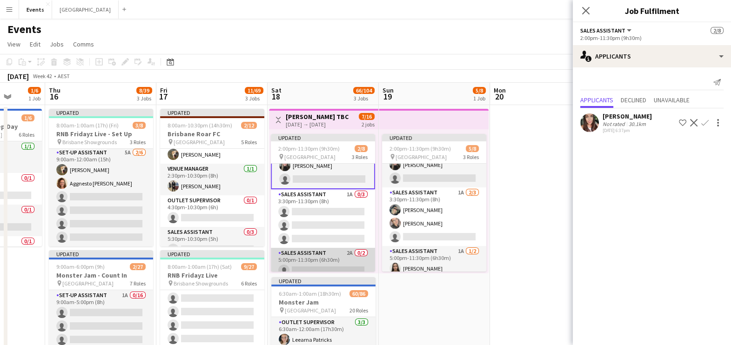
scroll to position [54, 0]
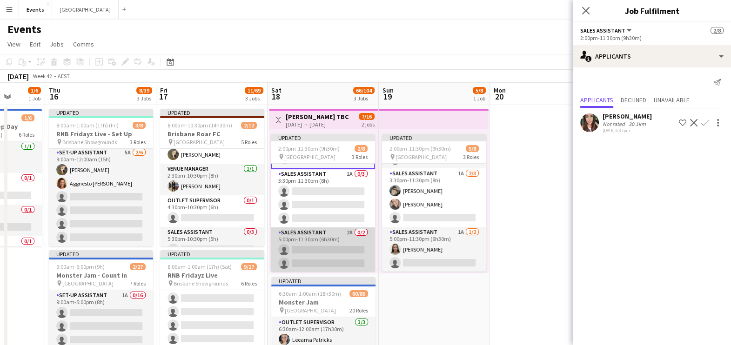
click at [324, 237] on app-card-role "Sales Assistant 2A 0/2 5:00pm-11:30pm (6h30m) single-neutral-actions single-neu…" at bounding box center [323, 250] width 104 height 45
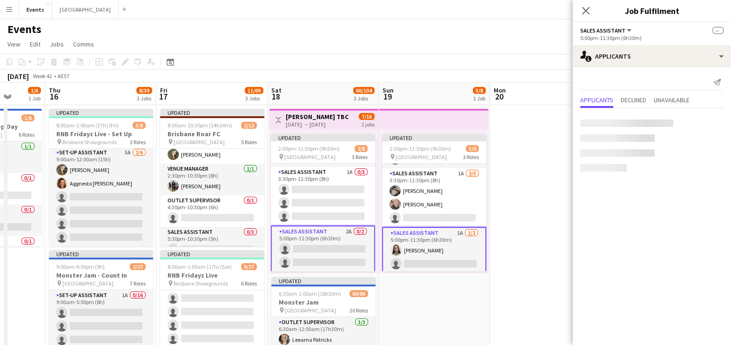
scroll to position [55, 0]
click at [324, 237] on app-card-role "Sales Assistant 2A 0/2 5:00pm-11:30pm (6h30m) single-neutral-actions single-neu…" at bounding box center [323, 249] width 104 height 47
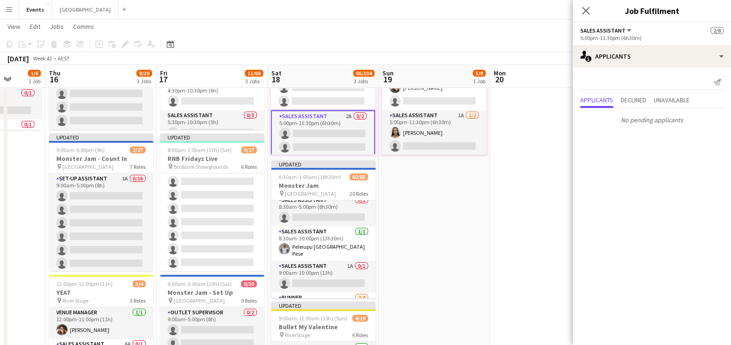
scroll to position [989, 0]
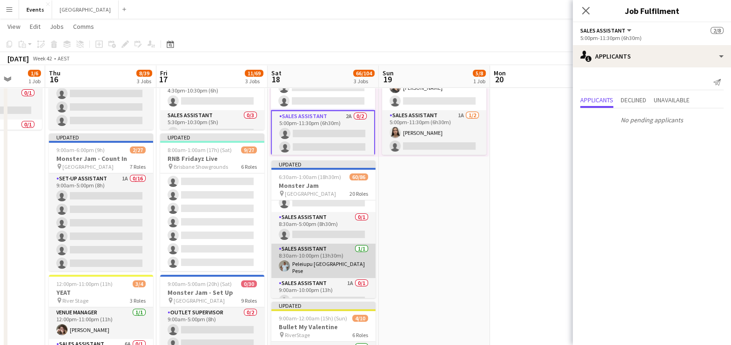
click at [303, 254] on app-card-role "Sales Assistant [DATE] 8:30am-10:00pm (13h30m) [GEOGRAPHIC_DATA] [GEOGRAPHIC_DA…" at bounding box center [323, 261] width 104 height 34
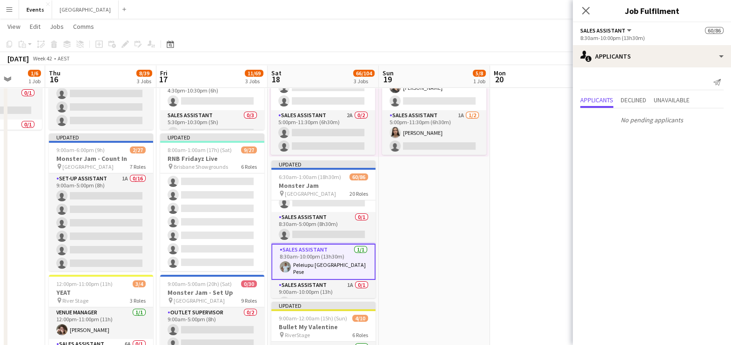
click at [327, 263] on app-card-role "Sales Assistant [DATE] 8:30am-10:00pm (13h30m) [GEOGRAPHIC_DATA] [GEOGRAPHIC_DA…" at bounding box center [323, 262] width 104 height 36
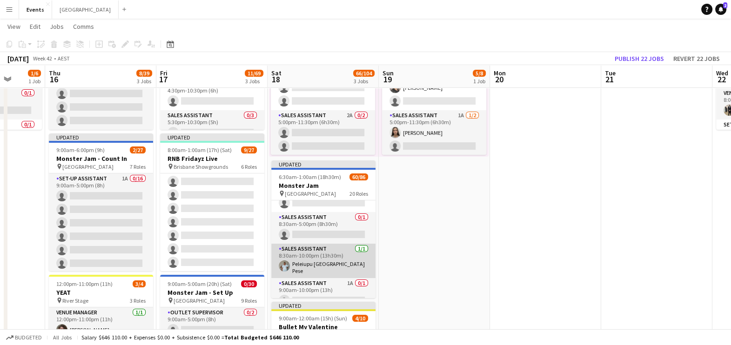
click at [327, 263] on app-card-role "Sales Assistant [DATE] 8:30am-10:00pm (13h30m) [GEOGRAPHIC_DATA] [GEOGRAPHIC_DA…" at bounding box center [323, 261] width 104 height 34
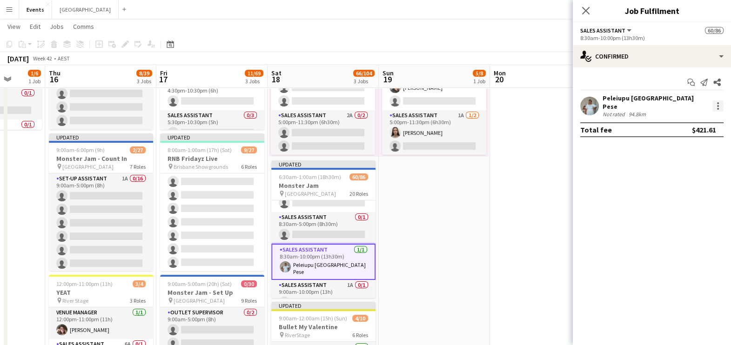
click at [592, 105] on div at bounding box center [718, 106] width 11 height 11
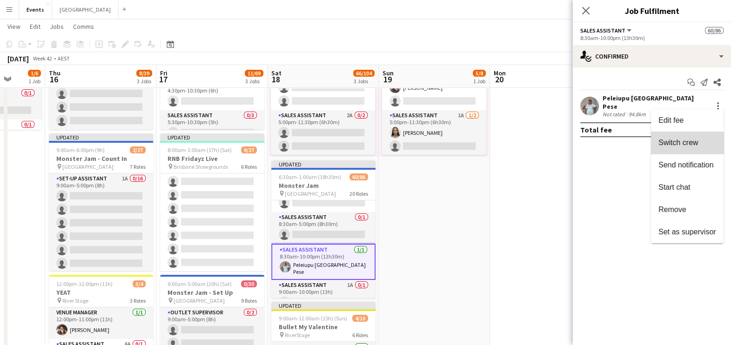
click at [592, 142] on span "Switch crew" at bounding box center [679, 143] width 40 height 8
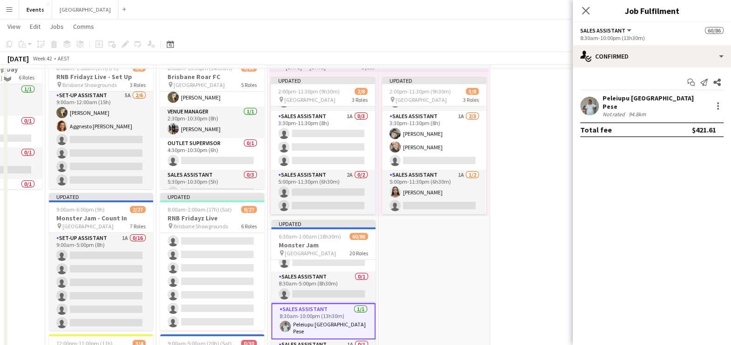
scroll to position [58, 0]
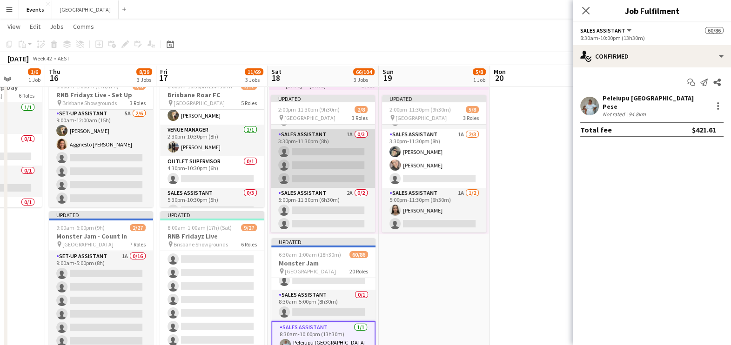
click at [317, 158] on app-card-role "Sales Assistant 1A 0/3 3:30pm-11:30pm (8h) single-neutral-actions single-neutra…" at bounding box center [323, 158] width 104 height 59
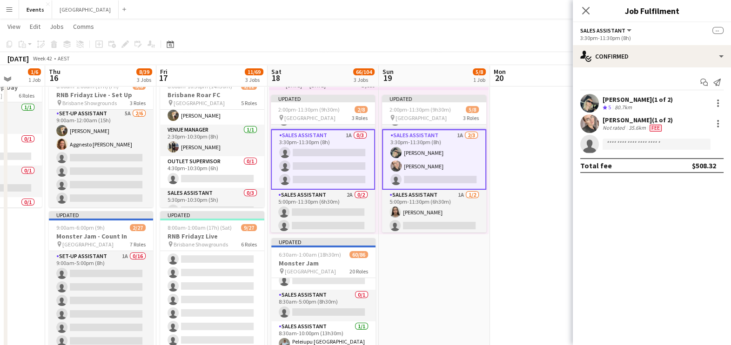
scroll to position [55, 0]
click at [592, 146] on input at bounding box center [657, 144] width 108 height 11
click at [303, 152] on app-card-role "Sales Assistant 1A 0/3 3:30pm-11:30pm (8h) single-neutral-actions single-neutra…" at bounding box center [323, 158] width 104 height 61
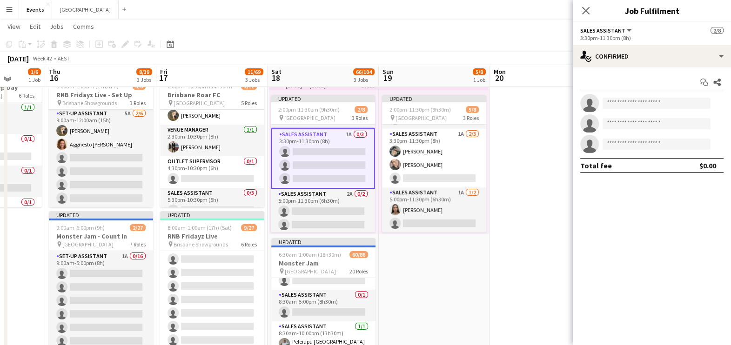
scroll to position [54, 0]
click at [327, 276] on app-card-role "Sales Assistant [DATE] 8:30am-10:00pm (13h30m) [GEOGRAPHIC_DATA] [GEOGRAPHIC_DA…" at bounding box center [323, 339] width 104 height 34
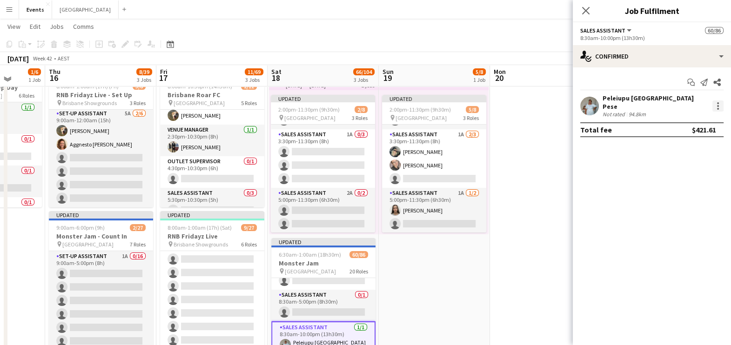
click at [592, 102] on div at bounding box center [718, 106] width 11 height 11
click at [592, 189] on span "Remove" at bounding box center [688, 187] width 58 height 8
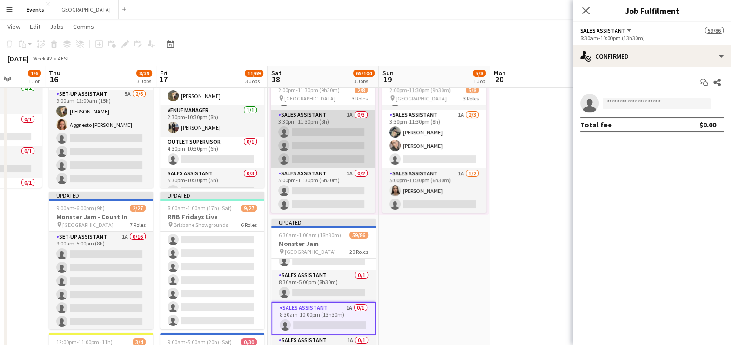
click at [327, 146] on app-card-role "Sales Assistant 1A 0/3 3:30pm-11:30pm (8h) single-neutral-actions single-neutra…" at bounding box center [323, 139] width 104 height 59
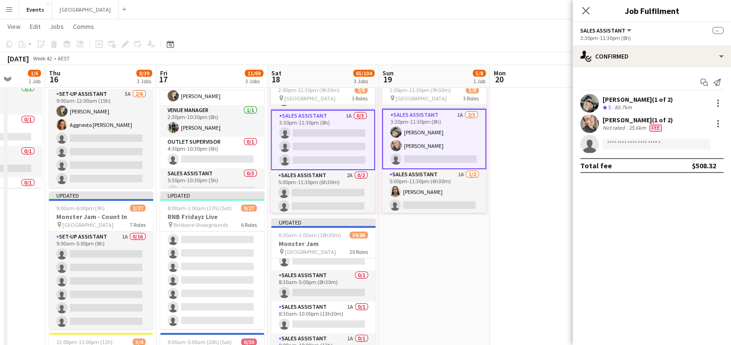
scroll to position [55, 0]
click at [592, 146] on input at bounding box center [657, 144] width 108 height 11
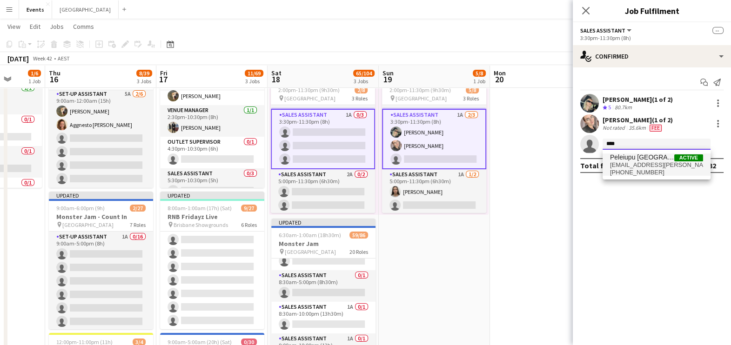
type input "****"
click at [592, 166] on span "[EMAIL_ADDRESS][PERSON_NAME][DOMAIN_NAME]" at bounding box center [656, 164] width 93 height 7
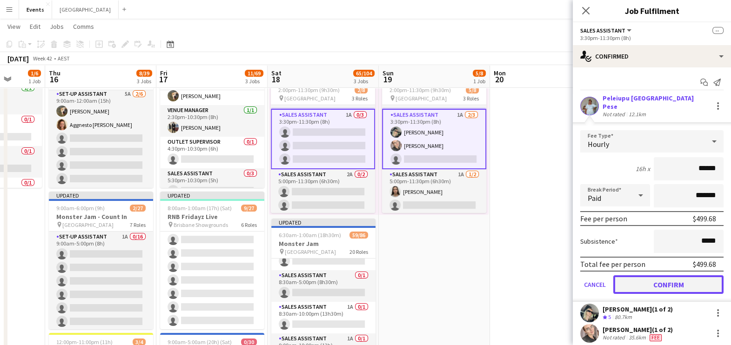
click at [592, 276] on button "Confirm" at bounding box center [668, 285] width 110 height 19
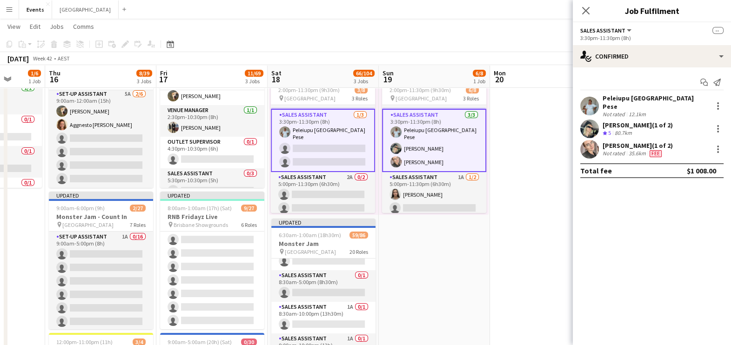
click at [426, 250] on app-date-cell "Updated 2:00pm-11:30pm (9h30m) 6/8 pin [GEOGRAPHIC_DATA] 3 Roles Sales Assistan…" at bounding box center [434, 282] width 111 height 470
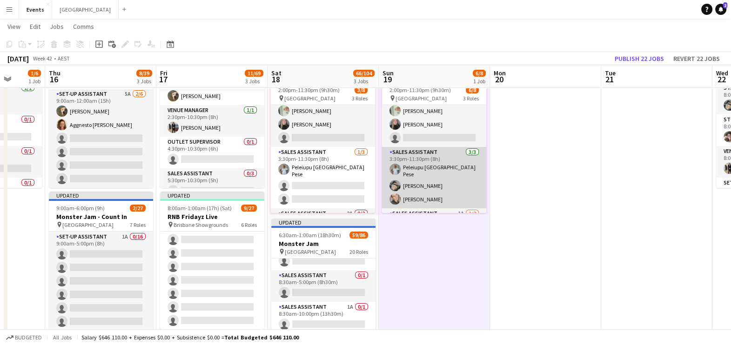
scroll to position [0, 0]
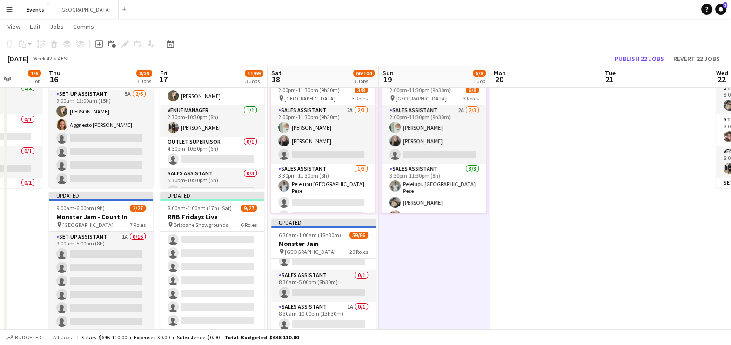
drag, startPoint x: 320, startPoint y: 142, endPoint x: 372, endPoint y: 128, distance: 53.6
click at [320, 142] on app-card-role "Sales Assistant 2A [DATE] 2:00pm-11:30pm (9h30m) [PERSON_NAME] [PERSON_NAME] si…" at bounding box center [323, 134] width 104 height 59
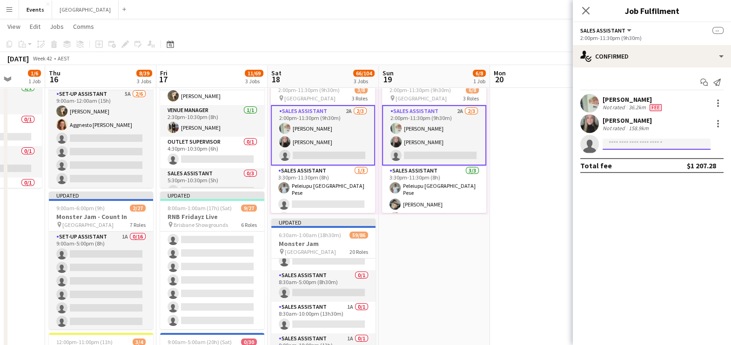
click at [592, 141] on input at bounding box center [657, 144] width 108 height 11
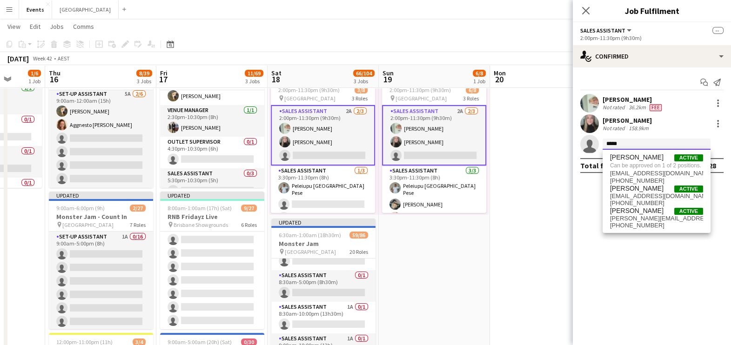
type input "*****"
click at [417, 262] on app-date-cell "Updated 2:00pm-11:30pm (9h30m) 6/8 pin [GEOGRAPHIC_DATA] 3 Roles Sales Assistan…" at bounding box center [434, 282] width 111 height 470
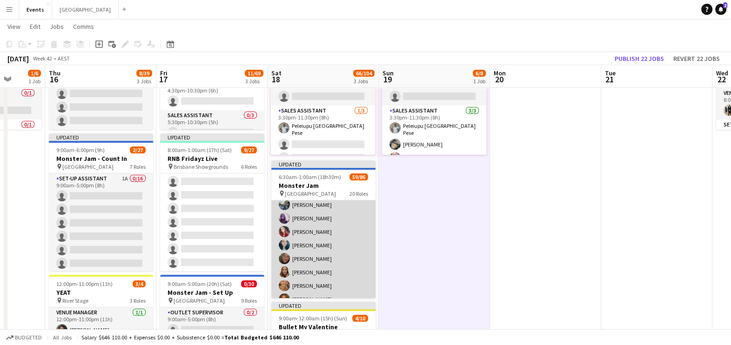
scroll to position [265, 0]
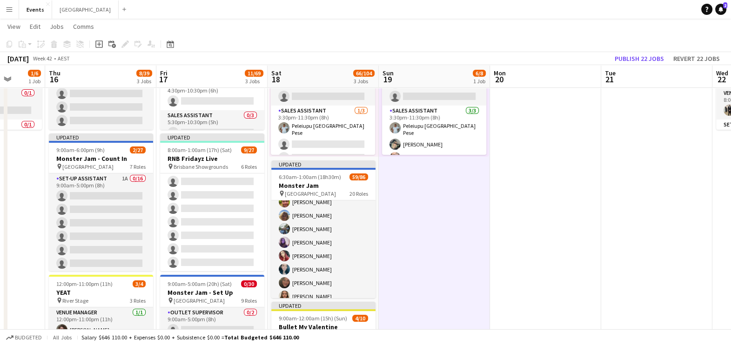
drag, startPoint x: 303, startPoint y: 245, endPoint x: 374, endPoint y: 219, distance: 76.3
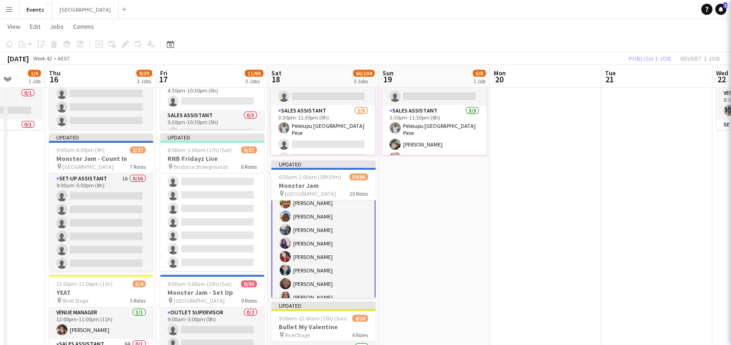
scroll to position [265, 0]
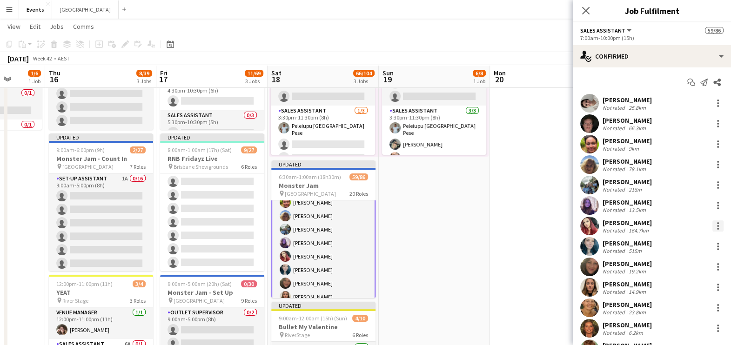
click at [592, 226] on div at bounding box center [718, 226] width 11 height 11
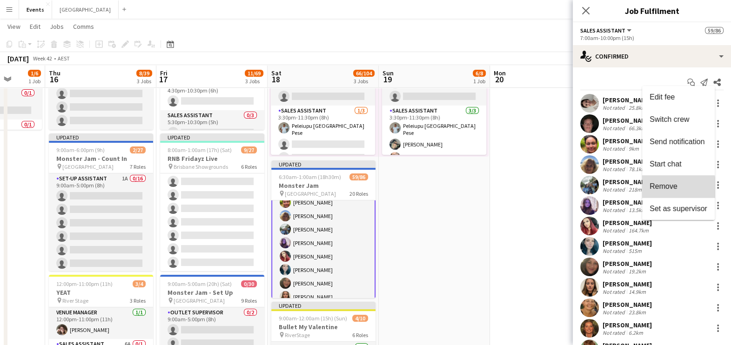
click at [592, 190] on span "Remove" at bounding box center [664, 186] width 28 height 8
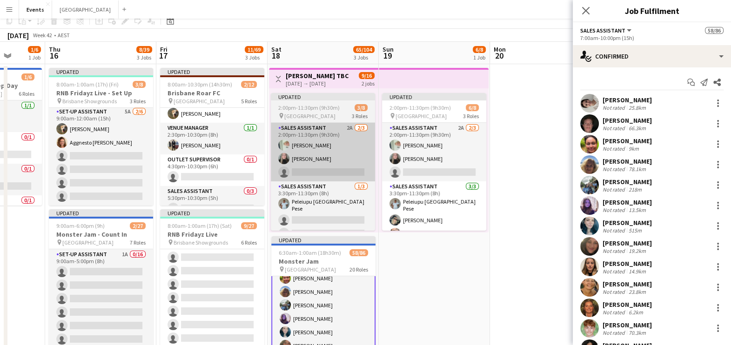
scroll to position [0, 0]
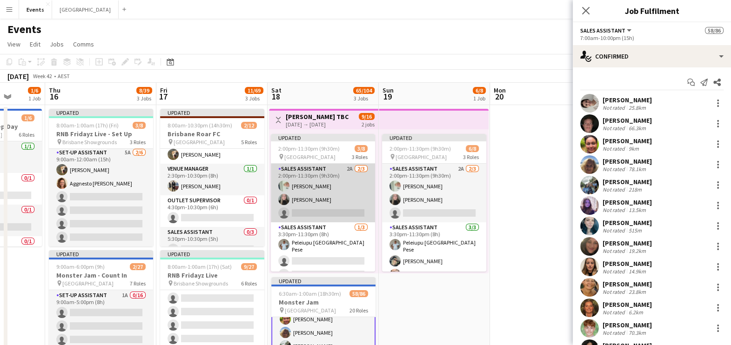
click at [334, 198] on app-card-role "Sales Assistant 2A [DATE] 2:00pm-11:30pm (9h30m) [PERSON_NAME] [PERSON_NAME] si…" at bounding box center [323, 193] width 104 height 59
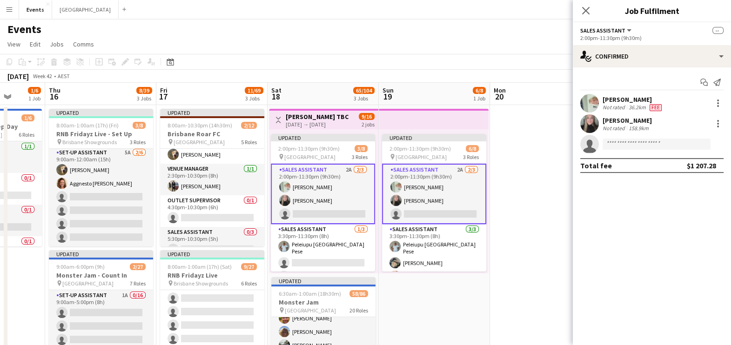
scroll to position [265, 0]
click at [592, 145] on input at bounding box center [657, 144] width 108 height 11
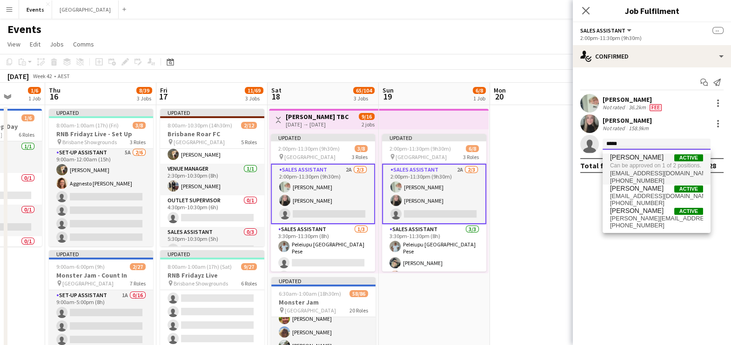
type input "*****"
click at [592, 164] on span "Can be approved on 1 of 2 positions." at bounding box center [656, 165] width 93 height 8
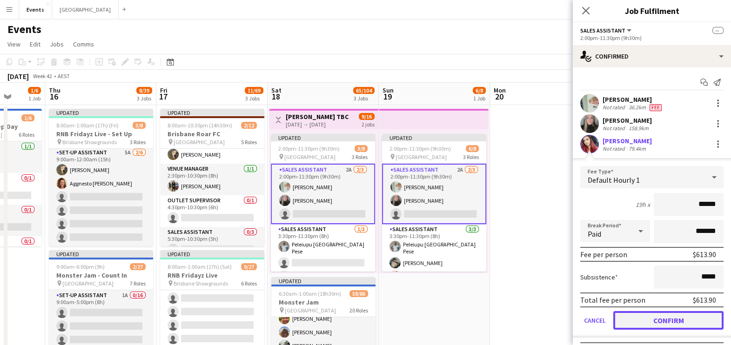
click at [592, 276] on button "Confirm" at bounding box center [668, 320] width 110 height 19
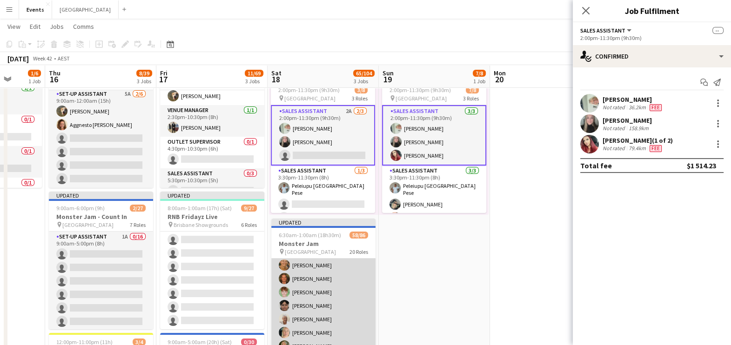
scroll to position [381, 0]
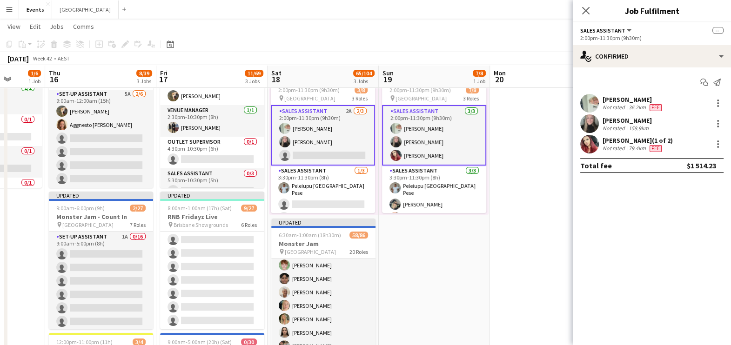
click at [428, 254] on app-date-cell "Updated 2:00pm-11:30pm (9h30m) 7/8 pin Brisbane Entertainment Centre 3 Roles Sa…" at bounding box center [434, 282] width 111 height 470
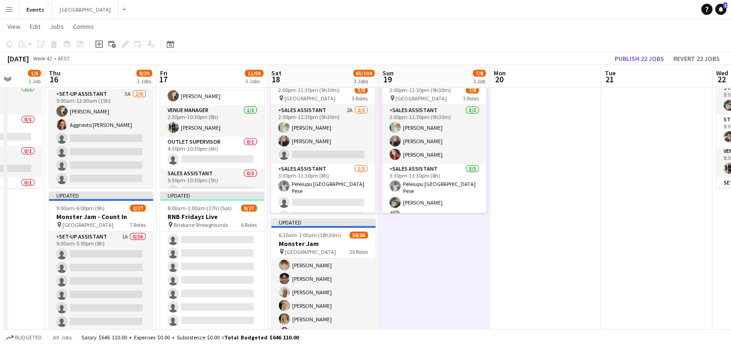
click at [564, 254] on app-date-cell at bounding box center [545, 282] width 111 height 470
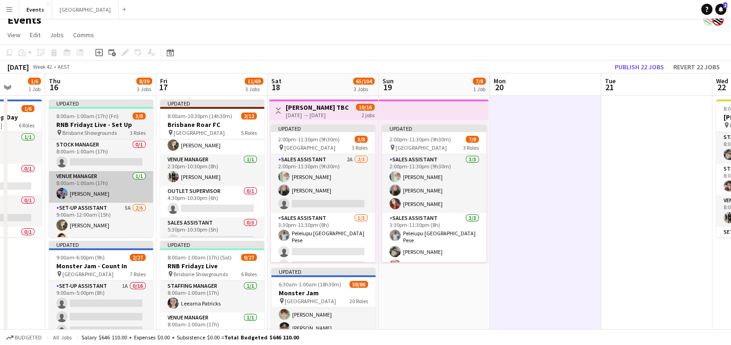
scroll to position [0, 0]
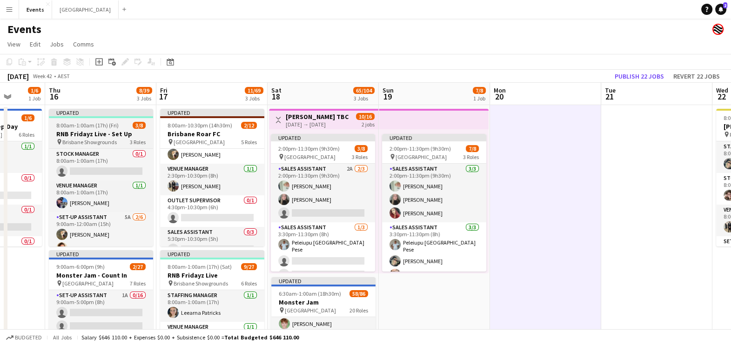
click at [105, 126] on span "8:00am-1:00am (17h) (Fri)" at bounding box center [87, 125] width 62 height 7
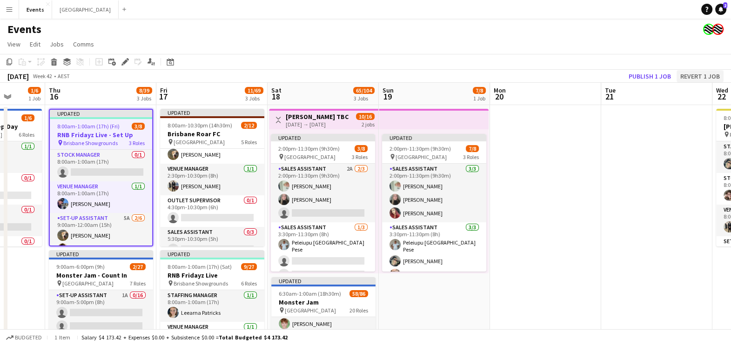
click at [125, 59] on icon "Edit" at bounding box center [124, 61] width 7 height 7
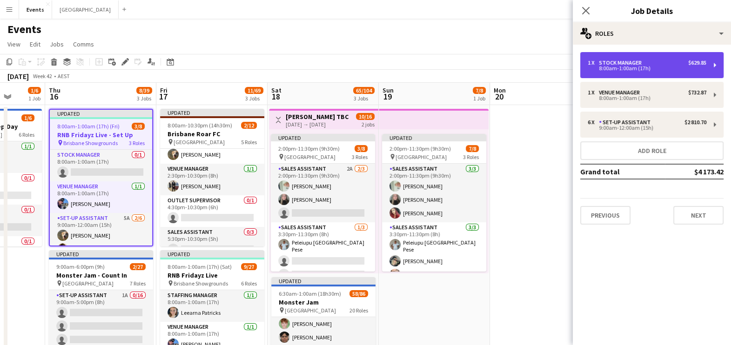
click at [592, 67] on div "8:00am-1:00am (17h)" at bounding box center [647, 68] width 119 height 5
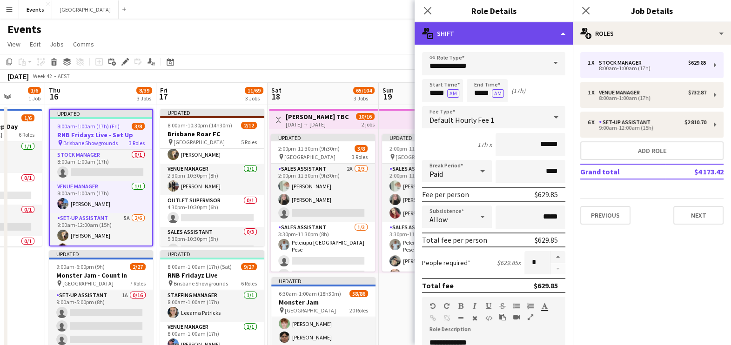
click at [557, 33] on div "multiple-actions-text Shift" at bounding box center [494, 33] width 158 height 22
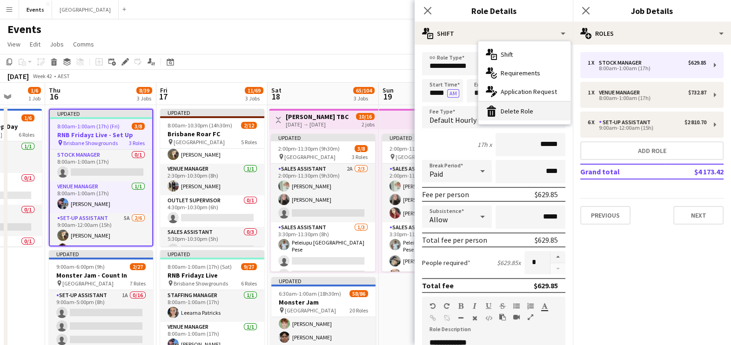
click at [516, 109] on div "bin-2 Delete Role" at bounding box center [524, 111] width 92 height 19
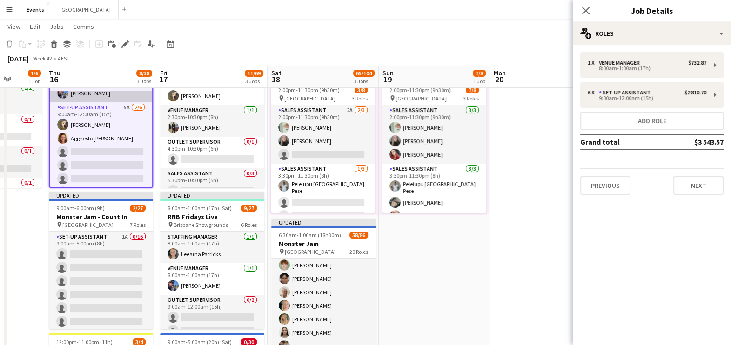
scroll to position [34, 0]
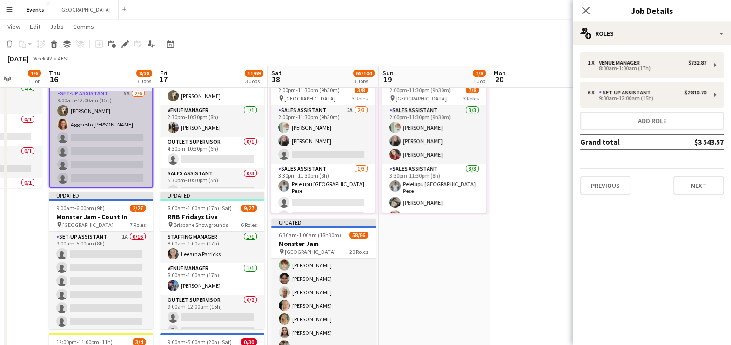
click at [100, 135] on app-card-role "Set-up Assistant 5A [DATE] 9:00am-12:00am (15h) [PERSON_NAME] [PERSON_NAME] sin…" at bounding box center [101, 137] width 102 height 99
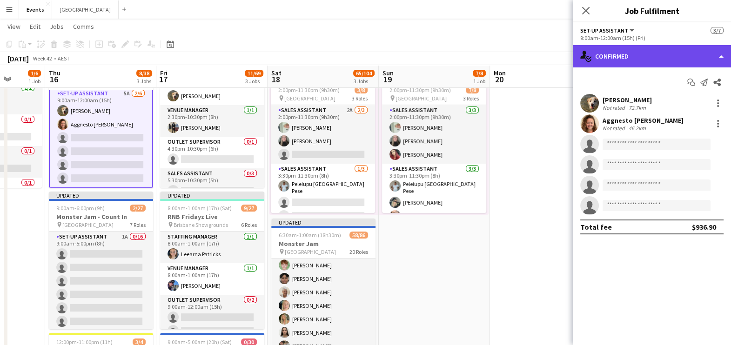
click at [592, 47] on div "single-neutral-actions-check-2 Confirmed" at bounding box center [652, 56] width 158 height 22
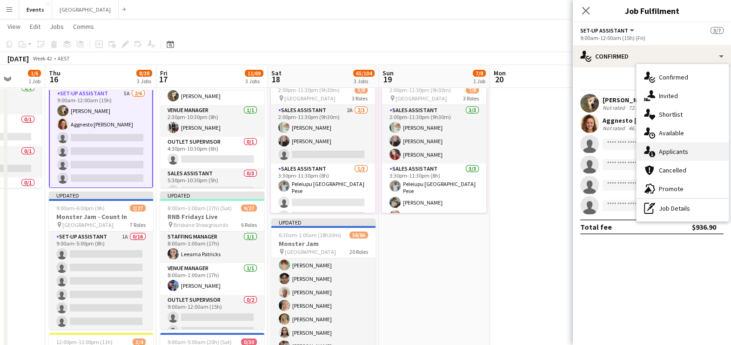
click at [592, 149] on span "Applicants" at bounding box center [673, 152] width 29 height 8
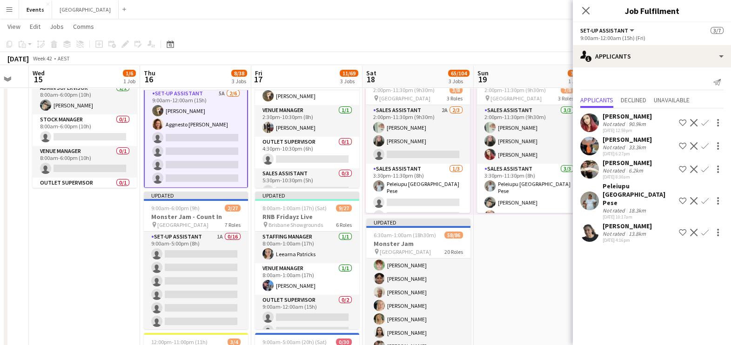
scroll to position [0, 290]
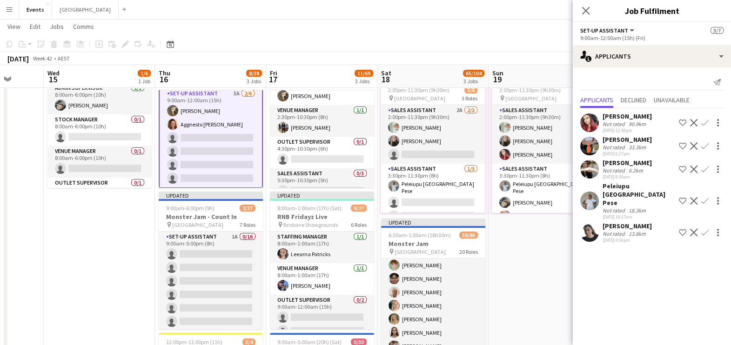
drag, startPoint x: 20, startPoint y: 241, endPoint x: 129, endPoint y: 241, distance: 109.4
click at [129, 241] on app-calendar-viewport "Sun 12 10/10 1 Job Mon 13 Tue 14 Wed 15 1/6 1 Job Thu 16 8/38 3 Jobs Fri 17 11/…" at bounding box center [365, 248] width 731 height 538
click at [592, 167] on app-icon "Confirm" at bounding box center [704, 169] width 7 height 7
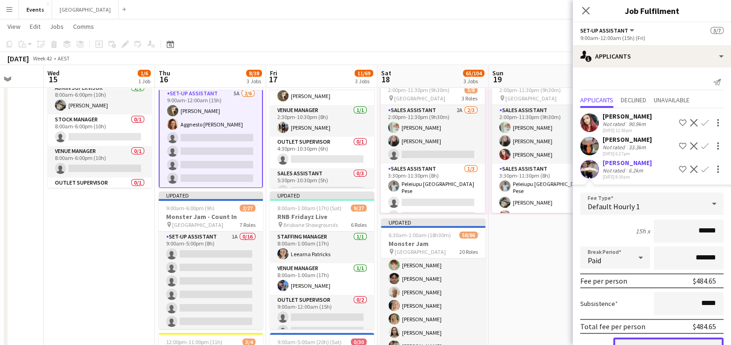
click at [592, 276] on button "Confirm" at bounding box center [668, 347] width 110 height 19
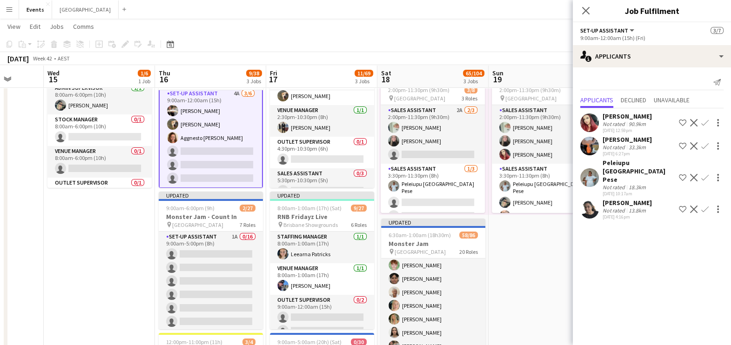
click at [592, 200] on app-user-avatar at bounding box center [589, 209] width 19 height 19
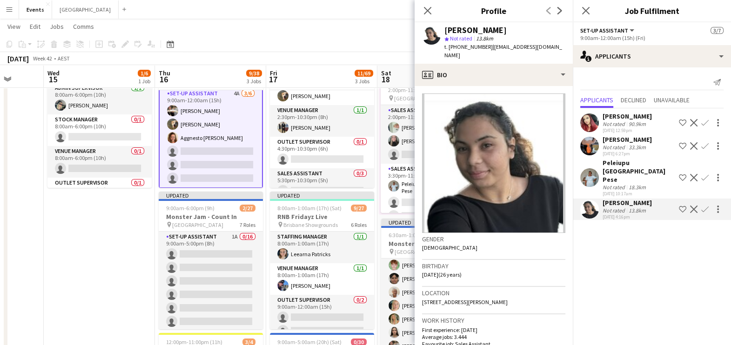
click at [592, 206] on app-icon "Confirm" at bounding box center [704, 209] width 7 height 7
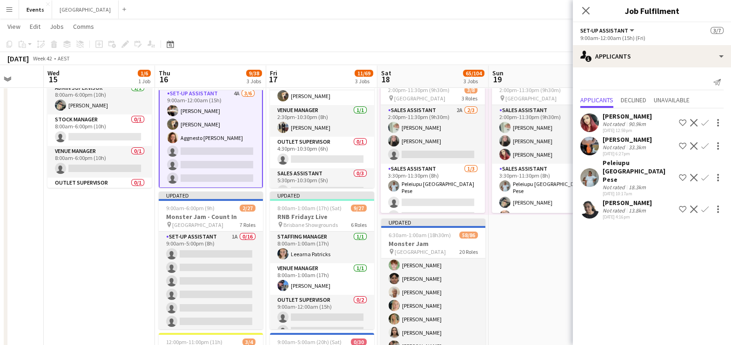
click at [592, 206] on app-icon "Confirm" at bounding box center [704, 209] width 7 height 7
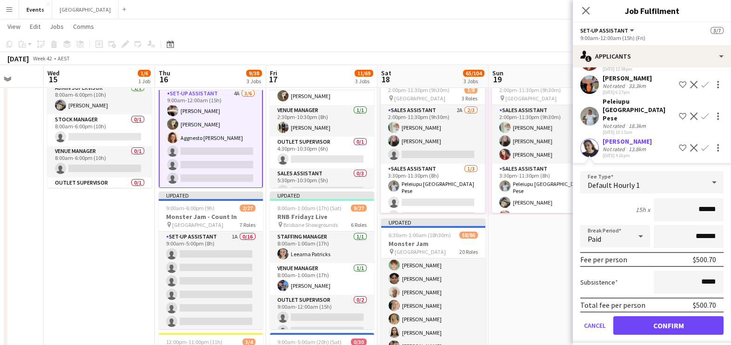
scroll to position [67, 0]
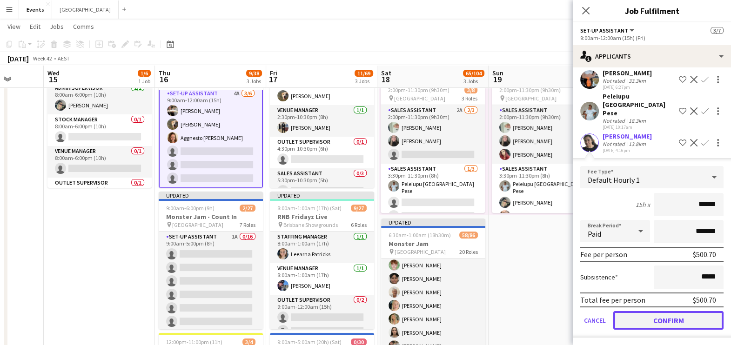
click at [592, 276] on button "Confirm" at bounding box center [668, 320] width 110 height 19
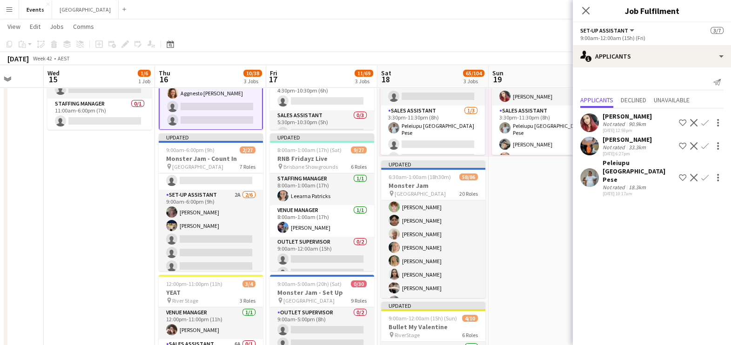
scroll to position [277, 0]
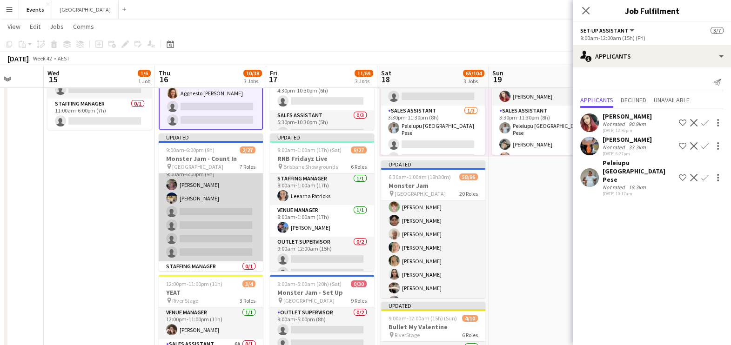
click at [206, 226] on app-card-role "Set-up Assistant 2A [DATE] 9:00am-6:00pm (9h) [PERSON_NAME] [PERSON_NAME] singl…" at bounding box center [211, 211] width 104 height 99
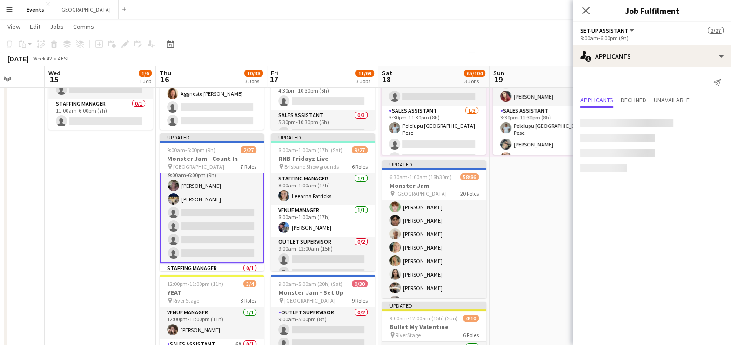
scroll to position [277, 0]
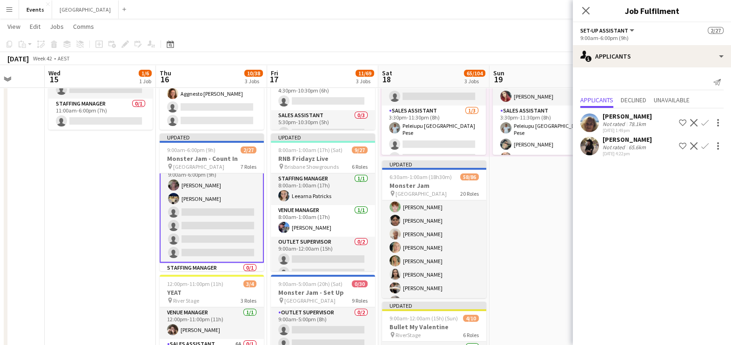
click at [592, 146] on app-icon "Confirm" at bounding box center [704, 145] width 7 height 7
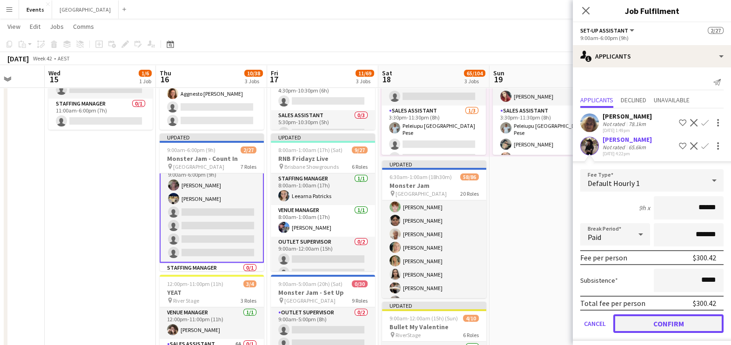
click at [592, 276] on button "Confirm" at bounding box center [668, 324] width 110 height 19
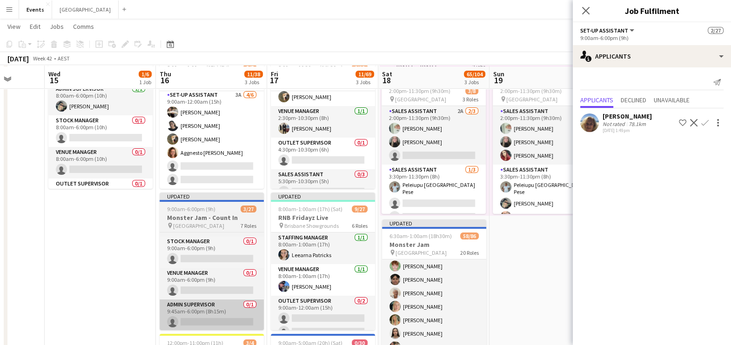
scroll to position [58, 0]
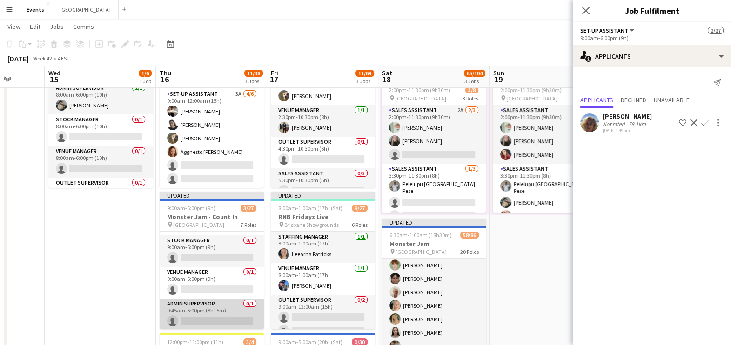
click at [202, 276] on app-card-role "Admin Supervisor 0/1 9:45am-6:00pm (8h15m) single-neutral-actions" at bounding box center [212, 315] width 104 height 32
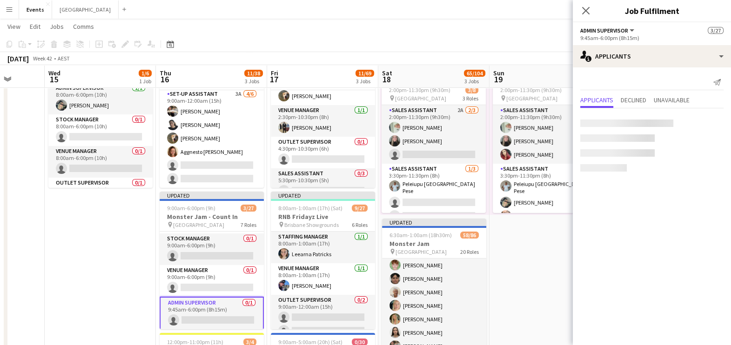
scroll to position [393, 0]
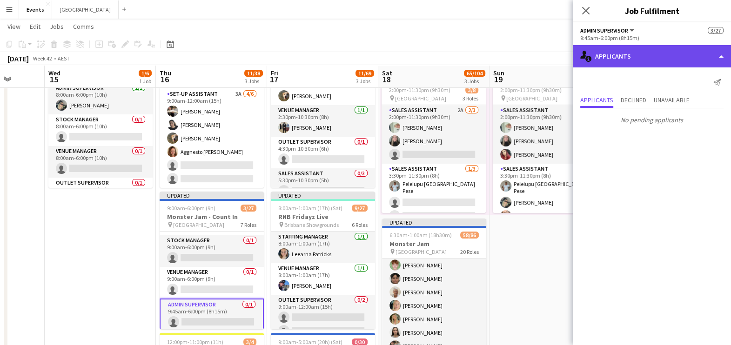
click at [592, 54] on div "single-neutral-actions-information Applicants" at bounding box center [652, 56] width 158 height 22
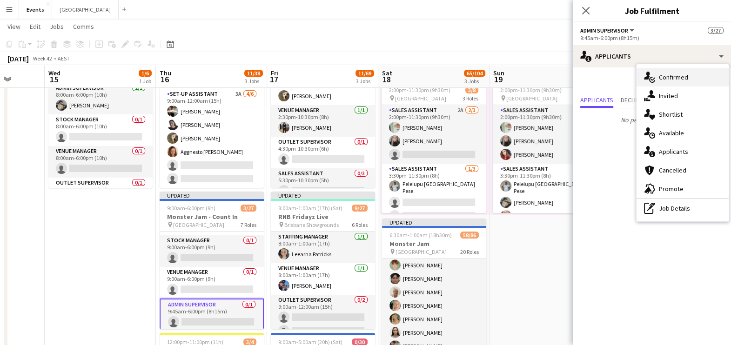
click at [592, 75] on span "Confirmed" at bounding box center [673, 77] width 29 height 8
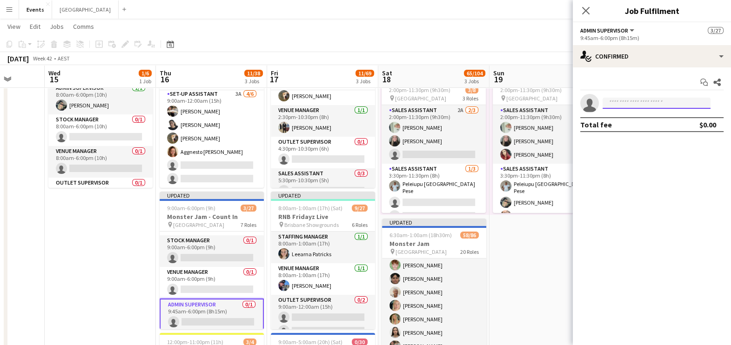
click at [592, 106] on input at bounding box center [657, 103] width 108 height 11
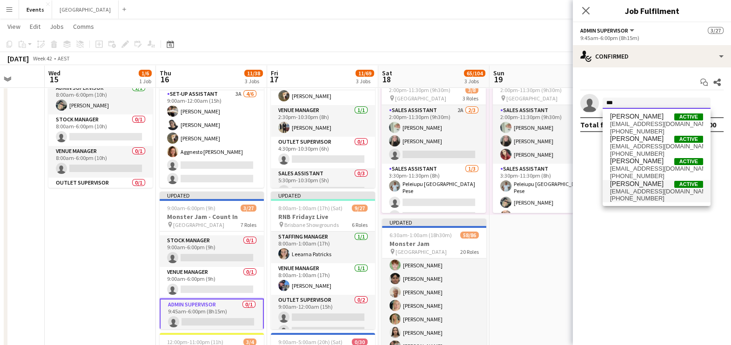
type input "***"
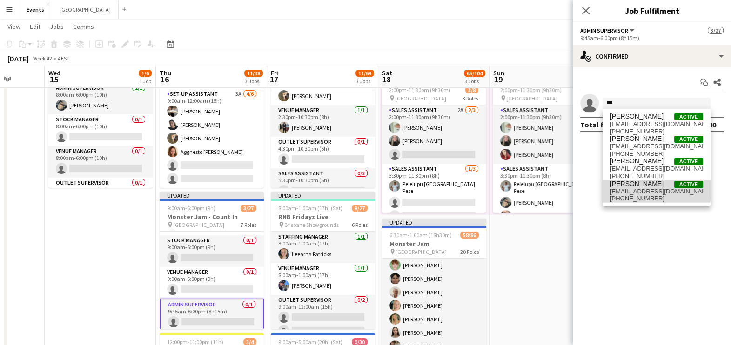
click at [592, 188] on span "[EMAIL_ADDRESS][DOMAIN_NAME]" at bounding box center [656, 191] width 93 height 7
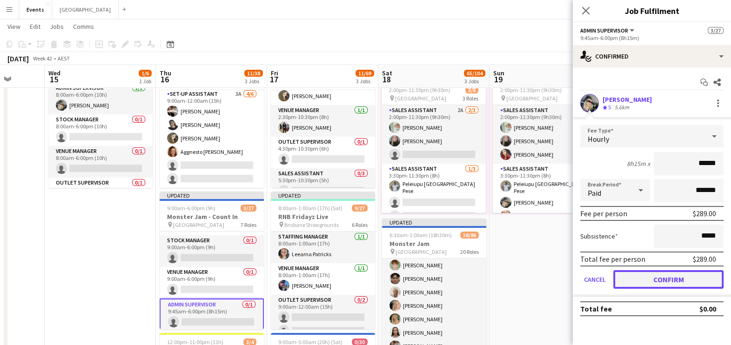
click at [592, 276] on button "Confirm" at bounding box center [668, 279] width 110 height 19
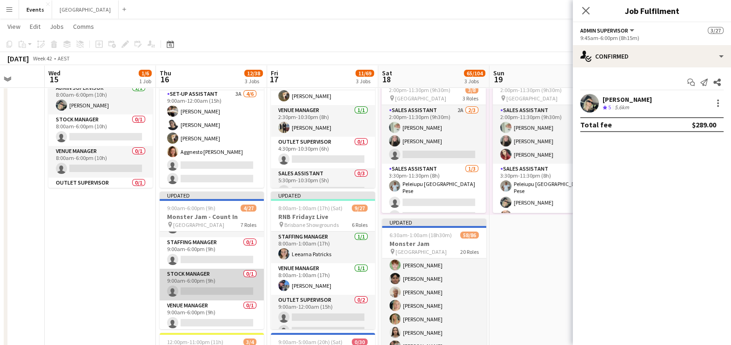
scroll to position [336, 0]
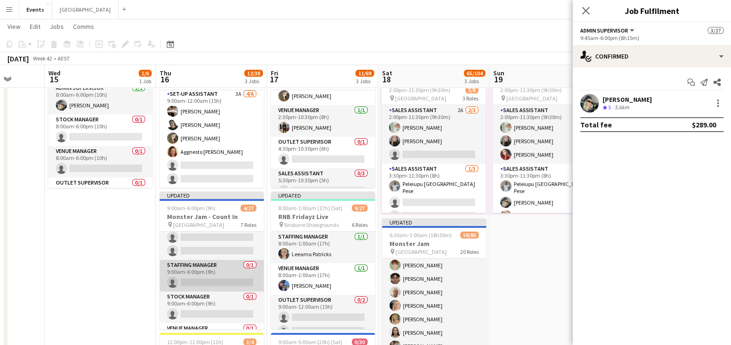
click at [193, 270] on app-card-role "Staffing Manager 0/1 9:00am-6:00pm (9h) single-neutral-actions" at bounding box center [212, 276] width 104 height 32
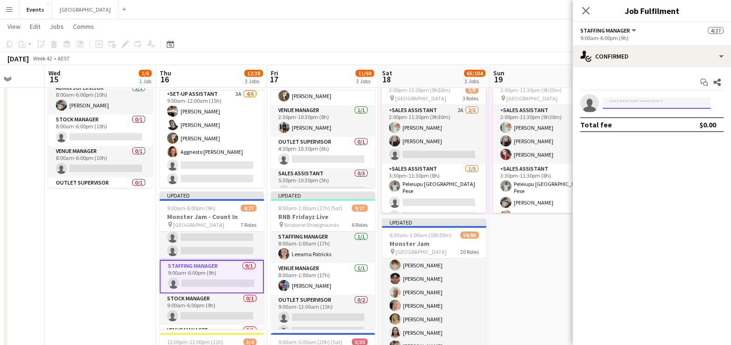
click at [592, 101] on input at bounding box center [657, 103] width 108 height 11
type input "***"
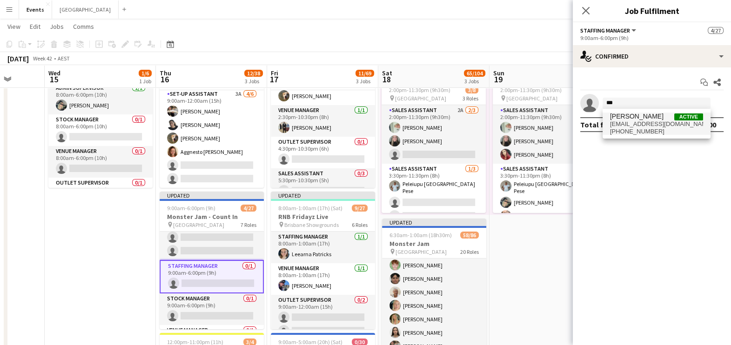
click at [592, 118] on span "[PERSON_NAME]" at bounding box center [637, 117] width 54 height 8
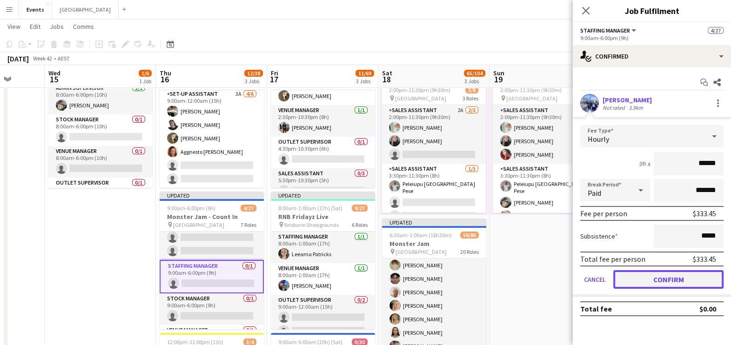
click at [592, 276] on button "Confirm" at bounding box center [668, 279] width 110 height 19
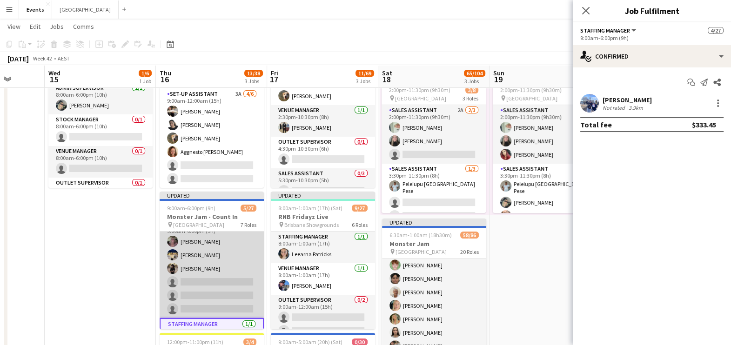
scroll to position [220, 0]
click at [216, 274] on app-card-role "Set-up Assistant 1A [DATE] 9:00am-6:00pm (9h) [PERSON_NAME] [PERSON_NAME] [PERS…" at bounding box center [212, 268] width 104 height 99
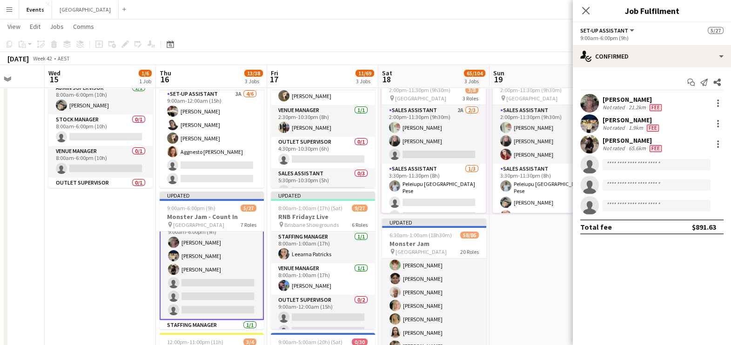
scroll to position [279, 0]
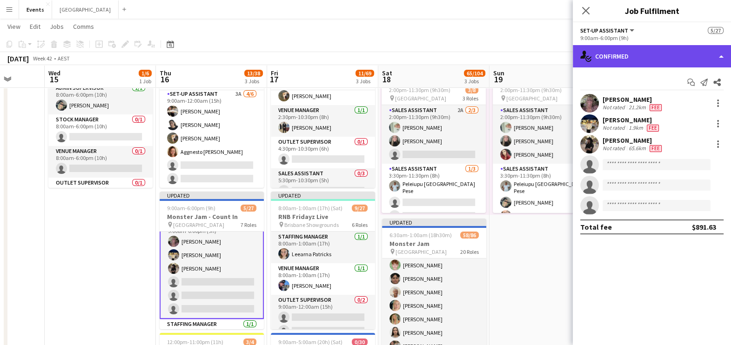
click at [592, 54] on div "single-neutral-actions-check-2 Confirmed" at bounding box center [652, 56] width 158 height 22
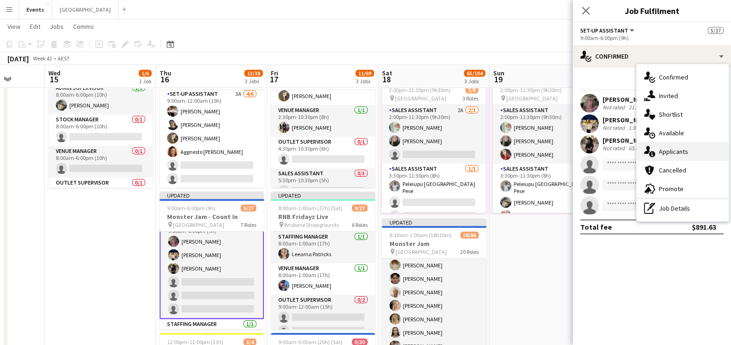
click at [592, 154] on span "Applicants" at bounding box center [673, 152] width 29 height 8
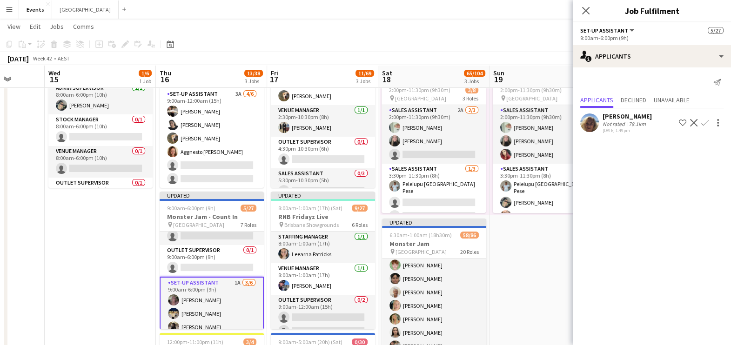
scroll to position [163, 0]
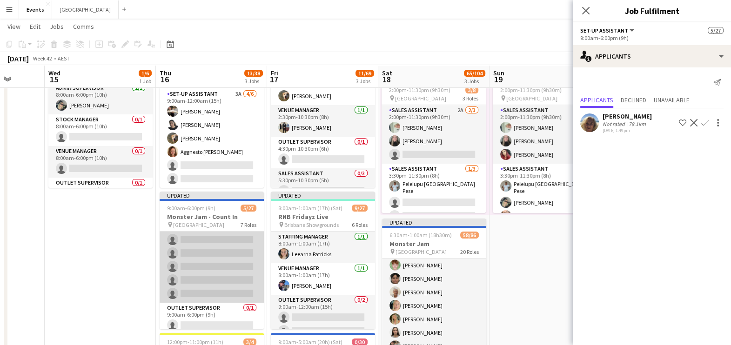
click at [223, 261] on app-card-role "Set-up Assistant 1A 0/16 9:00am-5:00pm (8h) single-neutral-actions single-neutr…" at bounding box center [212, 186] width 104 height 234
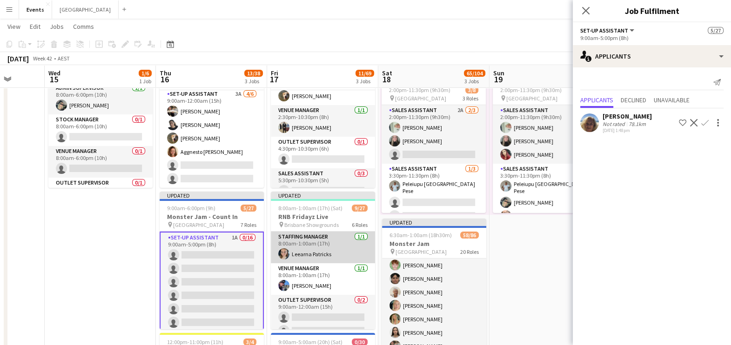
scroll to position [58, 0]
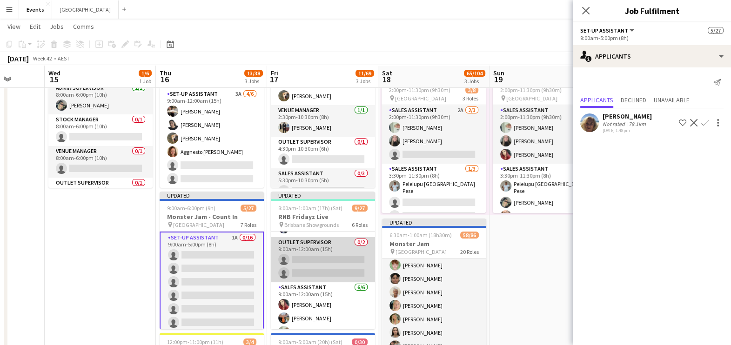
click at [326, 249] on app-card-role "Outlet Supervisor 0/2 9:00am-12:00am (15h) single-neutral-actions single-neutra…" at bounding box center [323, 259] width 104 height 45
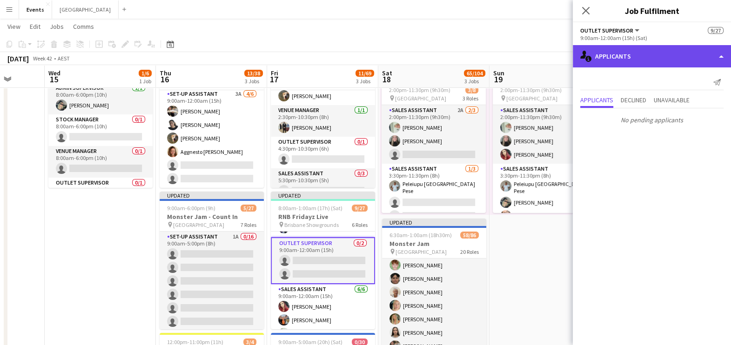
click at [592, 52] on div "single-neutral-actions-information Applicants" at bounding box center [652, 56] width 158 height 22
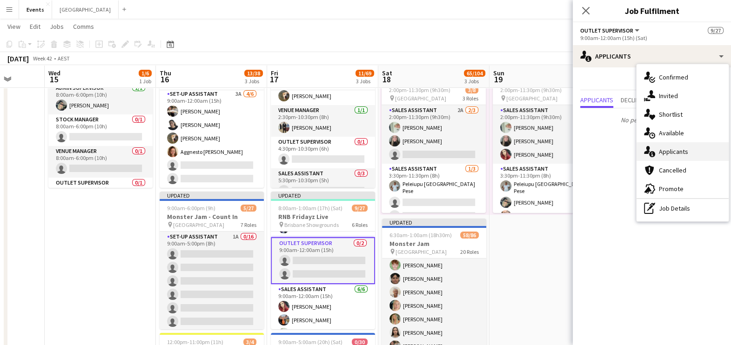
click at [592, 154] on span "Applicants" at bounding box center [673, 152] width 29 height 8
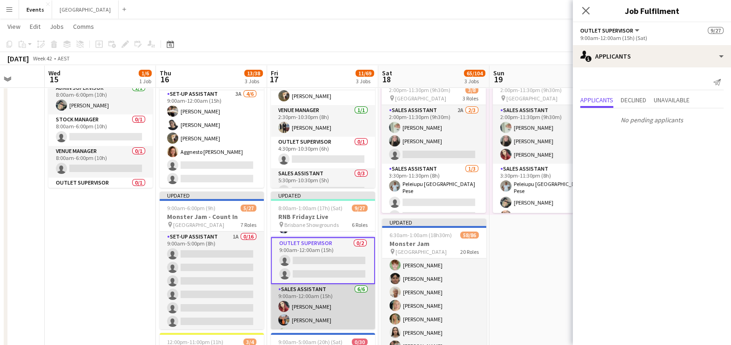
click at [314, 276] on app-card-role "Sales Assistant [DATE] 9:00am-12:00am (15h) [PERSON_NAME] [PERSON_NAME] [PERSON…" at bounding box center [323, 333] width 104 height 99
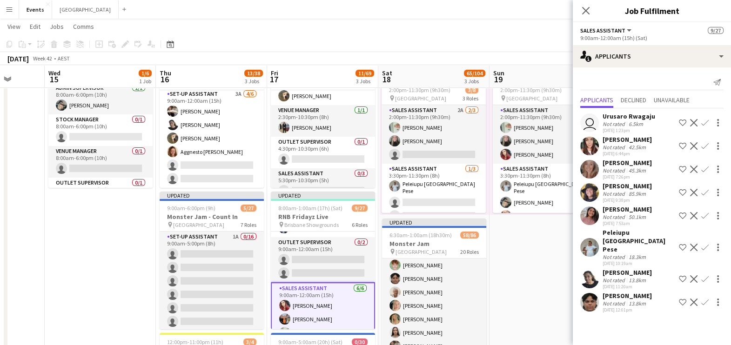
click at [592, 216] on app-icon "Confirm" at bounding box center [704, 215] width 7 height 7
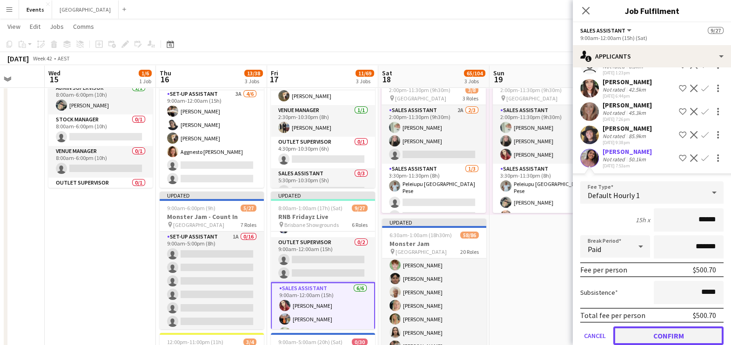
click at [592, 276] on button "Confirm" at bounding box center [668, 336] width 110 height 19
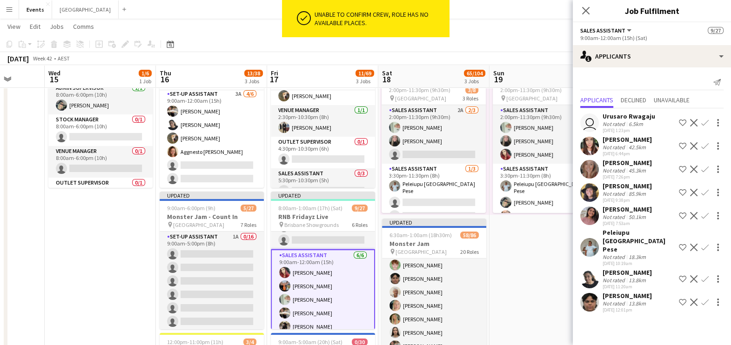
scroll to position [116, 0]
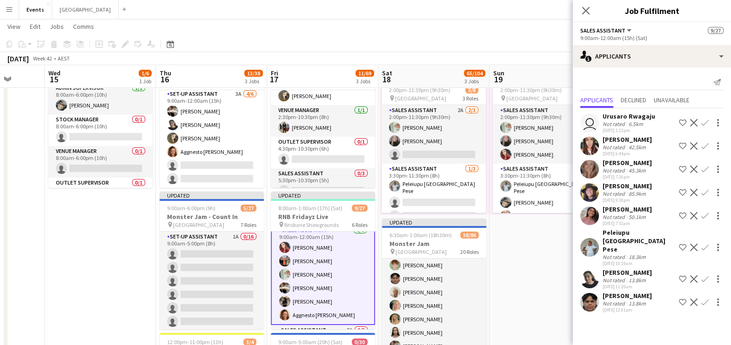
click at [323, 274] on app-card-role "Sales Assistant [DATE] 9:00am-12:00am (15h) [PERSON_NAME] [PERSON_NAME] [PERSON…" at bounding box center [323, 274] width 104 height 101
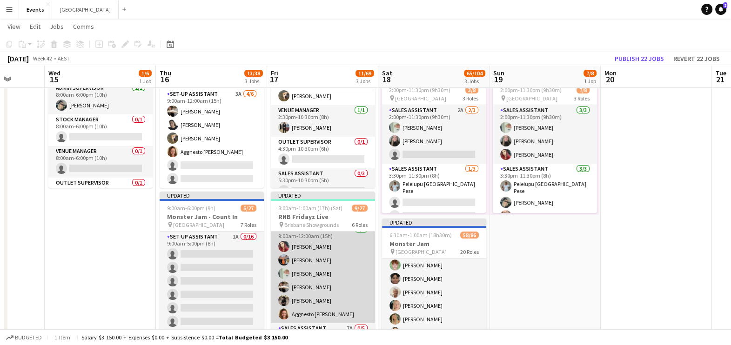
scroll to position [115, 0]
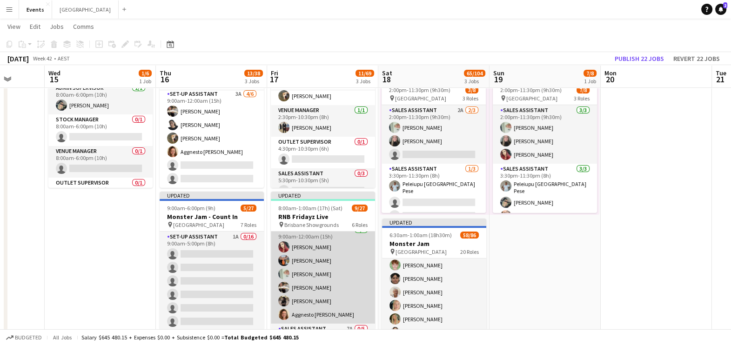
click at [323, 274] on app-card-role "Sales Assistant [DATE] 9:00am-12:00am (15h) [PERSON_NAME] [PERSON_NAME] [PERSON…" at bounding box center [323, 274] width 104 height 99
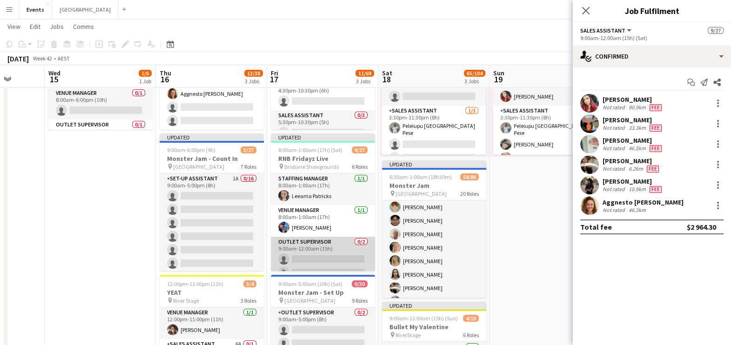
scroll to position [58, 0]
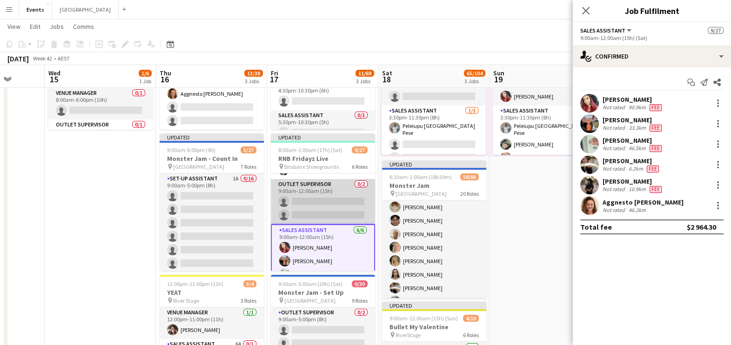
click at [334, 197] on app-card-role "Outlet Supervisor 0/2 9:00am-12:00am (15h) single-neutral-actions single-neutra…" at bounding box center [323, 201] width 104 height 45
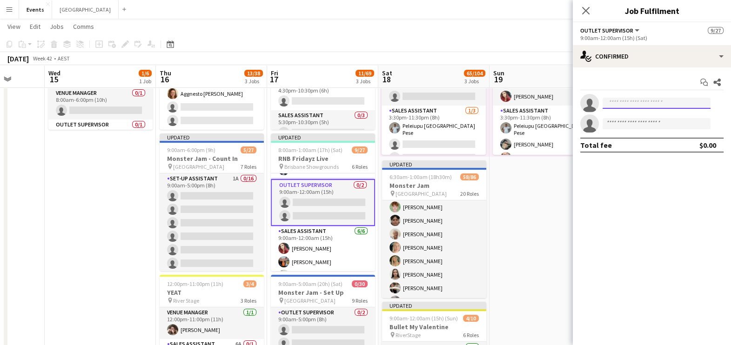
click at [592, 103] on input at bounding box center [657, 103] width 108 height 11
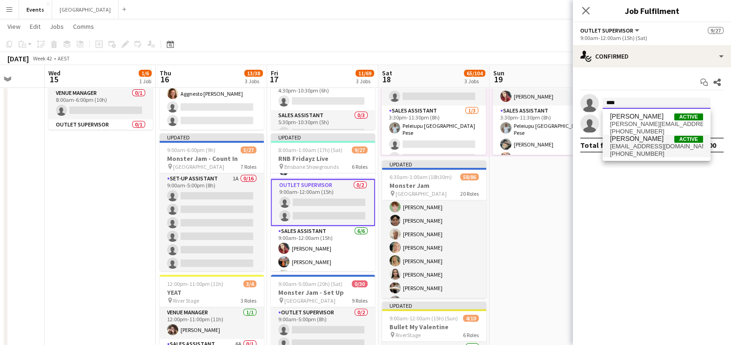
type input "****"
click at [592, 143] on span "[EMAIL_ADDRESS][DOMAIN_NAME]" at bounding box center [656, 146] width 93 height 7
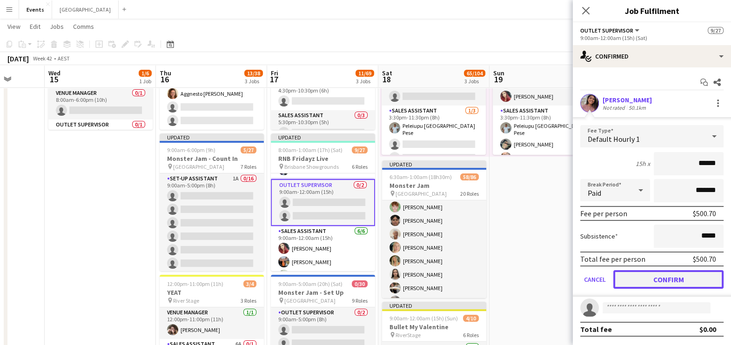
click at [592, 276] on button "Confirm" at bounding box center [668, 279] width 110 height 19
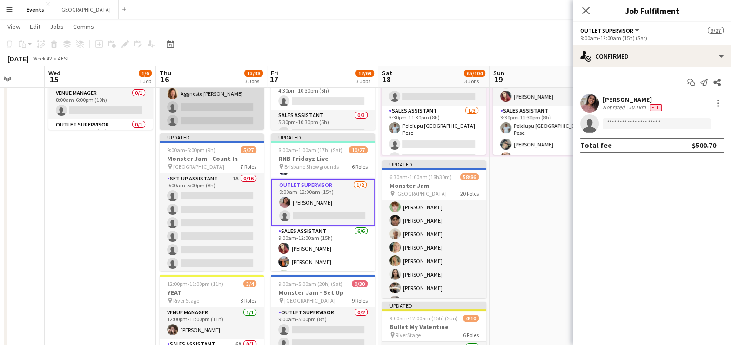
click at [214, 109] on app-card-role "Set-up Assistant 3A [DATE] 9:00am-12:00am (15h) [PERSON_NAME]-[PERSON_NAME] [PE…" at bounding box center [212, 80] width 104 height 99
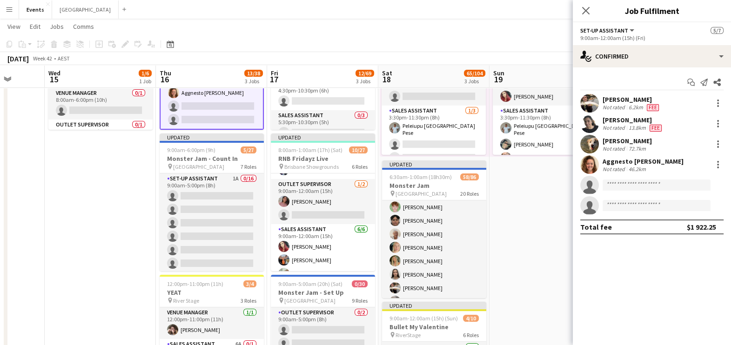
scroll to position [36, 0]
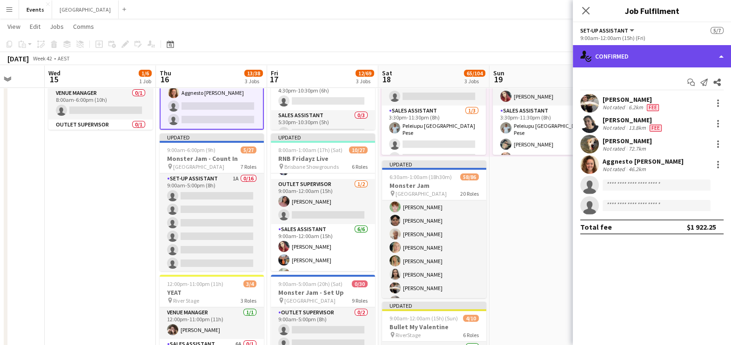
click at [592, 50] on div "single-neutral-actions-check-2 Confirmed" at bounding box center [652, 56] width 158 height 22
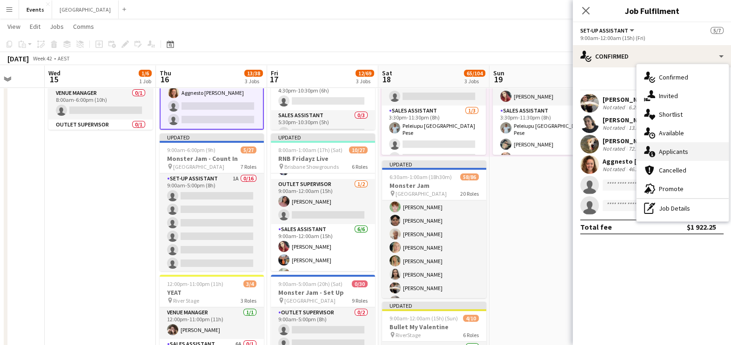
click at [592, 147] on div "single-neutral-actions-information Applicants" at bounding box center [683, 151] width 92 height 19
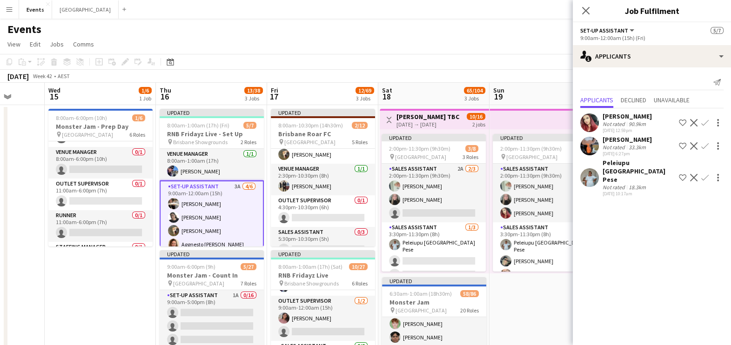
scroll to position [37, 0]
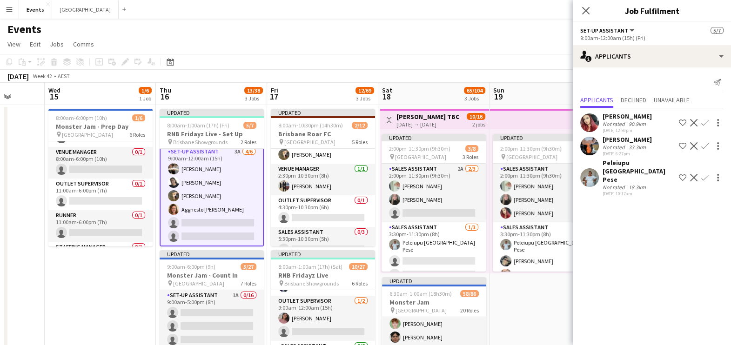
click at [214, 213] on app-card-role "Set-up Assistant 3A [DATE] 9:00am-12:00am (15h) [PERSON_NAME]-[PERSON_NAME] [PE…" at bounding box center [212, 196] width 104 height 101
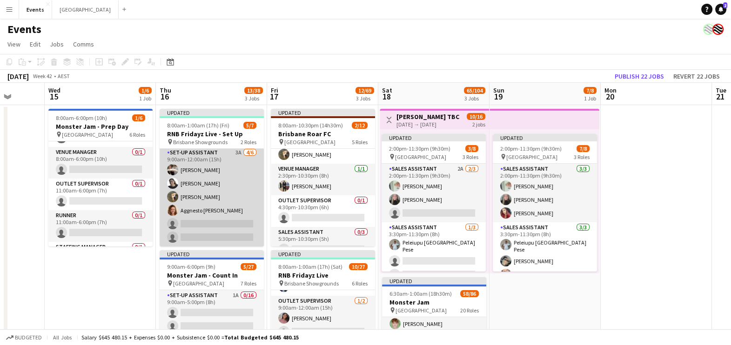
click at [212, 209] on app-card-role "Set-up Assistant 3A [DATE] 9:00am-12:00am (15h) [PERSON_NAME]-[PERSON_NAME] [PE…" at bounding box center [212, 197] width 104 height 99
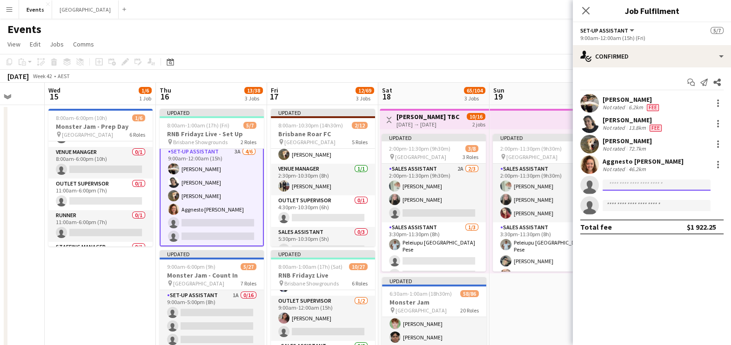
click at [592, 185] on input at bounding box center [657, 185] width 108 height 11
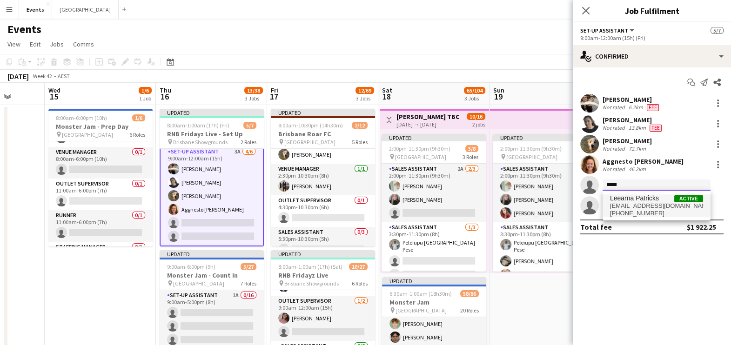
type input "*****"
click at [592, 209] on span "[EMAIL_ADDRESS][DOMAIN_NAME]" at bounding box center [656, 205] width 93 height 7
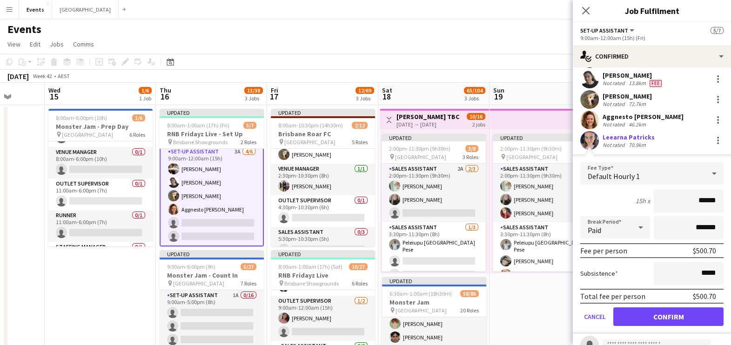
scroll to position [58, 0]
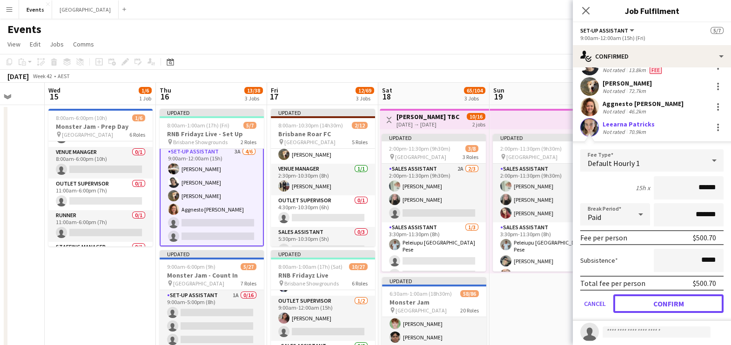
drag, startPoint x: 687, startPoint y: 302, endPoint x: 676, endPoint y: 300, distance: 11.3
click at [592, 276] on button "Confirm" at bounding box center [668, 304] width 110 height 19
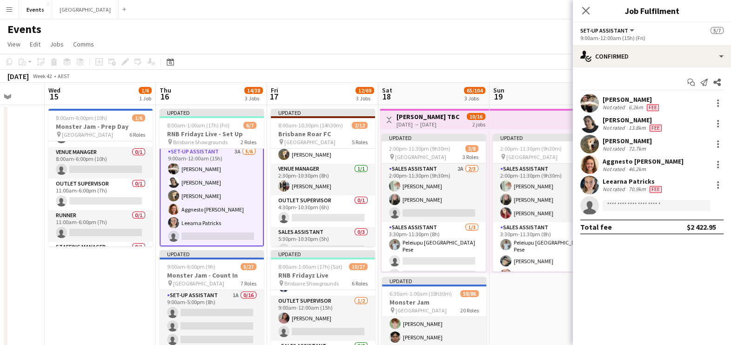
scroll to position [0, 328]
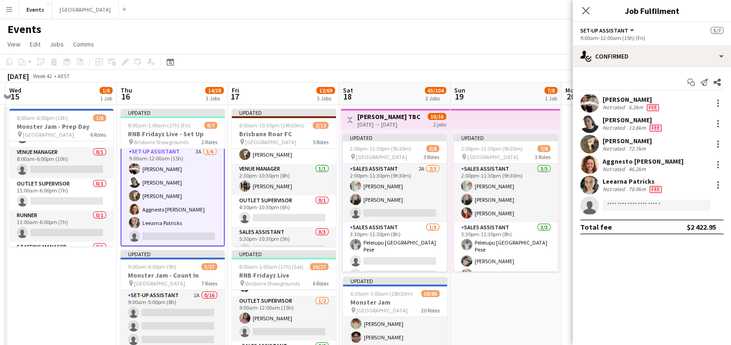
drag, startPoint x: 100, startPoint y: 269, endPoint x: 61, endPoint y: 264, distance: 39.5
click at [61, 264] on app-calendar-viewport "Sun 12 10/10 1 Job Mon 13 Tue 14 Wed 15 1/6 1 Job Thu 16 14/38 3 Jobs Fri 17 12…" at bounding box center [365, 329] width 731 height 492
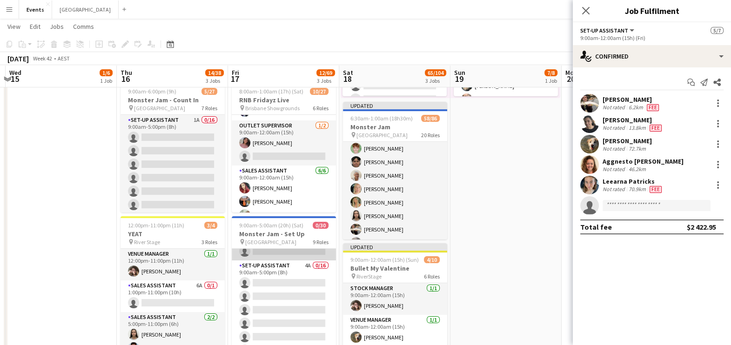
scroll to position [58, 0]
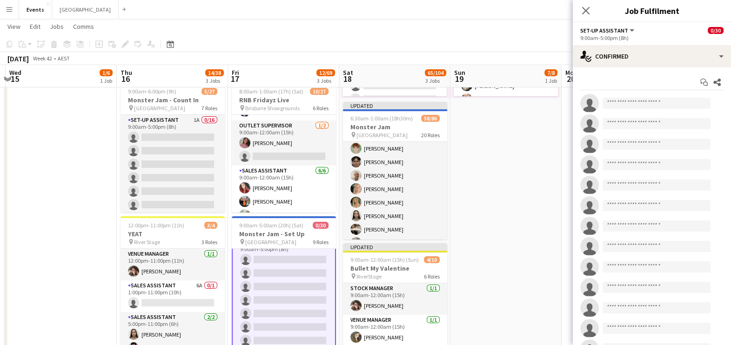
scroll to position [59, 0]
click at [592, 42] on app-options-switcher "Set-up Assistant All roles Set-up Assistant 0/30 9:00am-5:00pm (8h)" at bounding box center [652, 33] width 158 height 23
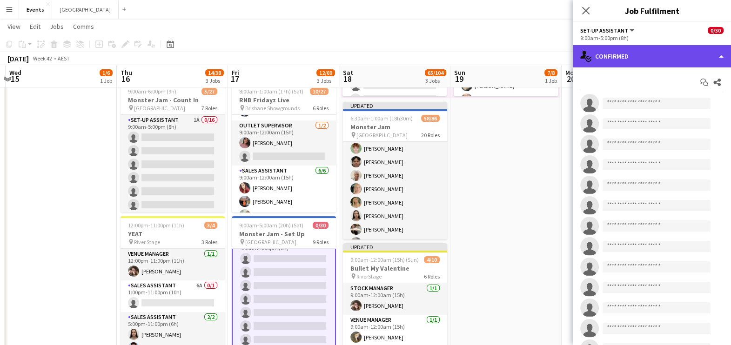
click at [592, 59] on div "single-neutral-actions-check-2 Confirmed" at bounding box center [652, 56] width 158 height 22
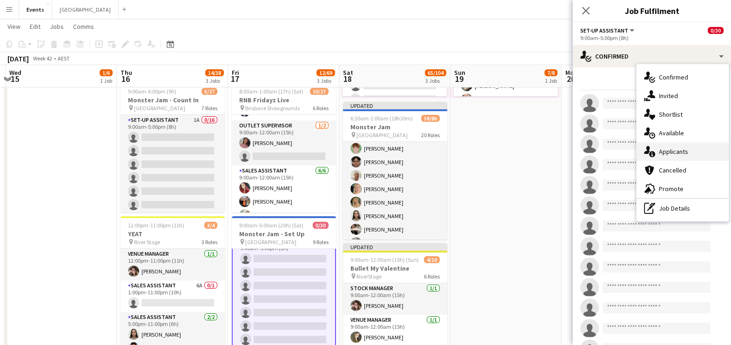
click at [592, 154] on div "single-neutral-actions-information Applicants" at bounding box center [683, 151] width 92 height 19
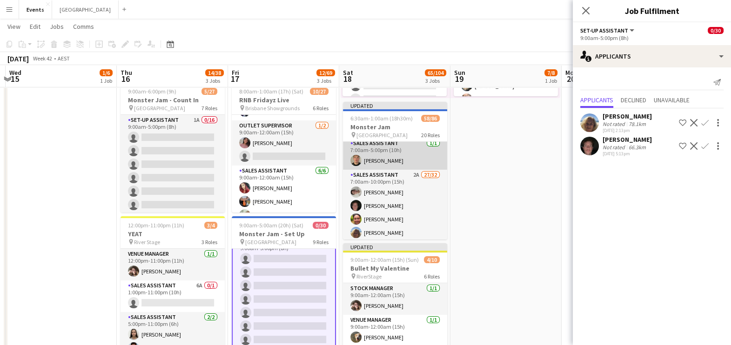
scroll to position [207, 0]
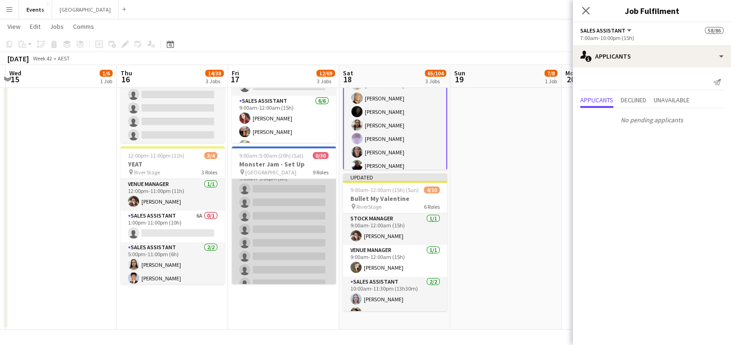
scroll to position [0, 0]
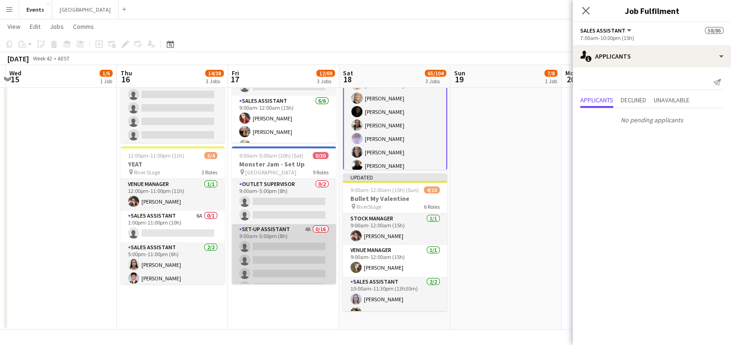
click at [273, 249] on app-card-role "Set-up Assistant 4A 0/16 9:00am-5:00pm (8h) single-neutral-actions single-neutr…" at bounding box center [284, 341] width 104 height 234
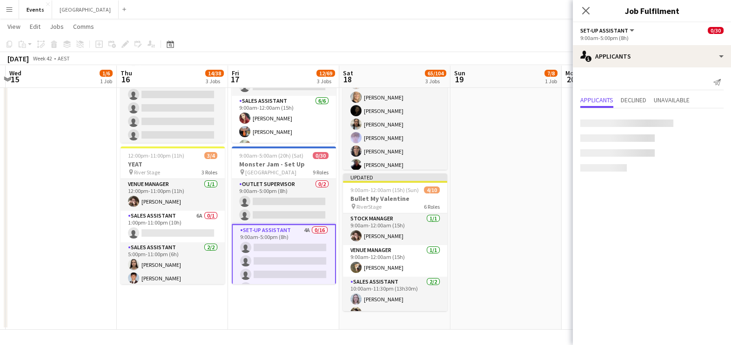
scroll to position [497, 0]
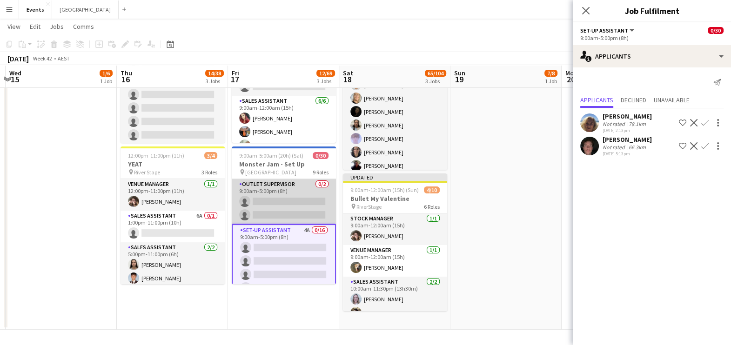
click at [291, 203] on app-card-role "Outlet Supervisor 0/2 9:00am-5:00pm (8h) single-neutral-actions single-neutral-…" at bounding box center [284, 201] width 104 height 45
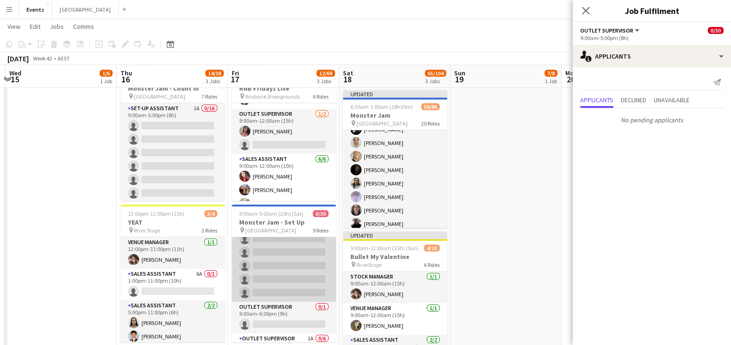
scroll to position [291, 0]
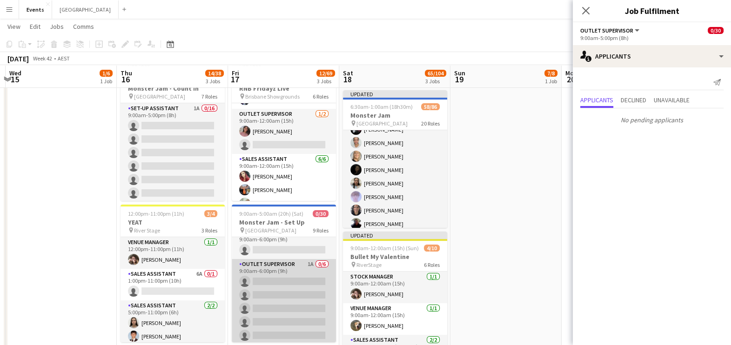
click at [273, 276] on app-card-role "Outlet Supervisor 1A 0/6 9:00am-6:00pm (9h) single-neutral-actions single-neutr…" at bounding box center [284, 308] width 104 height 99
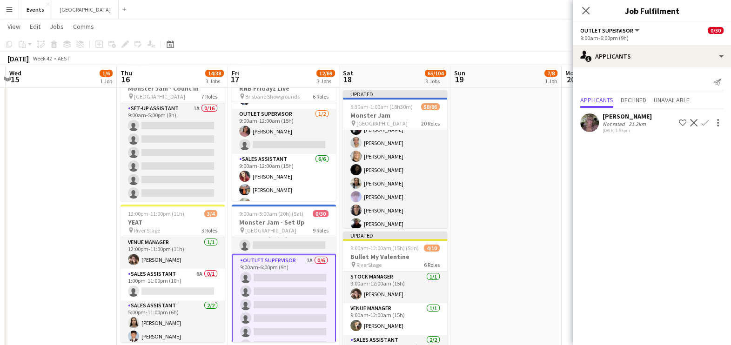
scroll to position [349, 0]
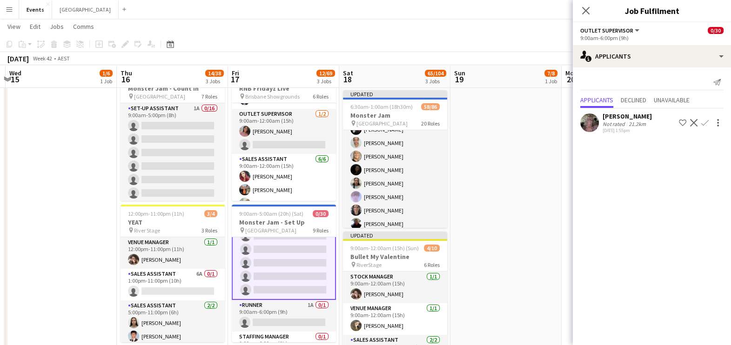
click at [592, 125] on app-icon "Confirm" at bounding box center [704, 122] width 7 height 7
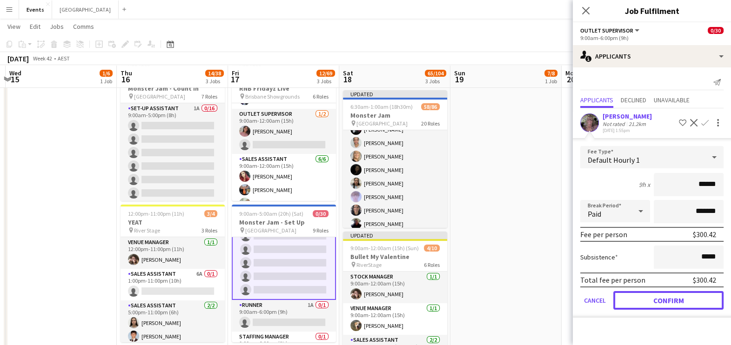
drag, startPoint x: 667, startPoint y: 296, endPoint x: 562, endPoint y: 295, distance: 105.7
click at [592, 276] on button "Confirm" at bounding box center [668, 300] width 110 height 19
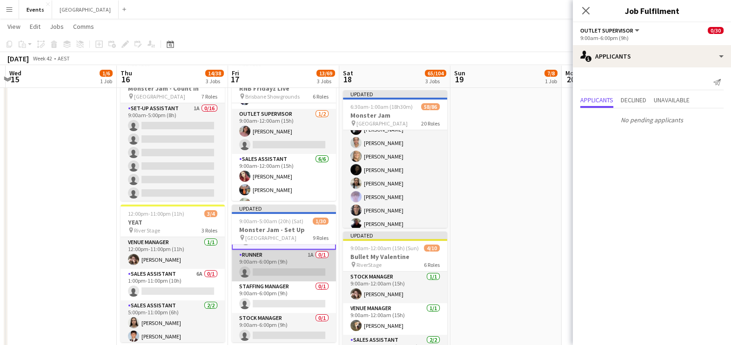
click at [282, 263] on app-card-role "Runner 1A 0/1 9:00am-6:00pm (9h) single-neutral-actions" at bounding box center [284, 266] width 104 height 32
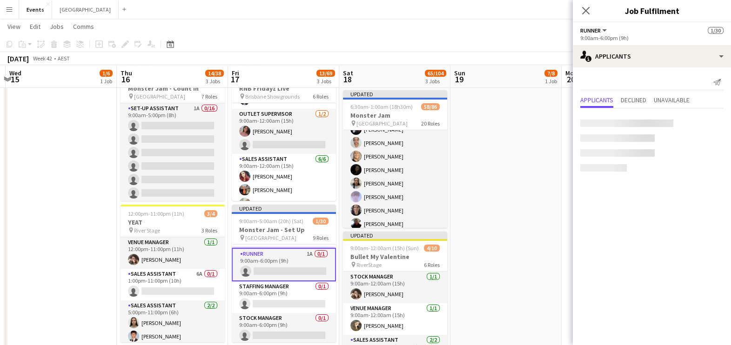
scroll to position [406, 0]
click at [592, 98] on span "Unavailable" at bounding box center [672, 100] width 36 height 7
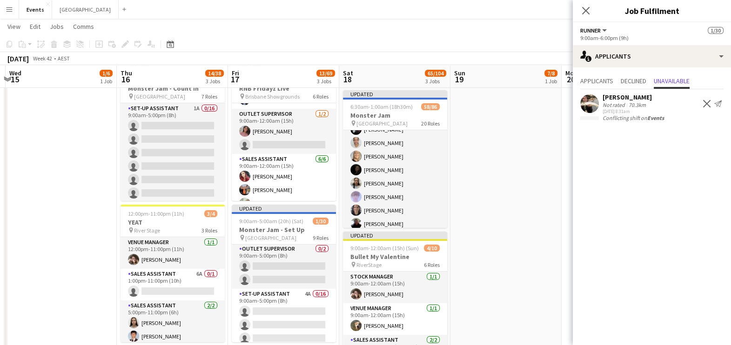
scroll to position [0, 0]
click at [57, 177] on app-date-cell "8:00am-6:00pm (10h) 1/6 Monster Jam - Prep Day pin Cbus Super Stadium 6 Roles A…" at bounding box center [61, 153] width 111 height 470
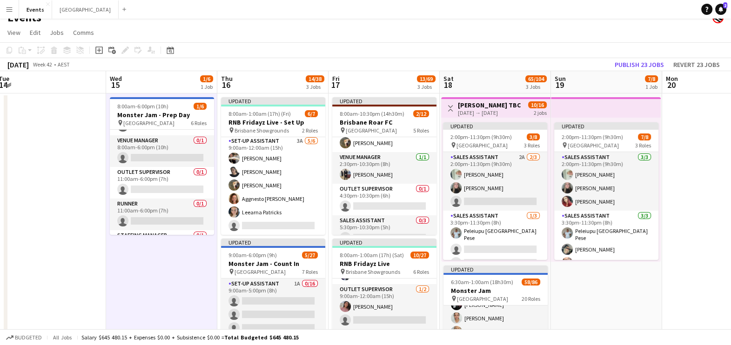
scroll to position [0, 227]
drag, startPoint x: 78, startPoint y: 253, endPoint x: 179, endPoint y: 259, distance: 101.2
click at [179, 259] on app-calendar-viewport "Sun 12 10/10 1 Job Mon 13 Tue 14 Wed 15 1/6 1 Job Thu 16 14/38 3 Jobs Fri 17 13…" at bounding box center [365, 317] width 731 height 492
click at [90, 34] on span "Comms" at bounding box center [83, 32] width 21 height 8
click at [47, 133] on app-date-cell at bounding box center [50, 329] width 111 height 470
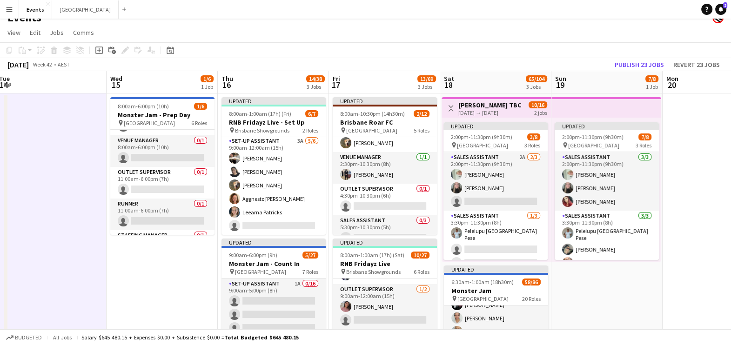
click at [47, 133] on app-date-cell at bounding box center [50, 329] width 111 height 470
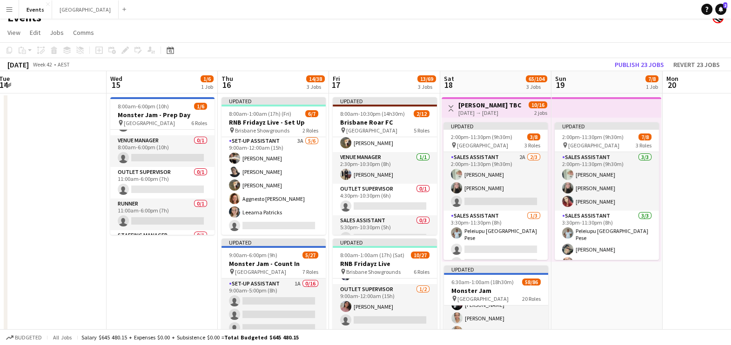
click at [14, 9] on button "Menu" at bounding box center [9, 9] width 19 height 19
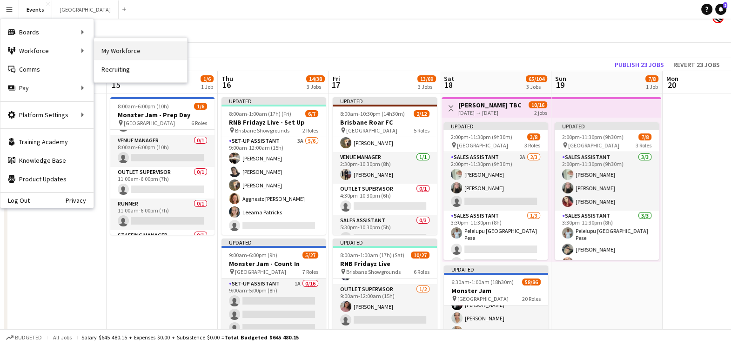
click at [134, 50] on link "My Workforce" at bounding box center [140, 50] width 93 height 19
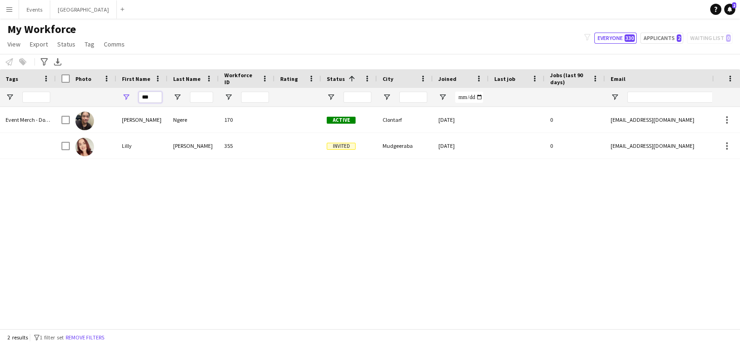
drag, startPoint x: 148, startPoint y: 95, endPoint x: 130, endPoint y: 98, distance: 18.8
click at [130, 98] on div "***" at bounding box center [141, 97] width 51 height 19
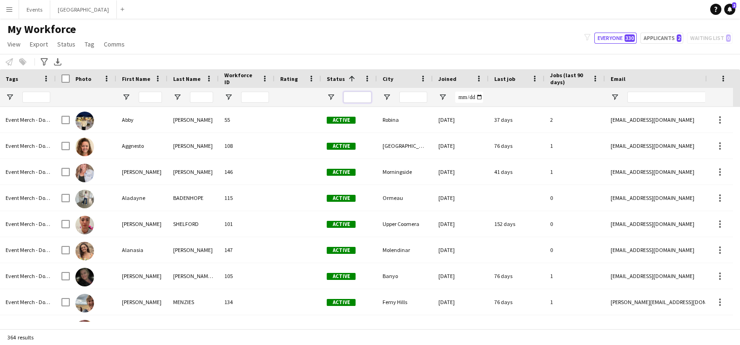
click at [363, 99] on input "Status Filter Input" at bounding box center [357, 97] width 28 height 11
click at [331, 95] on span "Open Filter Menu" at bounding box center [331, 97] width 8 height 8
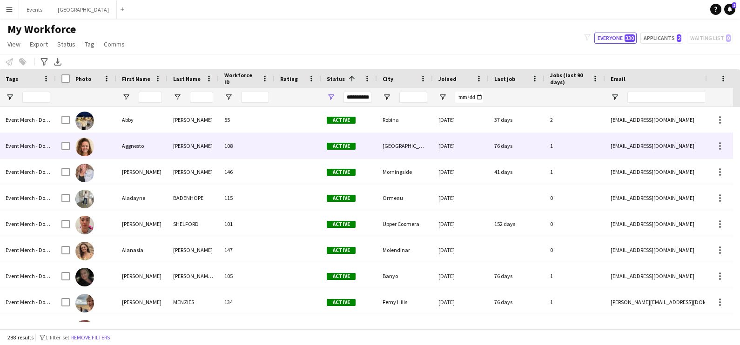
click at [265, 154] on div "108" at bounding box center [247, 146] width 56 height 26
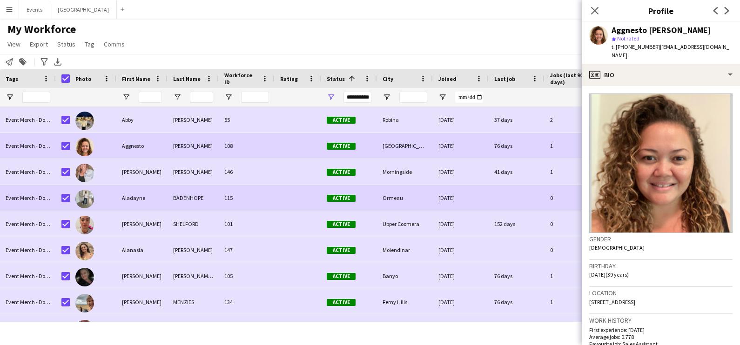
click at [292, 191] on div at bounding box center [298, 198] width 47 height 26
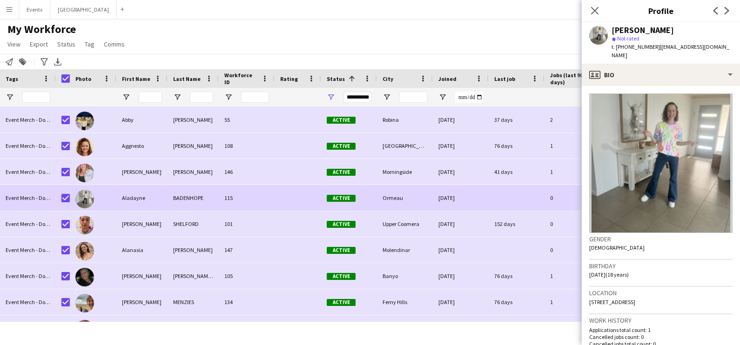
click at [218, 33] on div "My Workforce View Views Default view [DEMOGRAPHIC_DATA] TFN Exemption Onboardin…" at bounding box center [370, 38] width 740 height 32
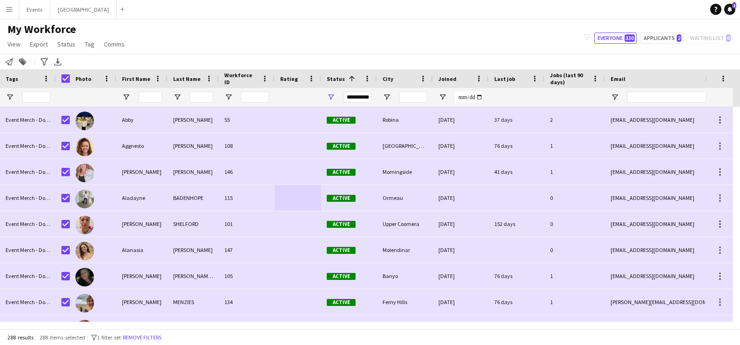
click at [282, 22] on div "My Workforce View Views Default view [DEMOGRAPHIC_DATA] TFN Exemption Onboardin…" at bounding box center [370, 38] width 740 height 32
click at [109, 46] on span "Comms" at bounding box center [114, 44] width 21 height 8
click at [130, 63] on span "Send notification" at bounding box center [129, 64] width 47 height 8
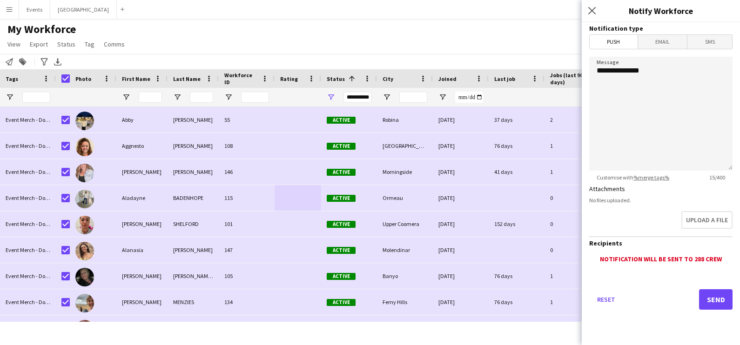
click at [423, 27] on div "My Workforce View Views Default view [DEMOGRAPHIC_DATA] TFN Exemption Onboardin…" at bounding box center [370, 38] width 740 height 32
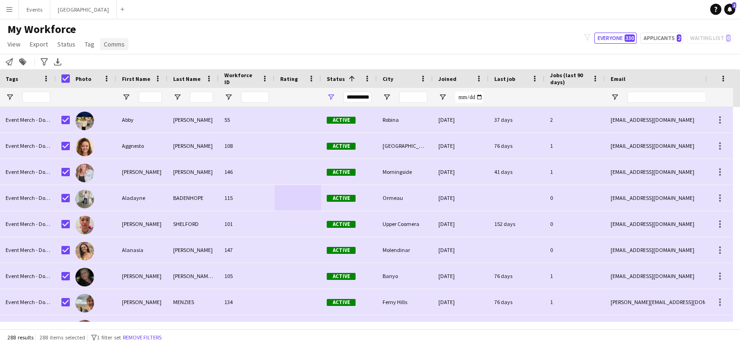
click at [121, 47] on span "Comms" at bounding box center [114, 44] width 21 height 8
click at [122, 64] on span "Send notification" at bounding box center [129, 64] width 47 height 8
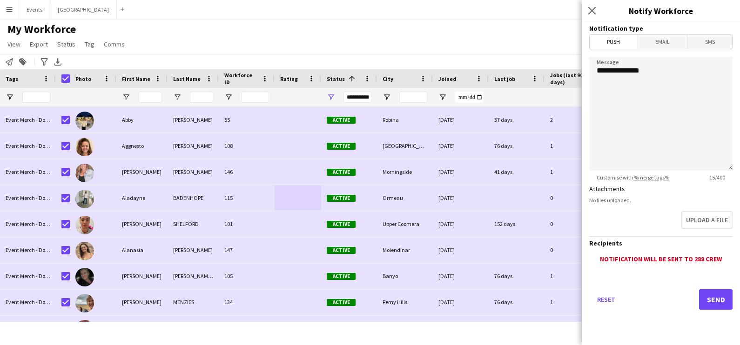
click at [365, 94] on div "**********" at bounding box center [357, 97] width 28 height 11
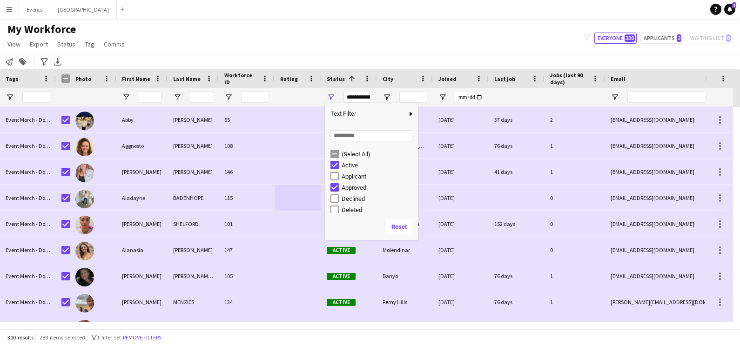
click at [332, 43] on div "My Workforce View Views Default view [DEMOGRAPHIC_DATA] TFN Exemption Onboardin…" at bounding box center [370, 38] width 740 height 32
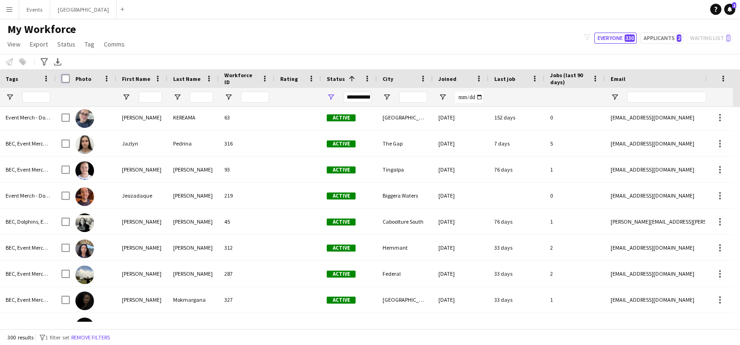
scroll to position [3108, 0]
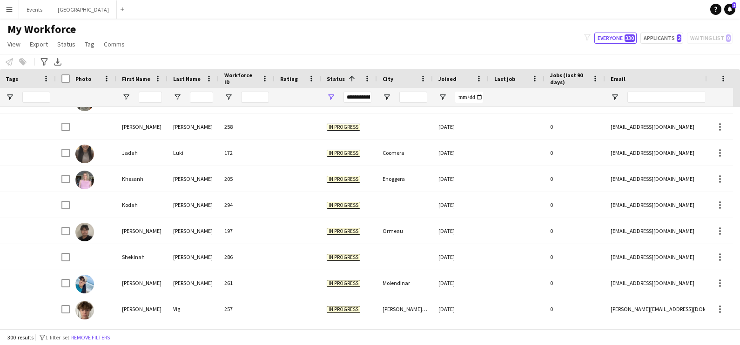
click at [360, 97] on div "**********" at bounding box center [357, 97] width 28 height 11
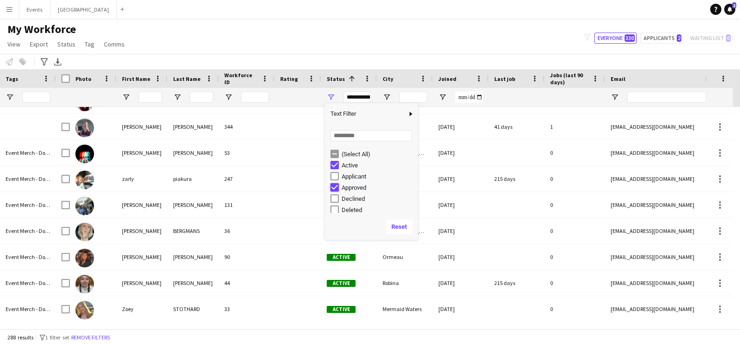
type input "**********"
click at [334, 44] on div "My Workforce View Views Default view [DEMOGRAPHIC_DATA] TFN Exemption Onboardin…" at bounding box center [370, 38] width 740 height 32
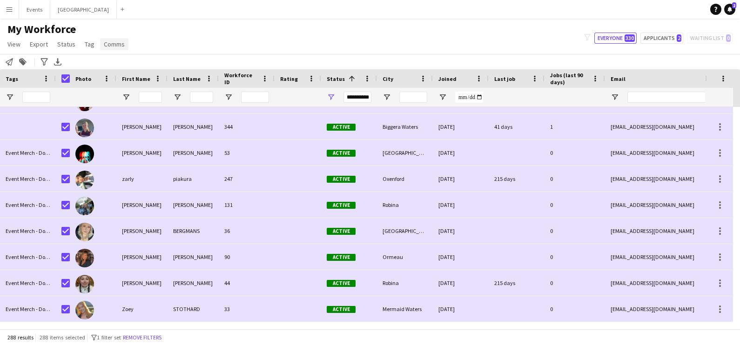
click at [115, 43] on span "Comms" at bounding box center [114, 44] width 21 height 8
click at [123, 64] on span "Send notification" at bounding box center [129, 64] width 47 height 8
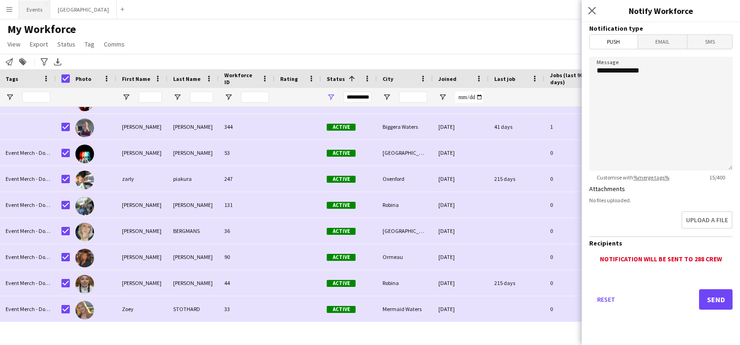
click at [40, 6] on button "Events Close" at bounding box center [34, 9] width 31 height 18
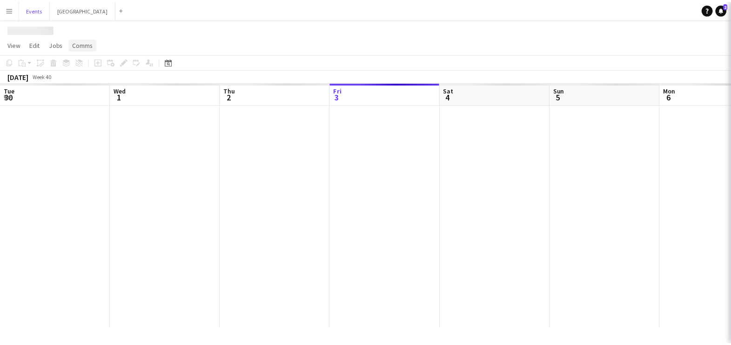
scroll to position [0, 222]
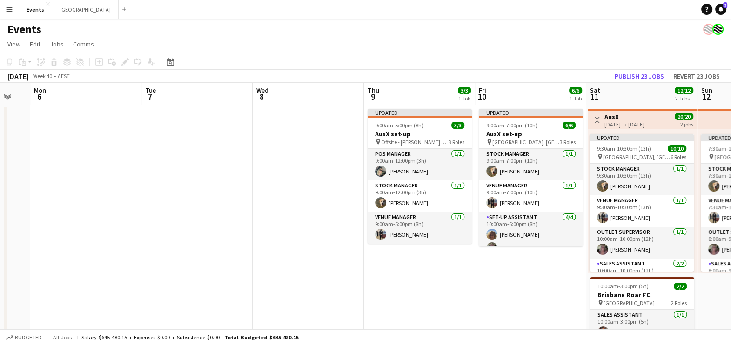
drag, startPoint x: 647, startPoint y: 215, endPoint x: 233, endPoint y: 233, distance: 415.1
click at [232, 226] on app-calendar-viewport "Thu 2 2/2 1 Job Fri 3 2/2 1 Job Sat 4 2/2 1 Job Sun 5 Mon 6 Tue 7 Wed 8 Thu 9 3…" at bounding box center [365, 238] width 731 height 310
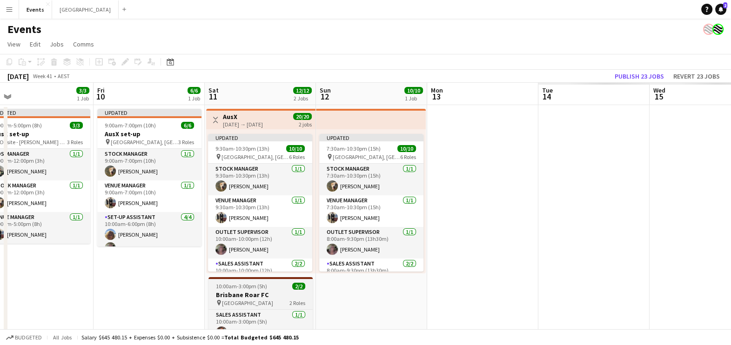
drag, startPoint x: 511, startPoint y: 282, endPoint x: 242, endPoint y: 280, distance: 269.0
click at [79, 276] on app-calendar-viewport "Mon 6 Tue 7 Wed 8 Thu 9 3/3 1 Job Fri 10 6/6 1 Job Sat 11 12/12 2 Jobs Sun 12 1…" at bounding box center [365, 238] width 731 height 310
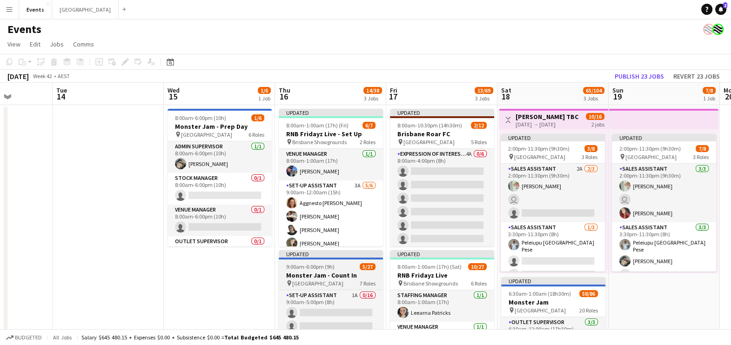
drag, startPoint x: 640, startPoint y: 283, endPoint x: 286, endPoint y: 271, distance: 353.9
click at [240, 267] on app-calendar-viewport "Fri 10 6/6 1 Job Sat 11 12/12 2 Jobs Sun 12 10/10 1 Job Mon 13 Tue 14 Wed 15 1/…" at bounding box center [365, 329] width 731 height 492
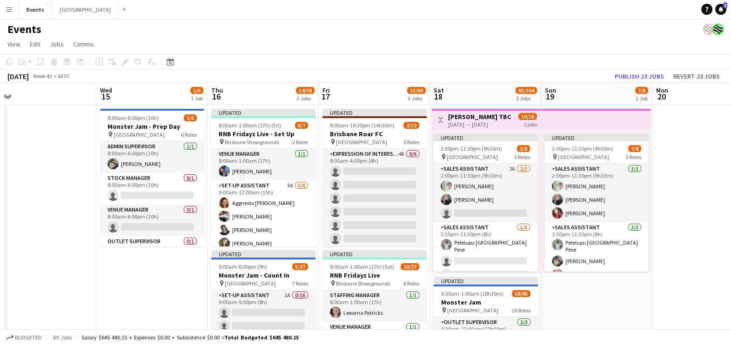
scroll to position [0, 240]
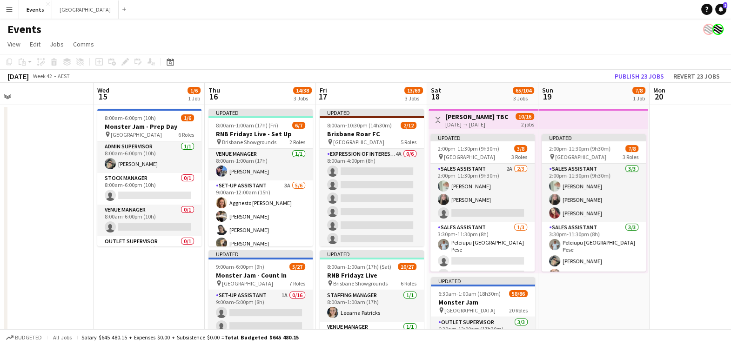
drag, startPoint x: 698, startPoint y: 299, endPoint x: 628, endPoint y: 296, distance: 69.9
click at [592, 276] on app-calendar-viewport "Sun 12 10/10 1 Job Mon 13 Tue 14 Wed 15 1/6 1 Job Thu 16 14/38 3 Jobs Fri 17 13…" at bounding box center [365, 329] width 731 height 492
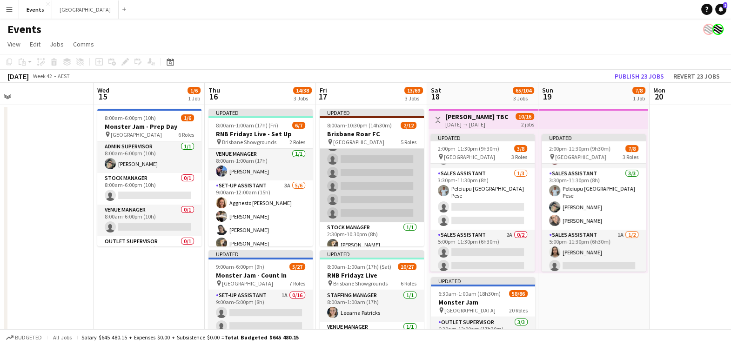
scroll to position [0, 0]
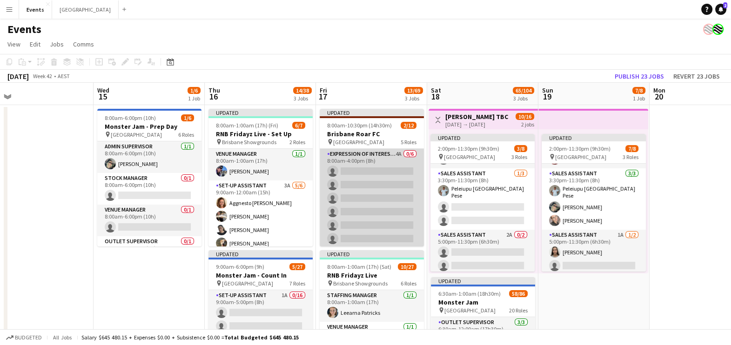
click at [379, 194] on app-card-role "Expression Of Interest (EOI) 4A 0/6 8:00am-4:00pm (8h) single-neutral-actions s…" at bounding box center [372, 198] width 104 height 99
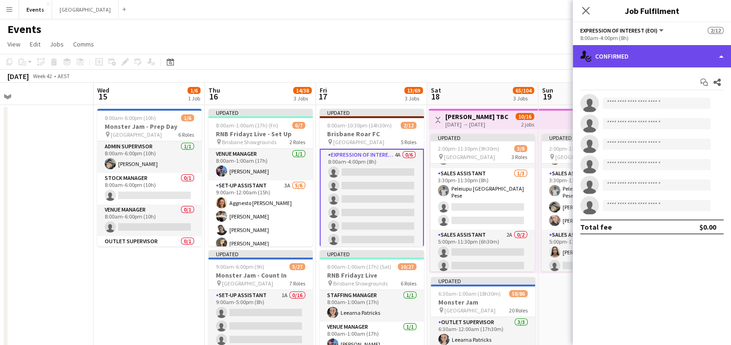
click at [592, 64] on div "single-neutral-actions-check-2 Confirmed" at bounding box center [652, 56] width 158 height 22
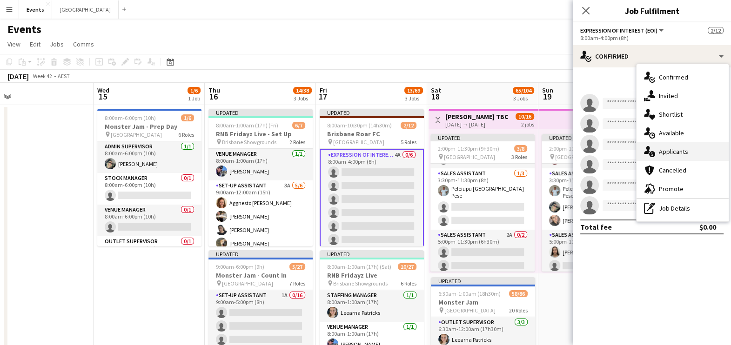
click at [592, 151] on span "Applicants" at bounding box center [673, 152] width 29 height 8
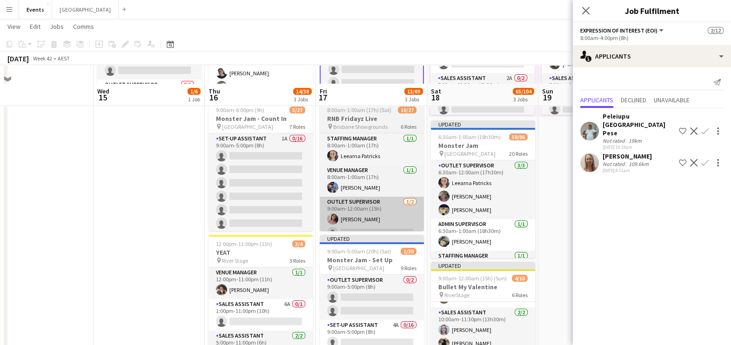
scroll to position [175, 0]
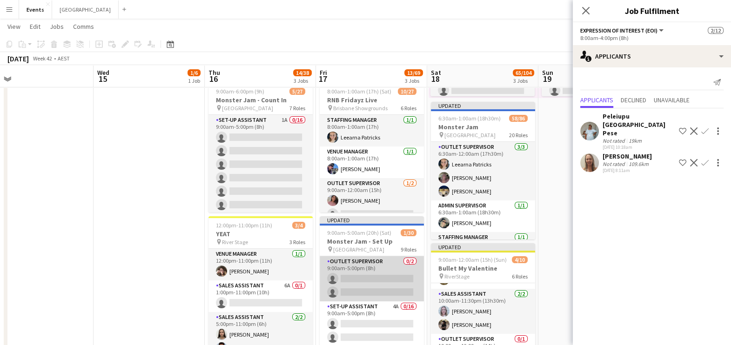
click at [375, 276] on app-card-role "Outlet Supervisor 0/2 9:00am-5:00pm (8h) single-neutral-actions single-neutral-…" at bounding box center [372, 278] width 104 height 45
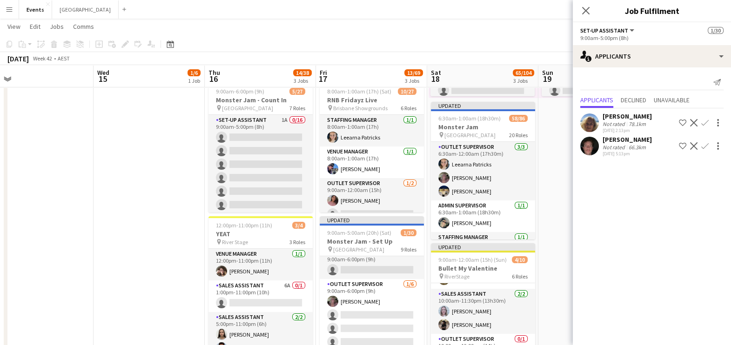
click at [376, 276] on app-card-role "Outlet Supervisor [DATE] 9:00am-6:00pm (9h) [PERSON_NAME] single-neutral-action…" at bounding box center [372, 328] width 104 height 99
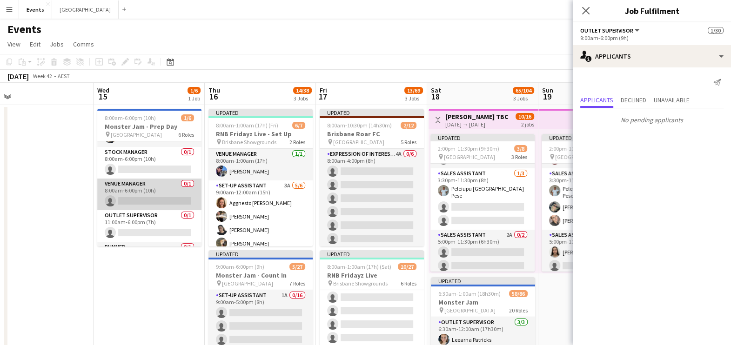
scroll to position [0, 0]
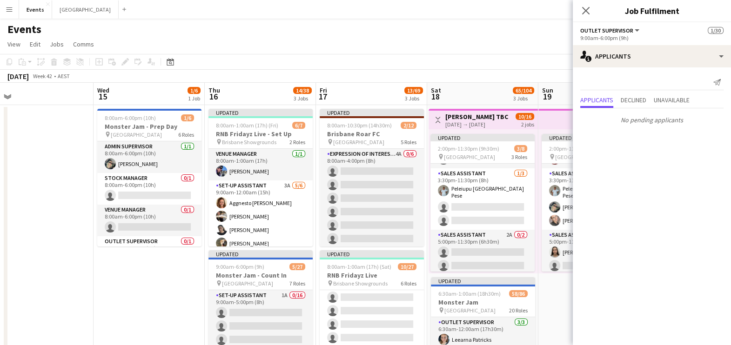
click at [137, 276] on app-date-cell "8:00am-6:00pm (10h) 1/6 Monster Jam - Prep Day pin Cbus Super Stadium 6 Roles A…" at bounding box center [149, 340] width 111 height 470
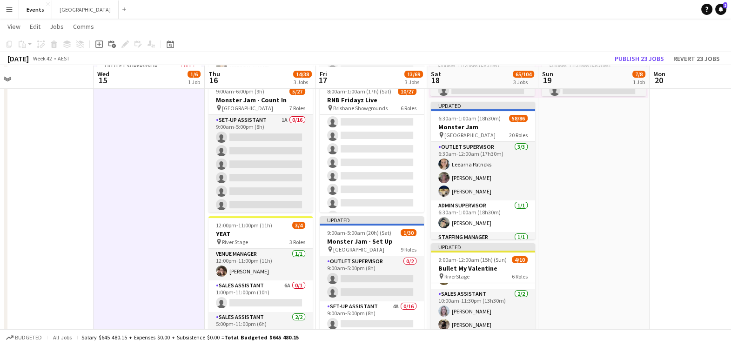
scroll to position [232, 0]
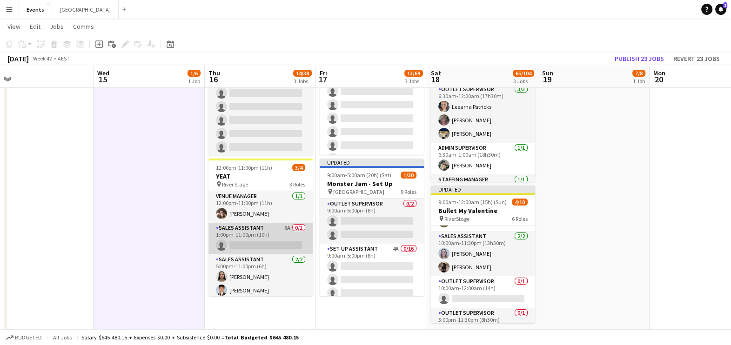
click at [247, 235] on app-card-role "Sales Assistant 6A 0/1 1:00pm-11:00pm (10h) single-neutral-actions" at bounding box center [261, 239] width 104 height 32
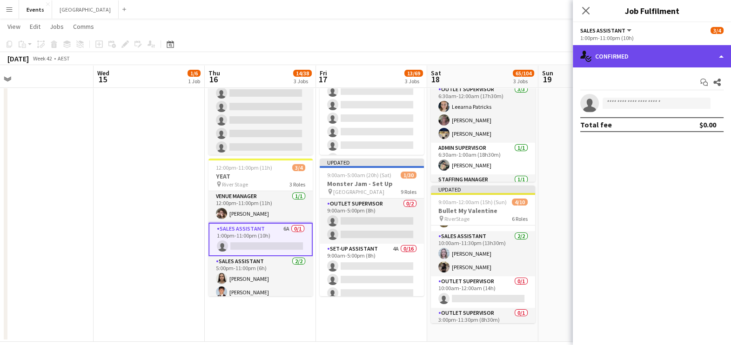
click at [592, 53] on div "single-neutral-actions-check-2 Confirmed" at bounding box center [652, 56] width 158 height 22
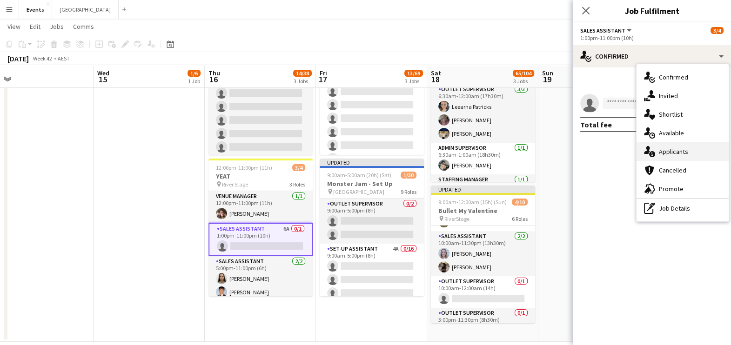
click at [592, 148] on span "Applicants" at bounding box center [673, 152] width 29 height 8
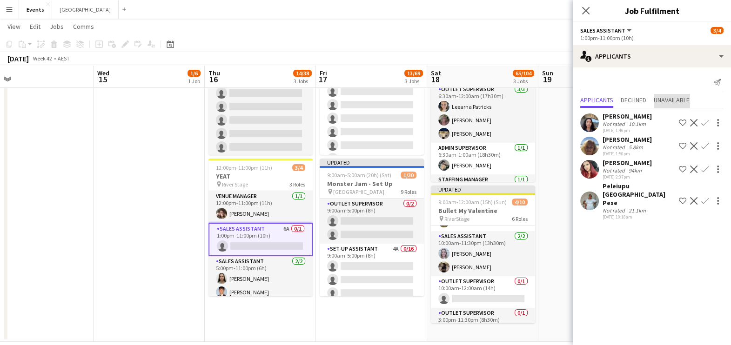
click at [592, 98] on span "Unavailable" at bounding box center [672, 100] width 36 height 7
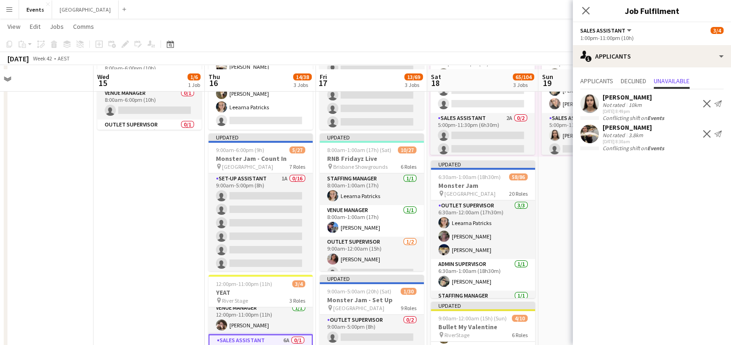
scroll to position [175, 0]
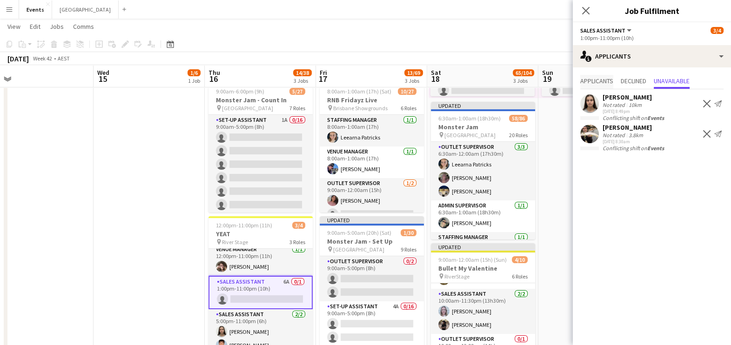
click at [592, 84] on span "Applicants" at bounding box center [596, 81] width 33 height 7
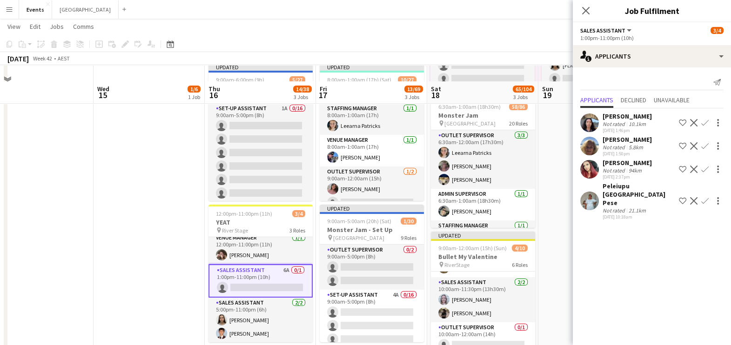
scroll to position [244, 0]
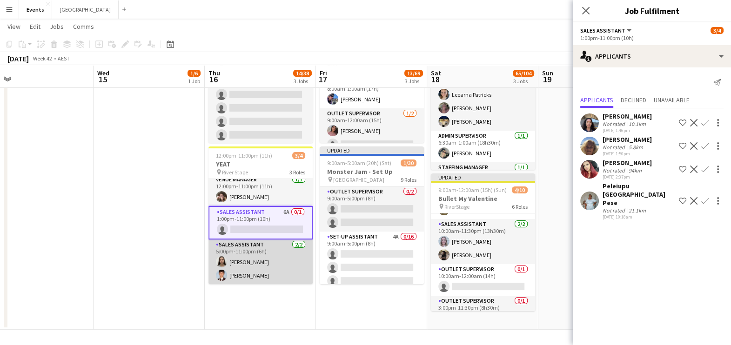
click at [247, 254] on app-card-role "Sales Assistant [DATE] 5:00pm-11:00pm (6h) [PERSON_NAME] [PERSON_NAME]" at bounding box center [261, 262] width 104 height 45
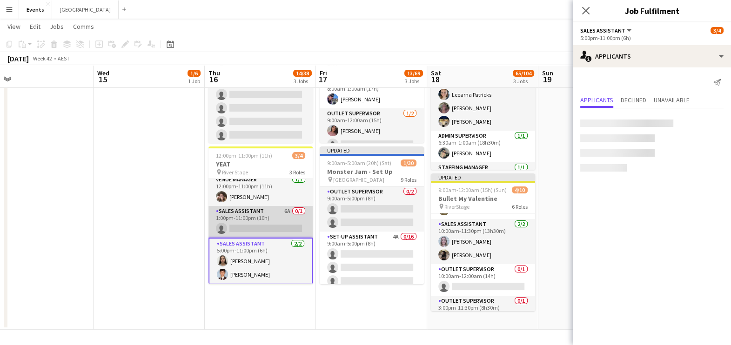
click at [254, 226] on app-card-role "Sales Assistant 6A 0/1 1:00pm-11:00pm (10h) single-neutral-actions" at bounding box center [261, 222] width 104 height 32
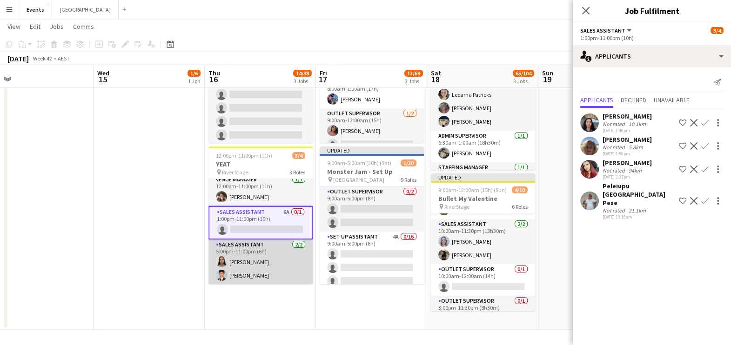
scroll to position [0, 240]
click at [255, 260] on app-card-role "Sales Assistant [DATE] 5:00pm-11:00pm (6h) [PERSON_NAME] [PERSON_NAME]" at bounding box center [261, 262] width 104 height 45
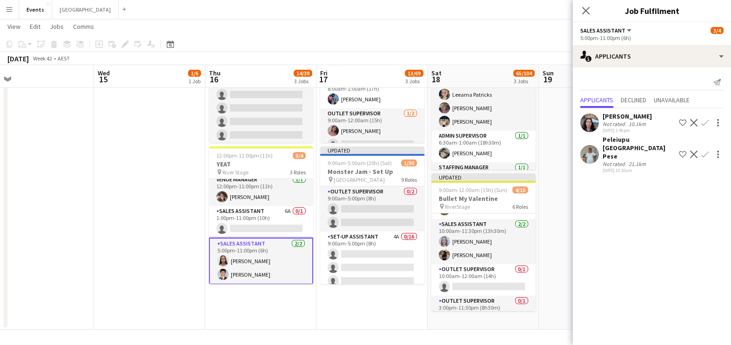
click at [255, 268] on app-card-role "Sales Assistant [DATE] 5:00pm-11:00pm (6h) [PERSON_NAME] [PERSON_NAME]" at bounding box center [261, 261] width 104 height 47
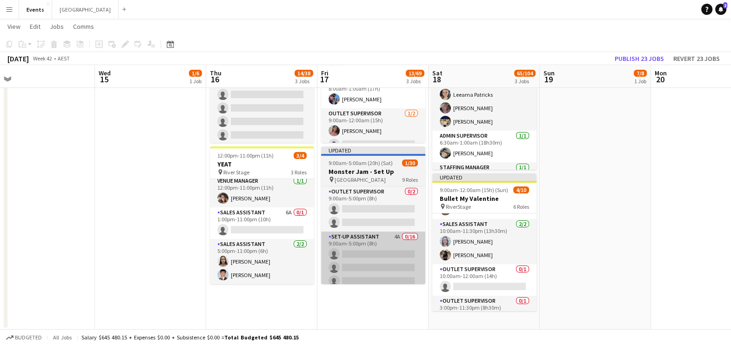
click at [249, 260] on app-card-role "Sales Assistant [DATE] 5:00pm-11:00pm (6h) [PERSON_NAME] [PERSON_NAME]" at bounding box center [262, 261] width 104 height 45
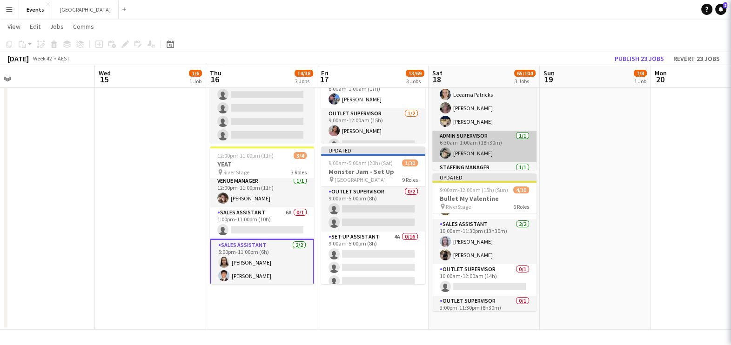
scroll to position [5, 0]
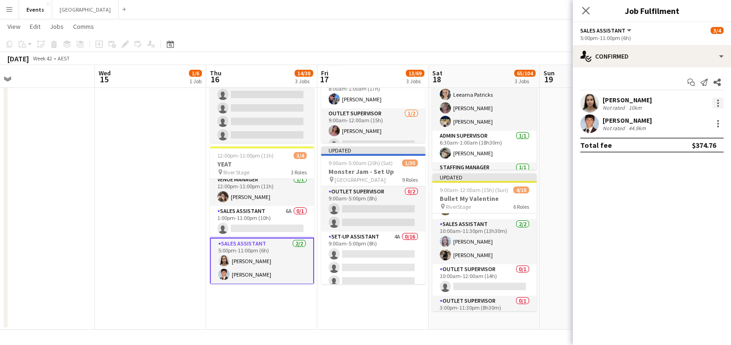
click at [592, 103] on div at bounding box center [718, 103] width 11 height 11
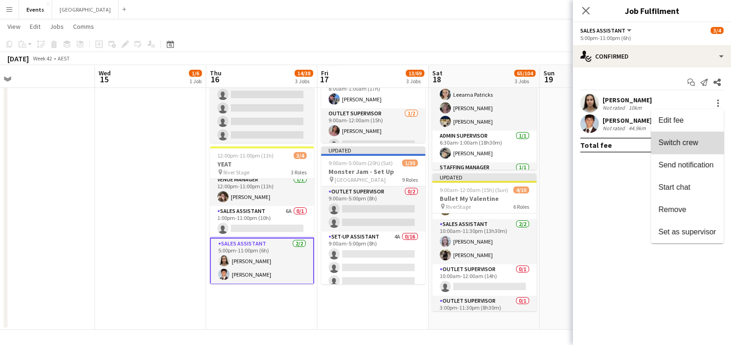
click at [592, 142] on span "Switch crew" at bounding box center [679, 143] width 40 height 8
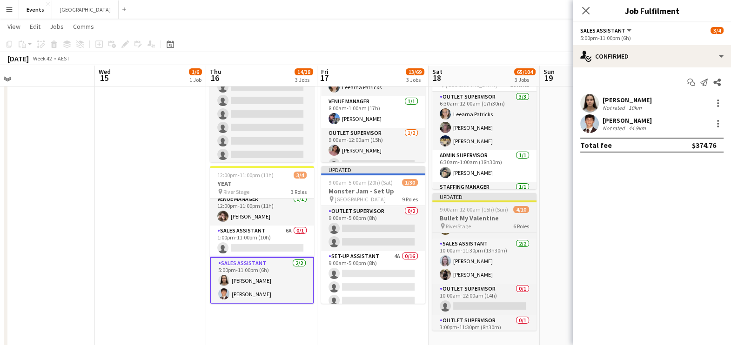
click at [261, 233] on app-card-role "Sales Assistant 6A 0/1 1:00pm-11:00pm (10h) single-neutral-actions" at bounding box center [262, 242] width 104 height 32
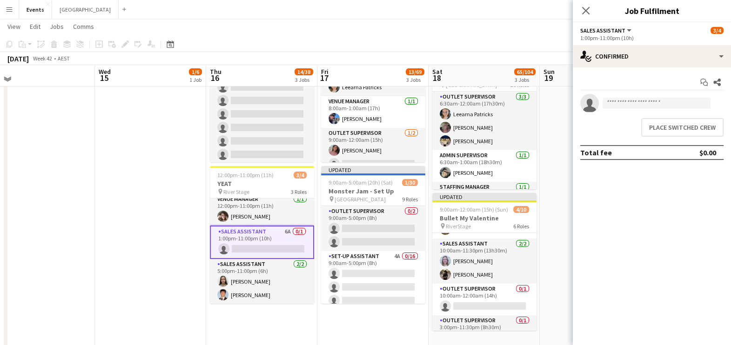
scroll to position [0, 238]
click at [592, 130] on button "Place switched crew" at bounding box center [682, 127] width 82 height 19
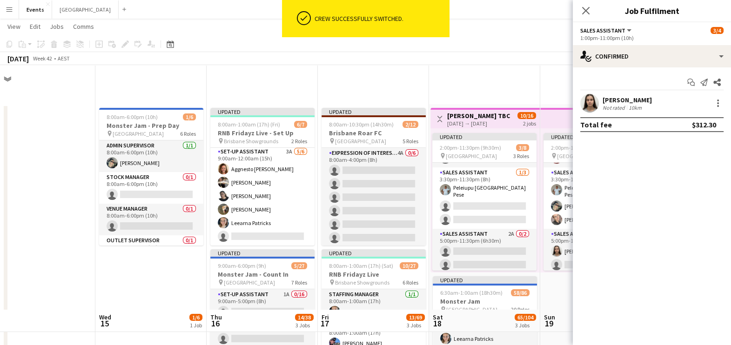
scroll to position [244, 0]
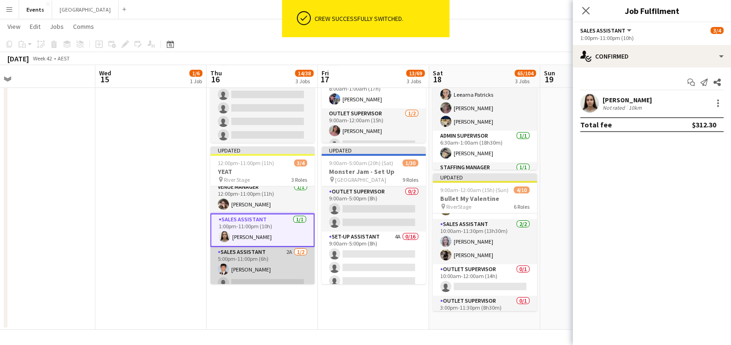
click at [262, 269] on app-card-role "Sales Assistant 2A [DATE] 5:00pm-11:00pm (6h) [PERSON_NAME] single-neutral-acti…" at bounding box center [262, 269] width 104 height 45
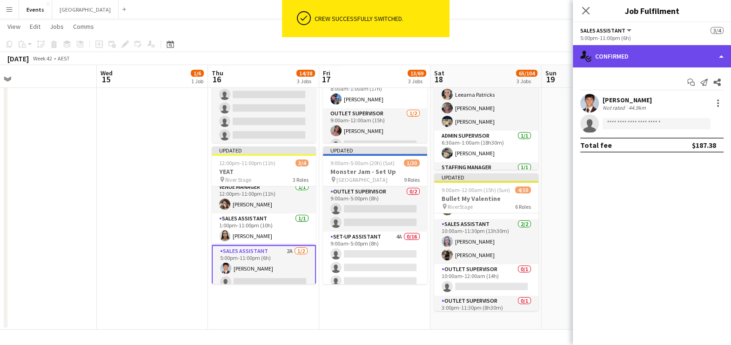
click at [592, 54] on div "single-neutral-actions-check-2 Confirmed" at bounding box center [652, 56] width 158 height 22
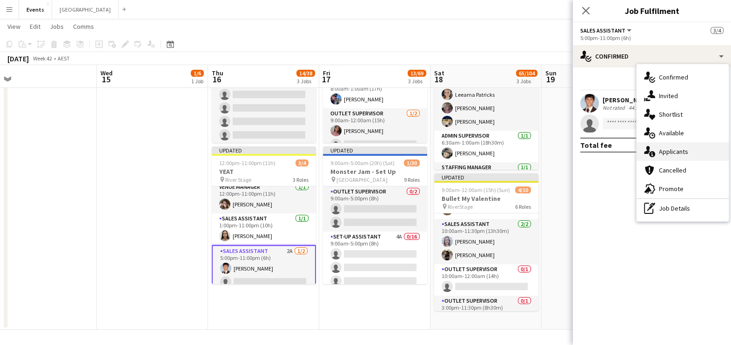
click at [592, 149] on span "Applicants" at bounding box center [673, 152] width 29 height 8
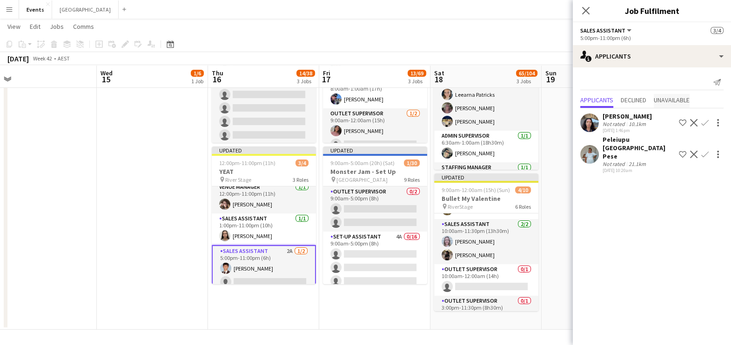
click at [592, 101] on span "Unavailable" at bounding box center [672, 100] width 36 height 7
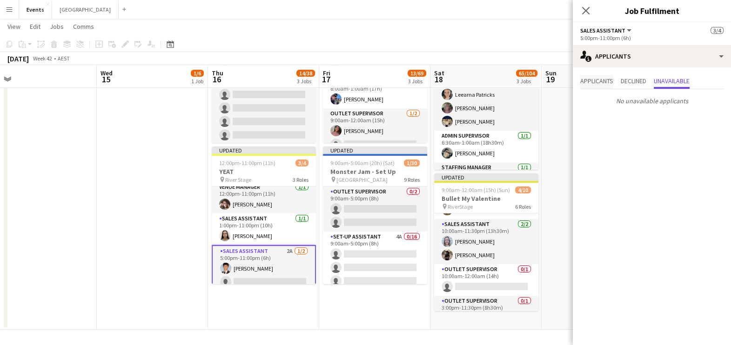
click at [591, 84] on span "Applicants" at bounding box center [596, 81] width 33 height 7
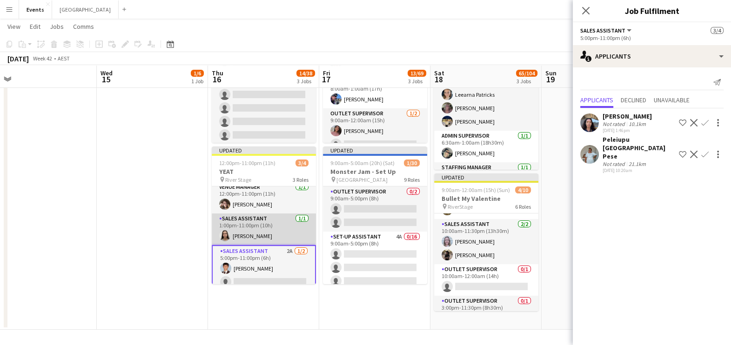
click at [270, 230] on app-card-role "Sales Assistant [DATE] 1:00pm-11:00pm (10h) [PERSON_NAME]" at bounding box center [264, 230] width 104 height 32
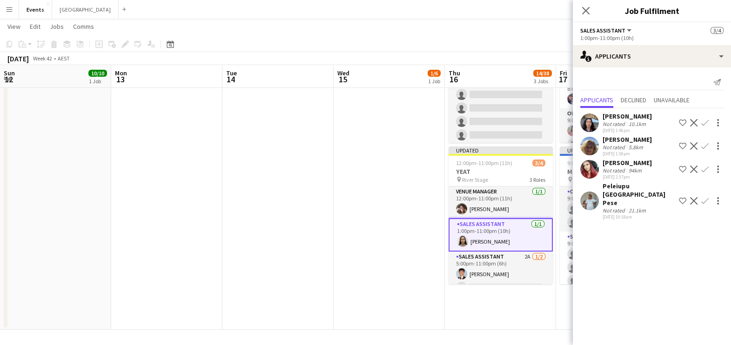
scroll to position [54, 0]
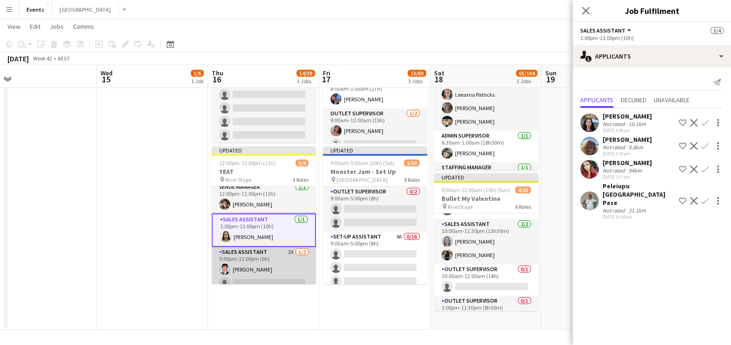
click at [284, 266] on app-card-role "Sales Assistant 2A [DATE] 5:00pm-11:00pm (6h) [PERSON_NAME] single-neutral-acti…" at bounding box center [264, 269] width 104 height 45
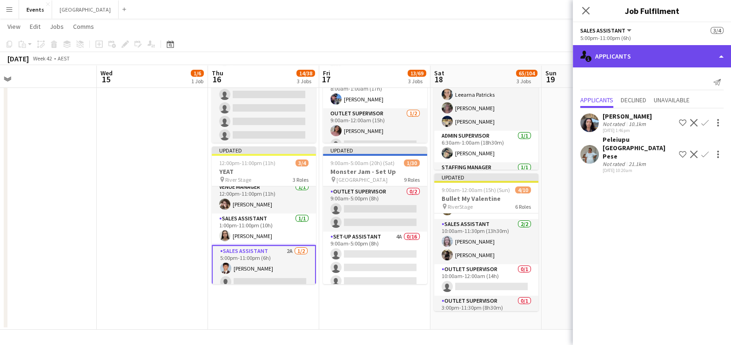
click at [673, 52] on div "single-neutral-actions-information Applicants" at bounding box center [652, 56] width 158 height 22
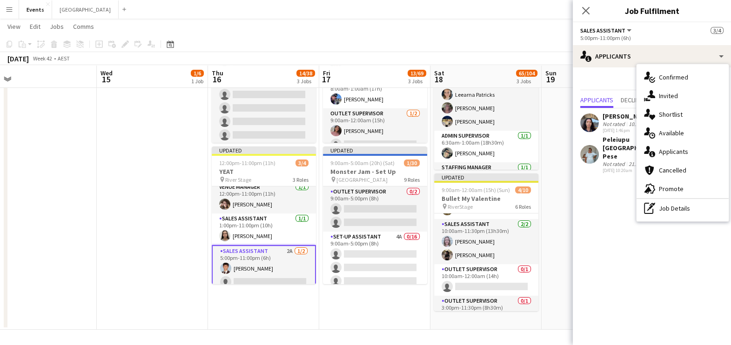
click at [705, 74] on div "single-neutral-actions-check-2 Confirmed" at bounding box center [683, 77] width 92 height 19
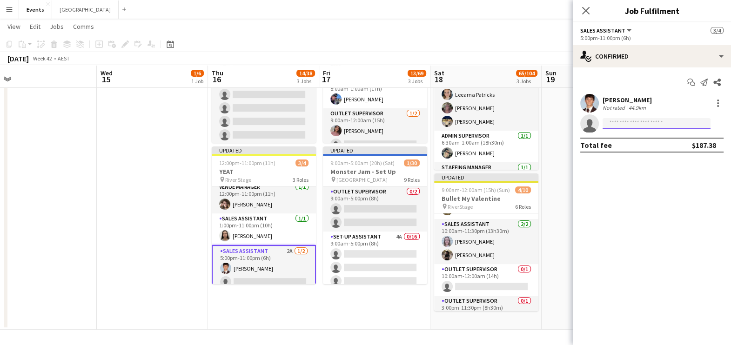
click at [638, 121] on input at bounding box center [657, 123] width 108 height 11
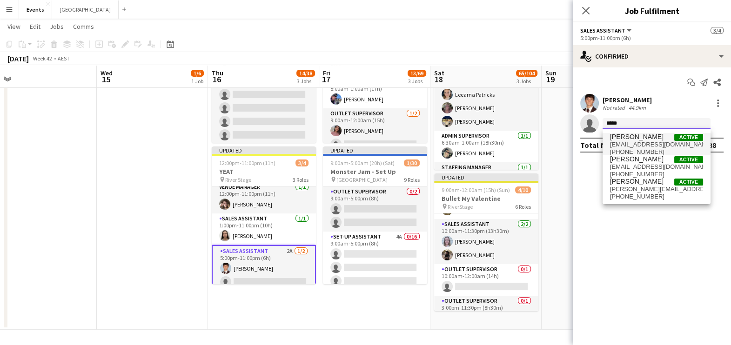
type input "*****"
click at [654, 142] on span "[EMAIL_ADDRESS][DOMAIN_NAME]" at bounding box center [656, 144] width 93 height 7
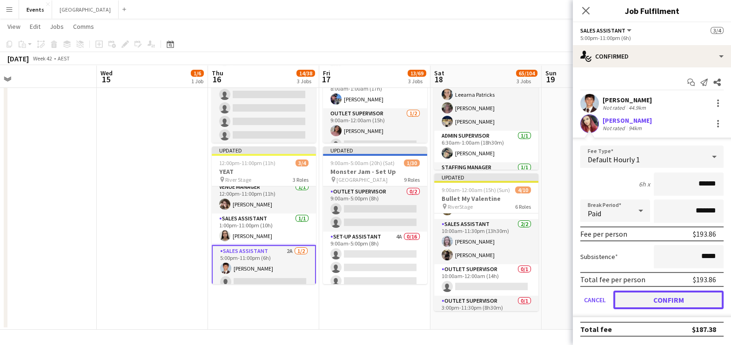
click at [657, 298] on button "Confirm" at bounding box center [668, 300] width 110 height 19
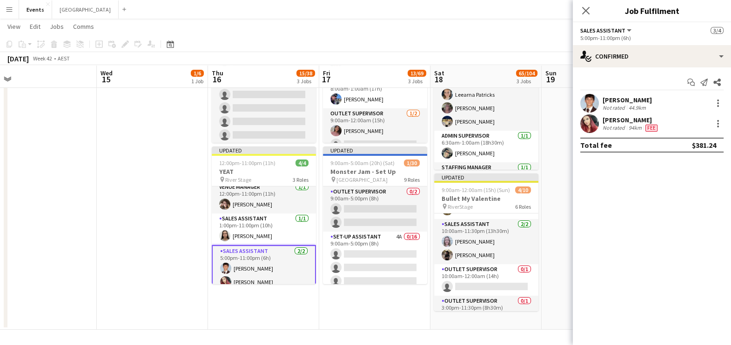
click at [191, 237] on app-date-cell "8:00am-6:00pm (10h) 1/6 Monster Jam - Prep Day pin Cbus Super Stadium 6 Roles A…" at bounding box center [152, 95] width 111 height 470
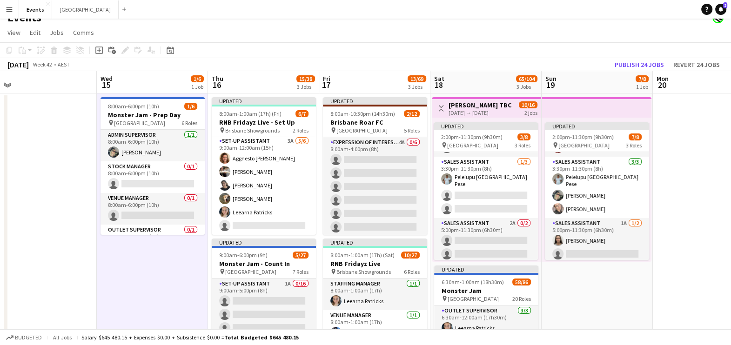
scroll to position [0, 0]
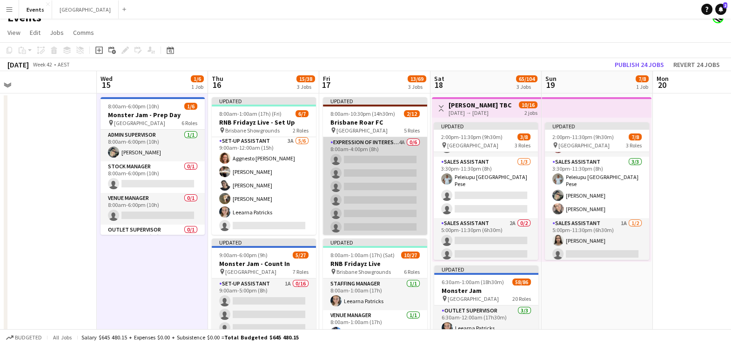
click at [368, 196] on app-card-role "Expression Of Interest (EOI) 4A 0/6 8:00am-4:00pm (8h) single-neutral-actions s…" at bounding box center [375, 186] width 104 height 99
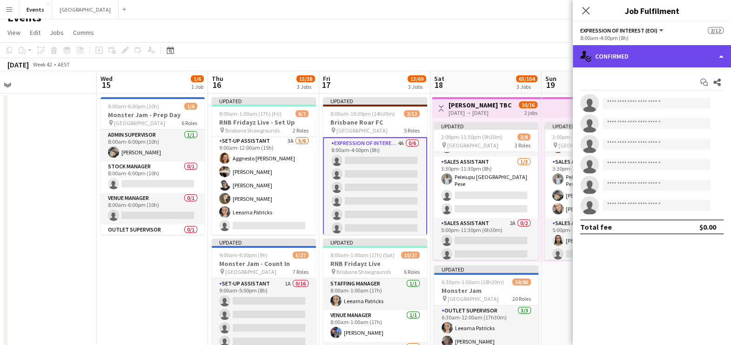
click at [656, 48] on div "single-neutral-actions-check-2 Confirmed" at bounding box center [652, 56] width 158 height 22
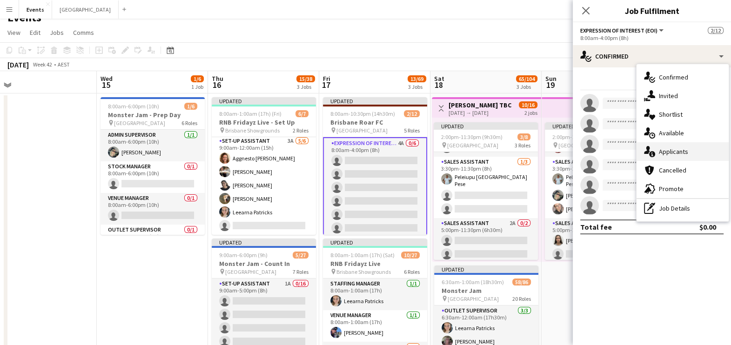
click at [679, 150] on span "Applicants" at bounding box center [673, 152] width 29 height 8
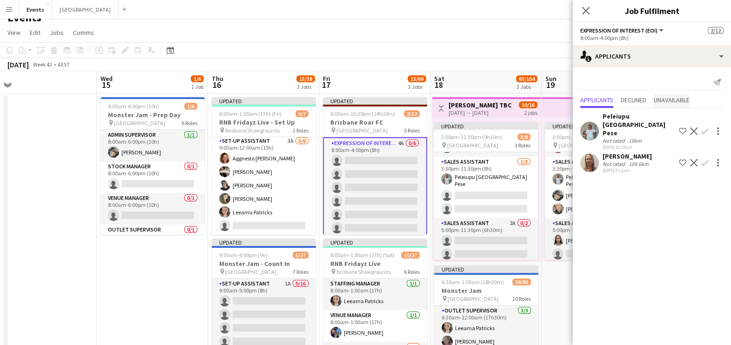
click at [682, 98] on span "Unavailable" at bounding box center [672, 100] width 36 height 7
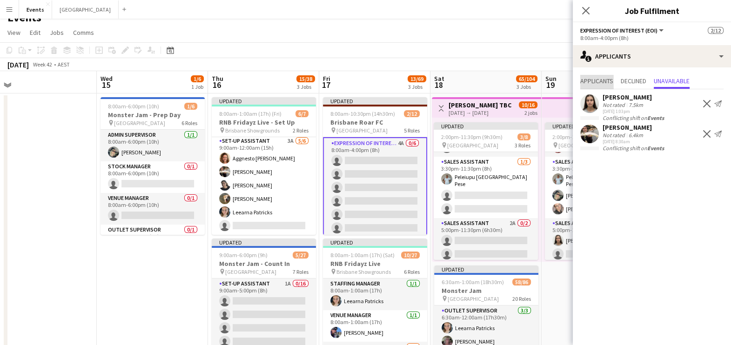
click at [597, 84] on span "Applicants" at bounding box center [596, 81] width 33 height 7
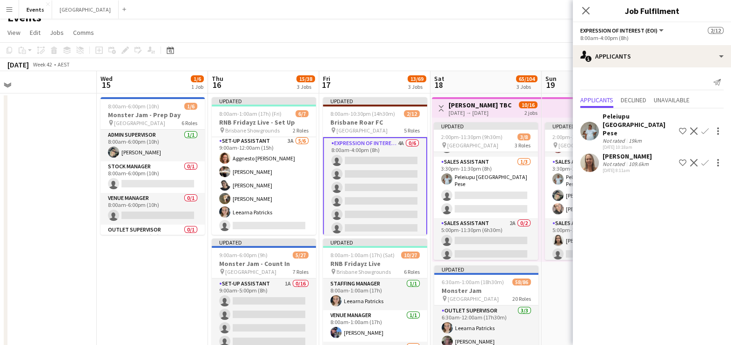
click at [153, 277] on app-date-cell "8:00am-6:00pm (10h) 1/6 Monster Jam - Prep Day pin Cbus Super Stadium 6 Roles A…" at bounding box center [152, 329] width 111 height 470
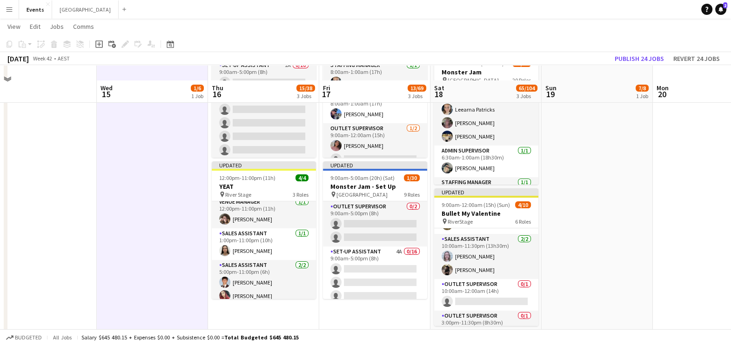
scroll to position [244, 0]
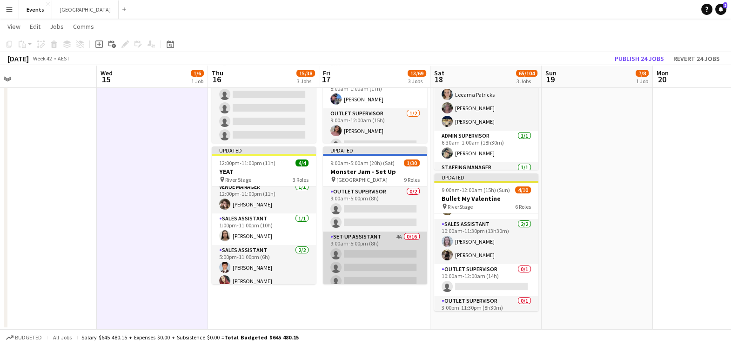
click at [360, 248] on app-card-role "Set-up Assistant 4A 0/16 9:00am-5:00pm (8h) single-neutral-actions single-neutr…" at bounding box center [375, 349] width 104 height 234
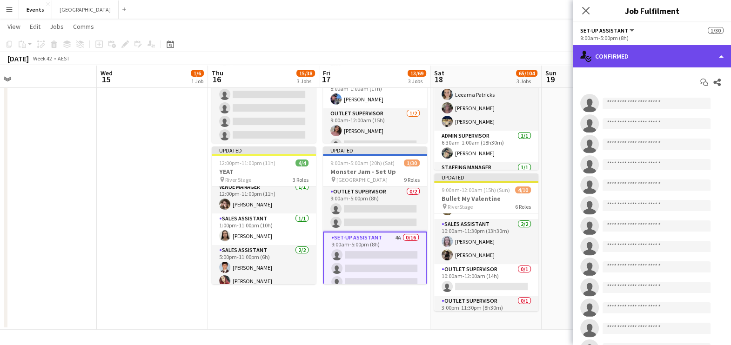
click at [693, 55] on div "single-neutral-actions-check-2 Confirmed" at bounding box center [652, 56] width 158 height 22
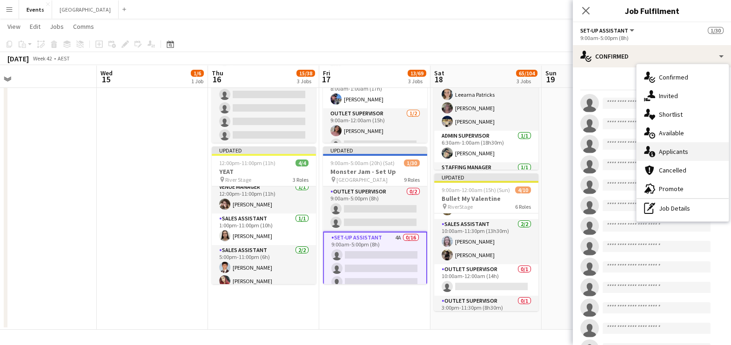
click at [685, 148] on span "Applicants" at bounding box center [673, 152] width 29 height 8
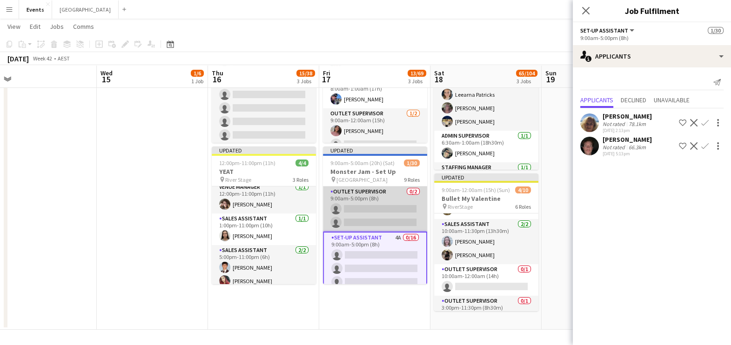
click at [377, 209] on app-card-role "Outlet Supervisor 0/2 9:00am-5:00pm (8h) single-neutral-actions single-neutral-…" at bounding box center [375, 209] width 104 height 45
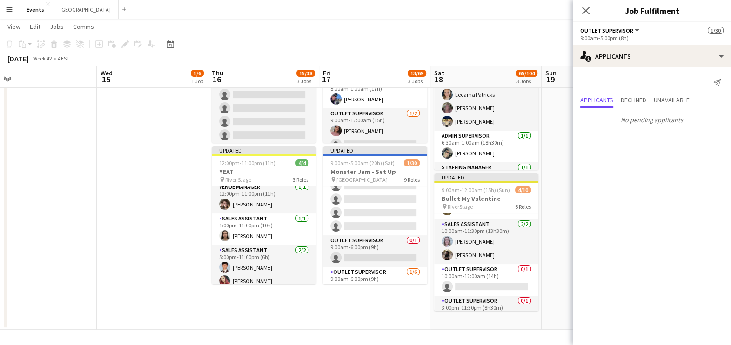
scroll to position [291, 0]
